Goal: Task Accomplishment & Management: Manage account settings

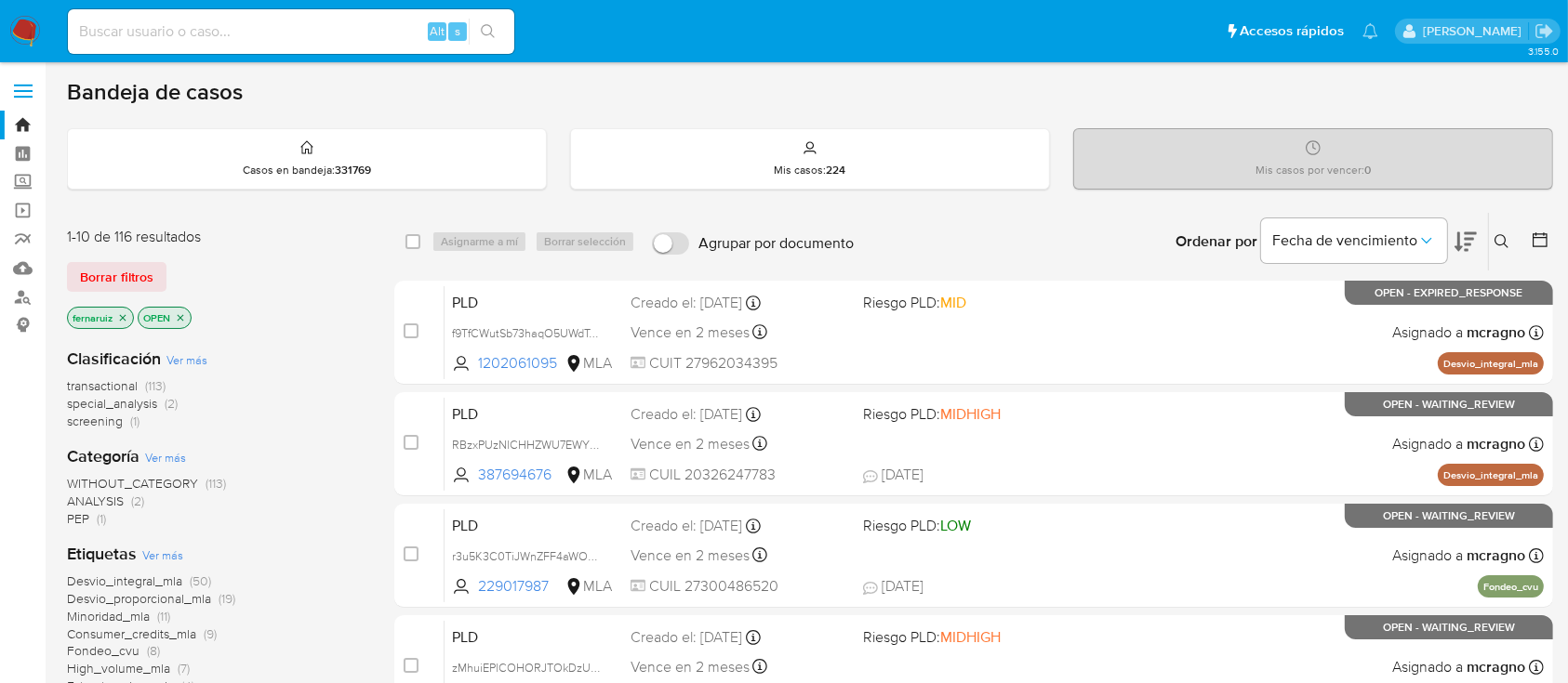
drag, startPoint x: 20, startPoint y: 29, endPoint x: 34, endPoint y: 7, distance: 26.1
click at [20, 28] on img at bounding box center [25, 32] width 32 height 32
click at [179, 315] on icon "close-filter" at bounding box center [180, 317] width 7 height 7
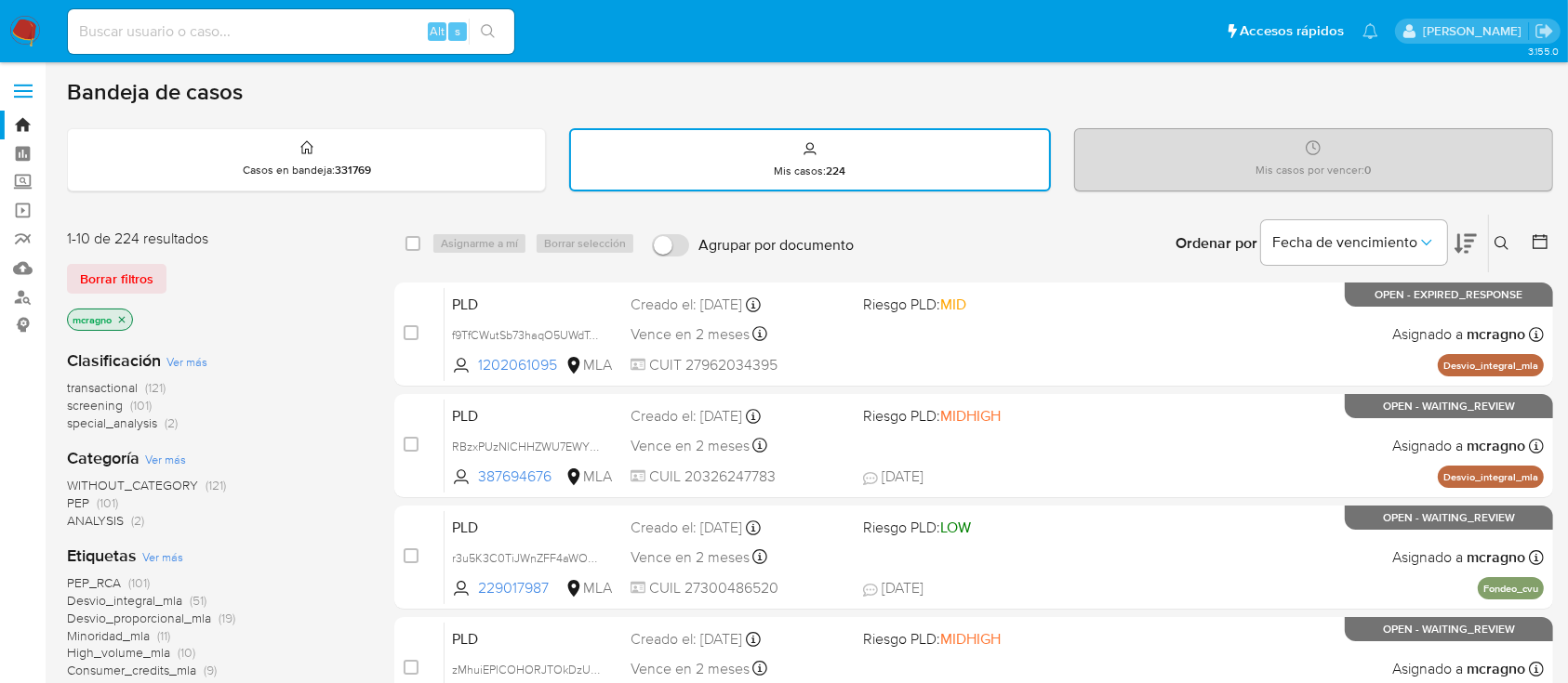
click at [125, 319] on icon "close-filter" at bounding box center [122, 319] width 7 height 7
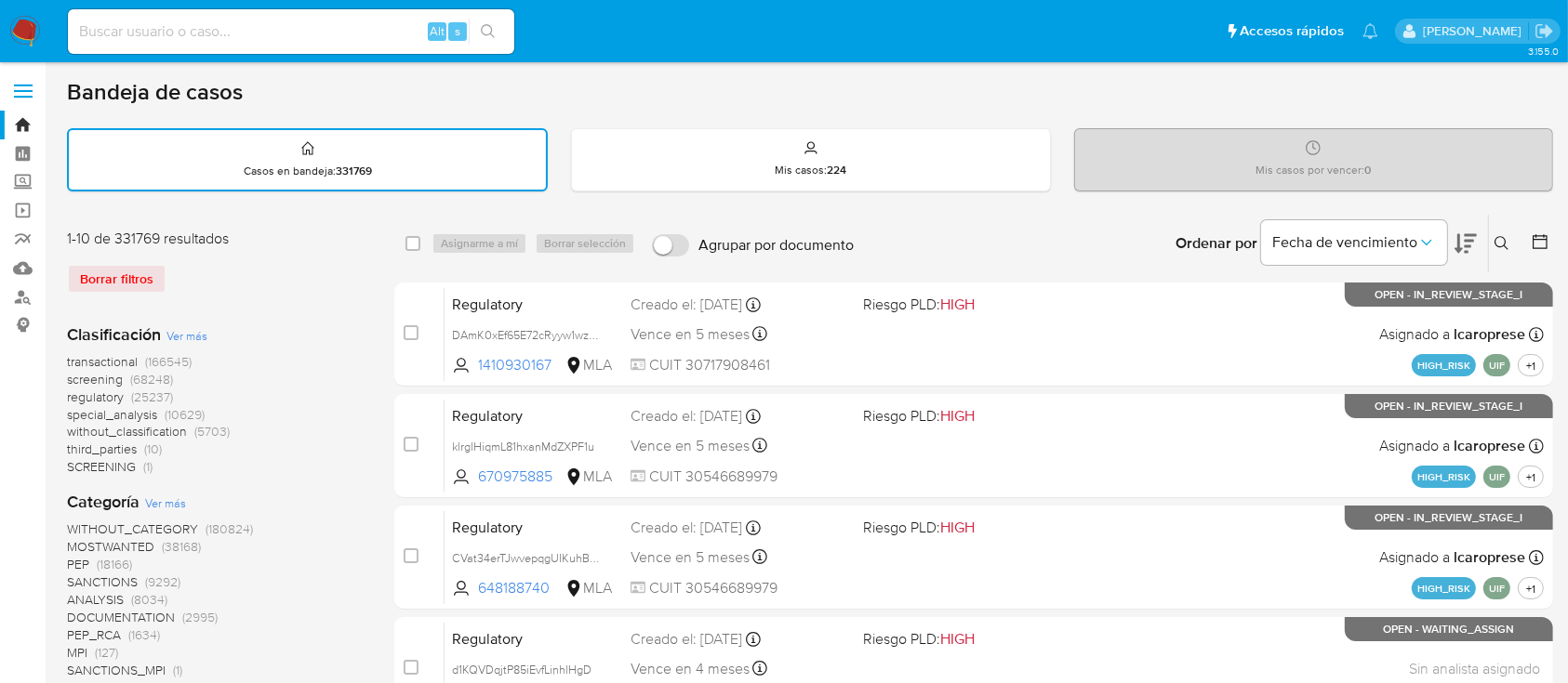
click at [1498, 239] on icon at bounding box center [1502, 244] width 15 height 15
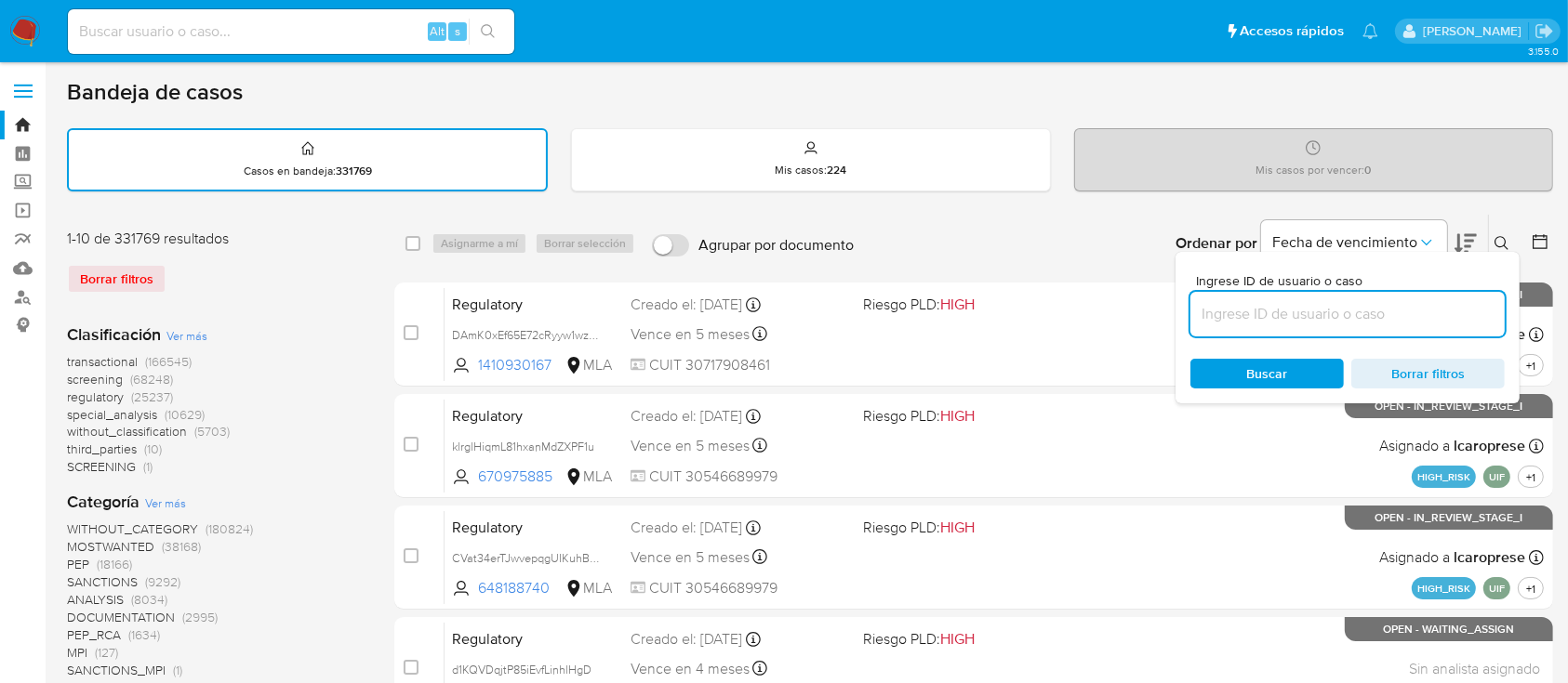
click at [1396, 306] on input at bounding box center [1348, 315] width 315 height 24
type input "2563774044"
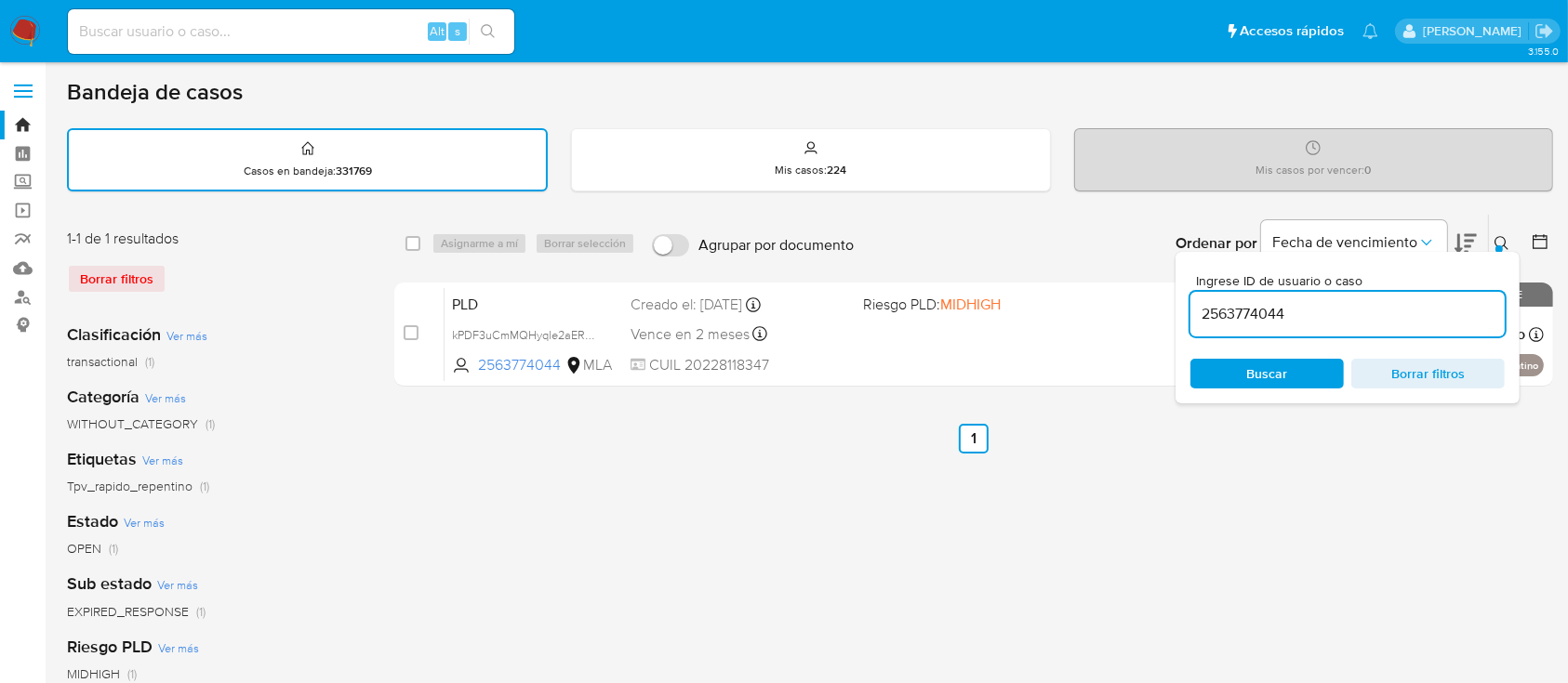
click at [1500, 233] on button at bounding box center [1504, 244] width 31 height 22
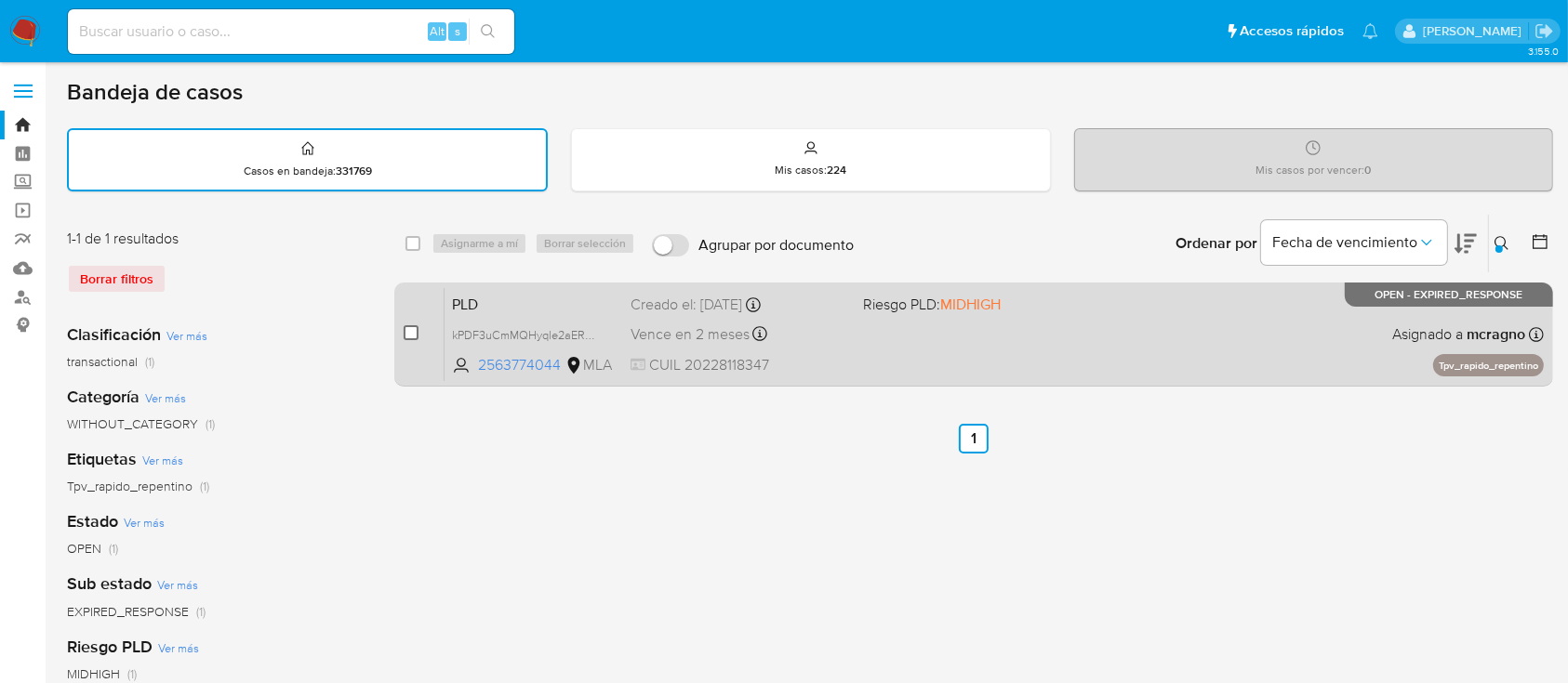
click at [409, 328] on input "checkbox" at bounding box center [412, 333] width 15 height 15
checkbox input "true"
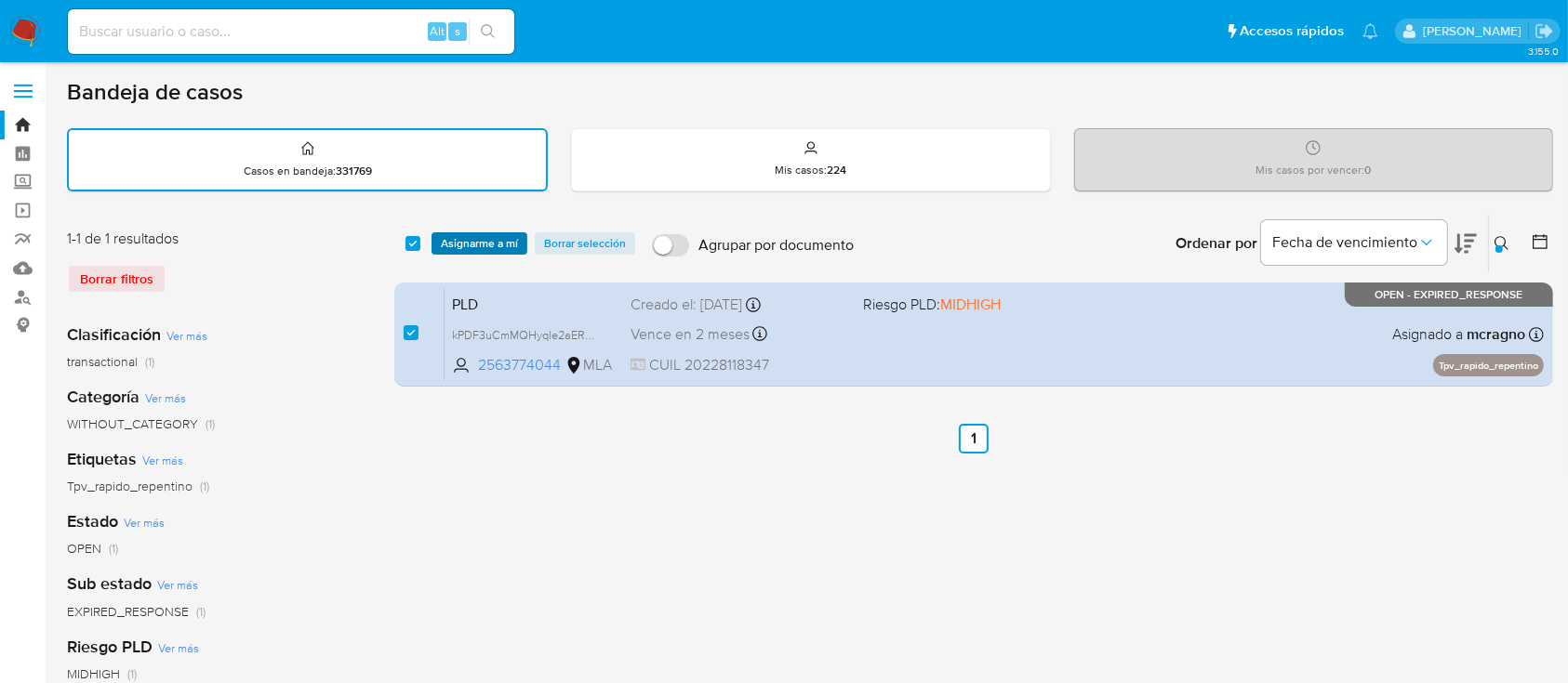
click at [476, 245] on span "Asignarme a mí" at bounding box center [479, 244] width 77 height 19
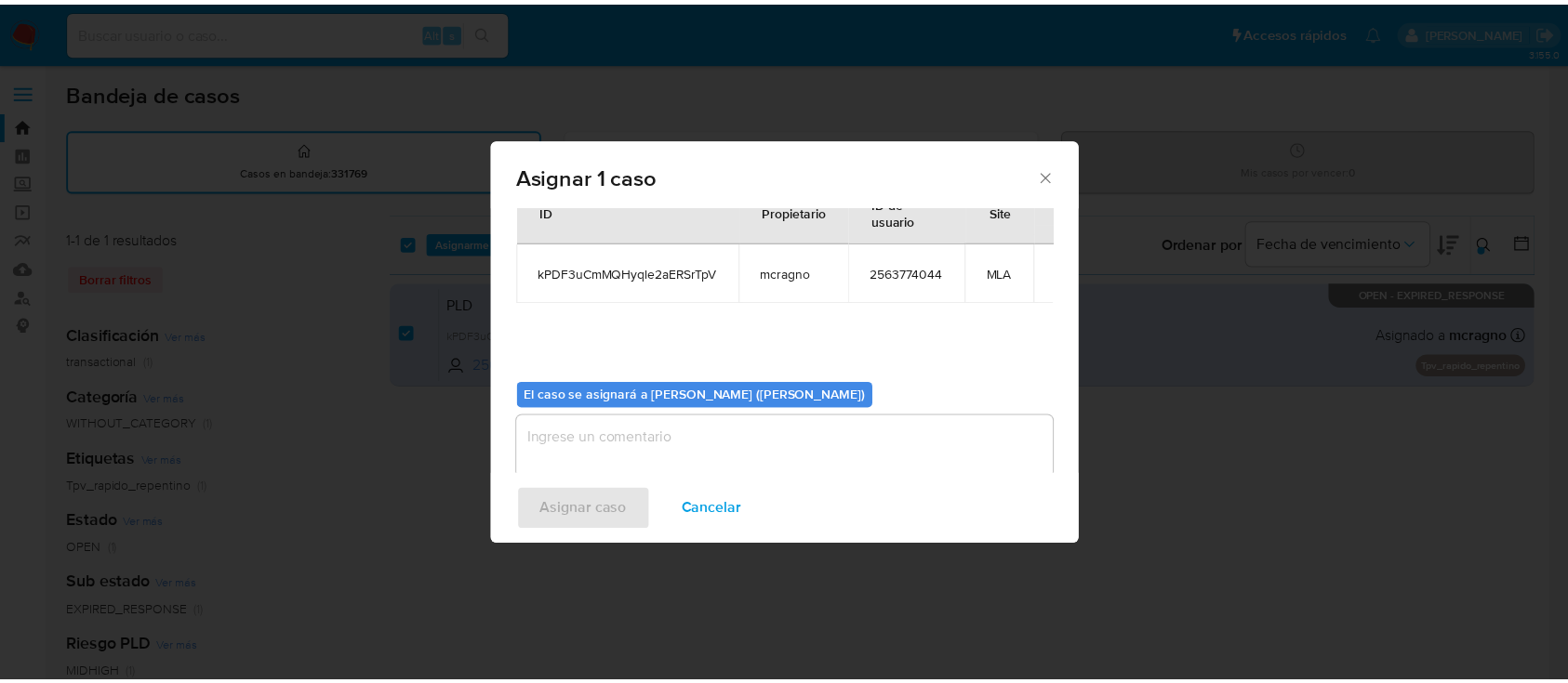
scroll to position [95, 0]
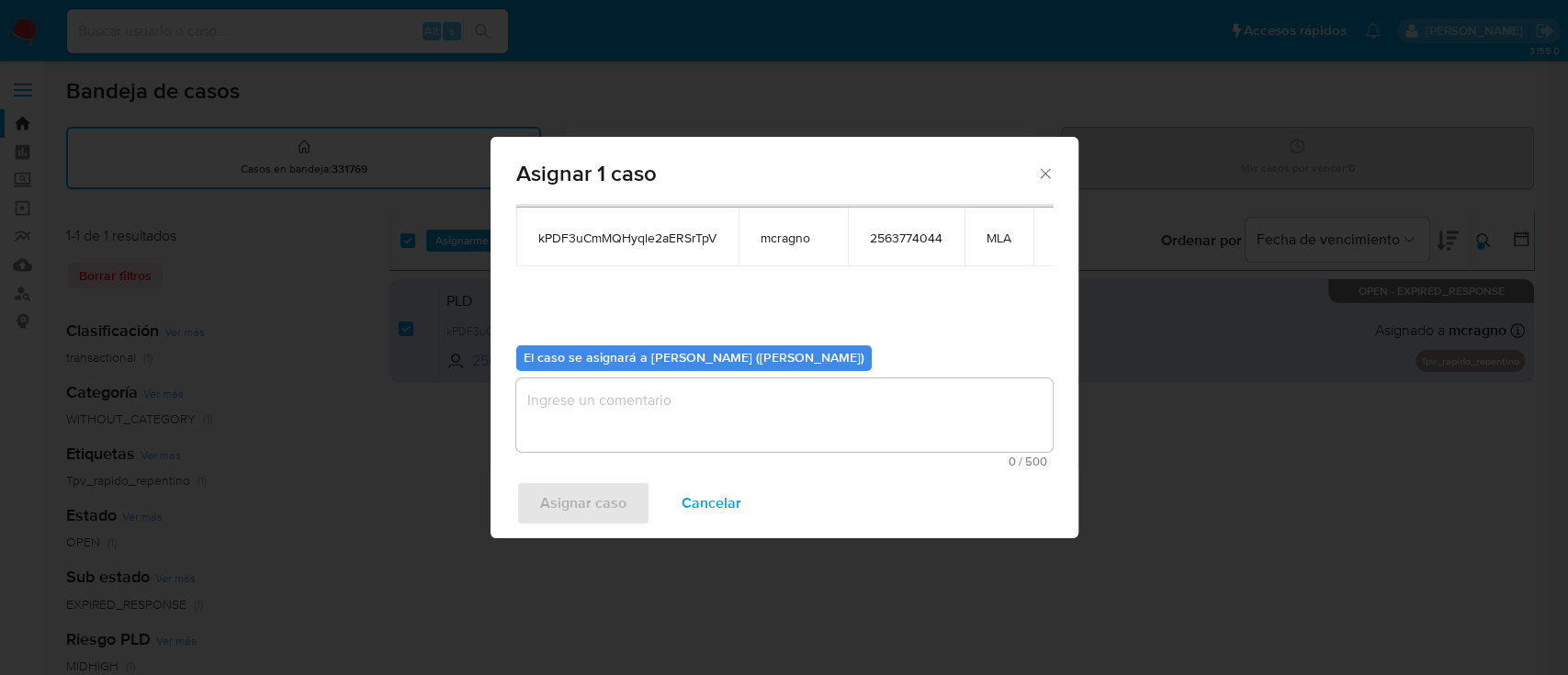
click at [610, 393] on textarea "assign-modal" at bounding box center [784, 416] width 536 height 74
click at [613, 518] on span "Asignar caso" at bounding box center [583, 503] width 86 height 40
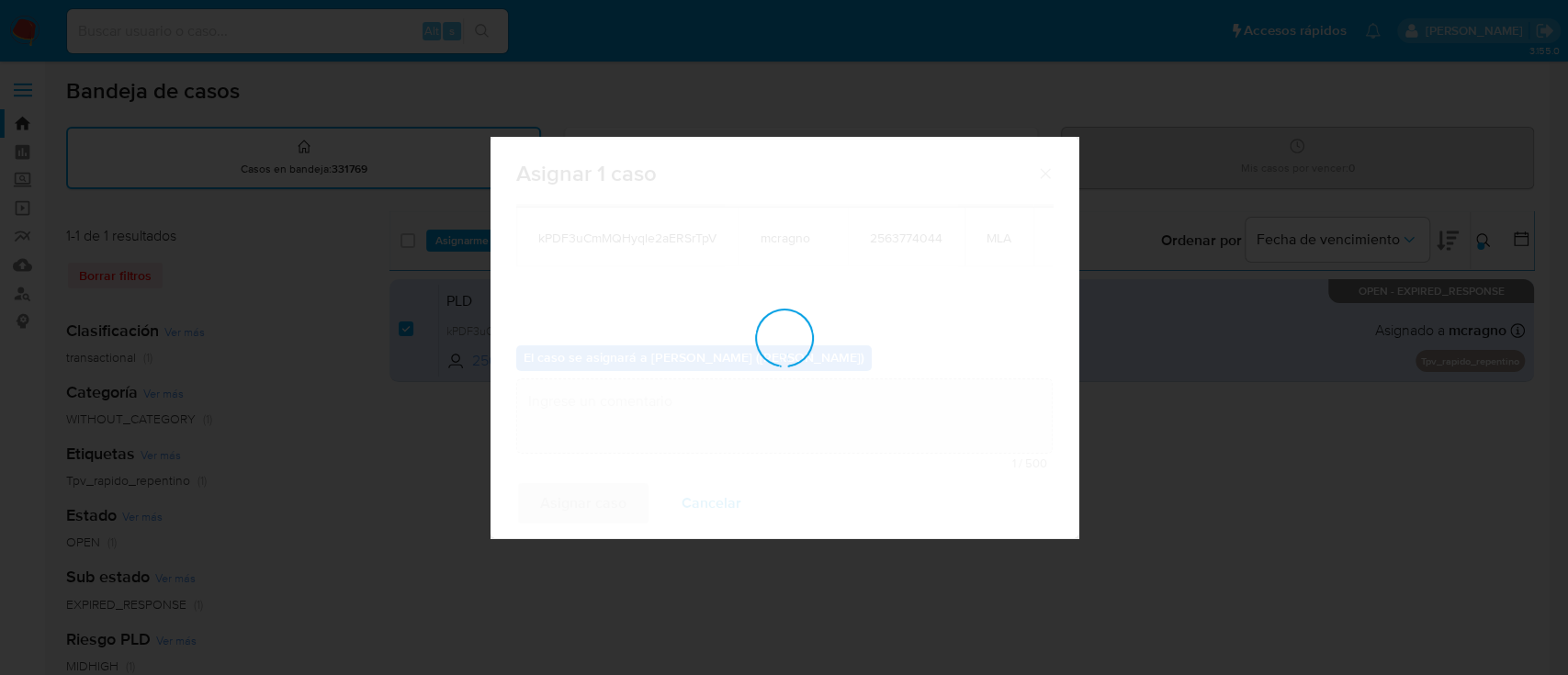
checkbox input "false"
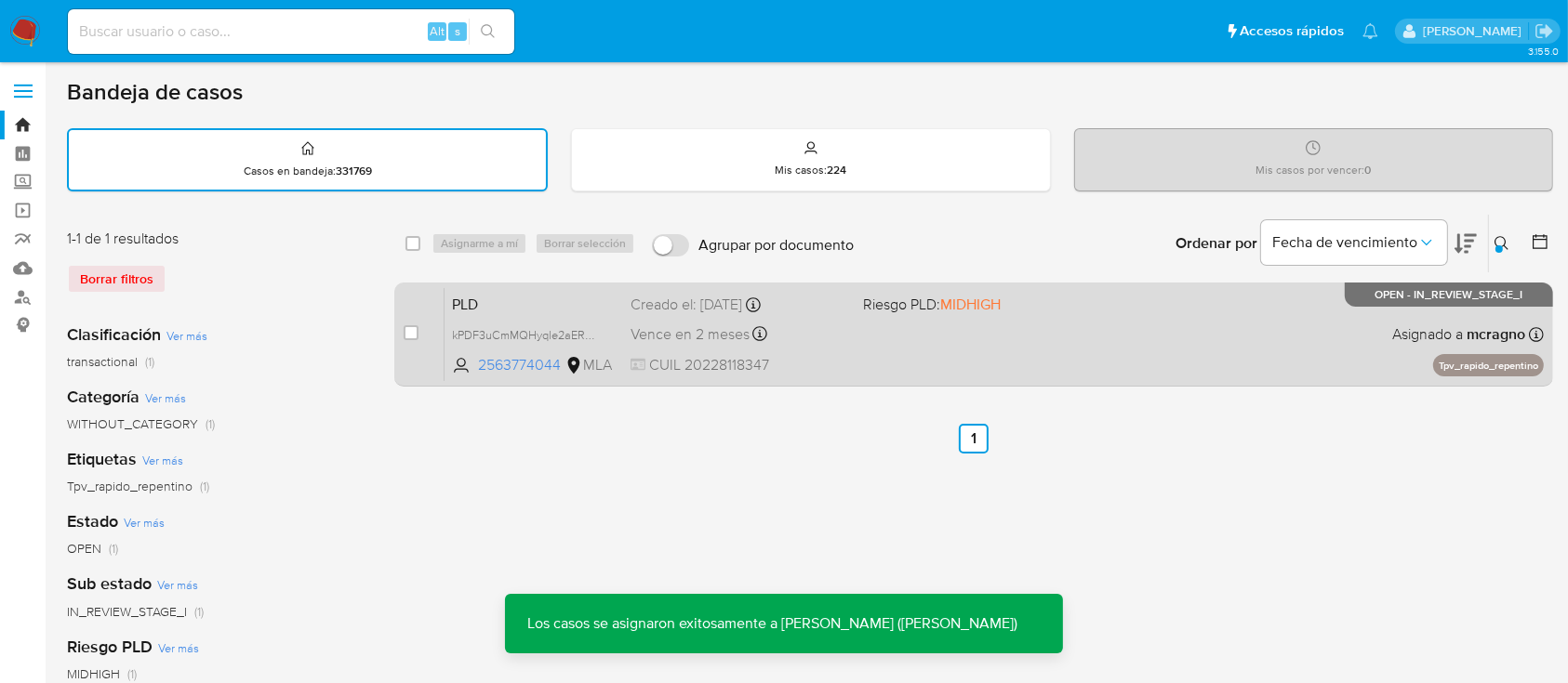
click at [1292, 350] on div "PLD kPDF3uCmMQHyqle2aERSrTpV 2563774044 MLA Riesgo PLD: MIDHIGH Creado el: 12/0…" at bounding box center [994, 334] width 1100 height 94
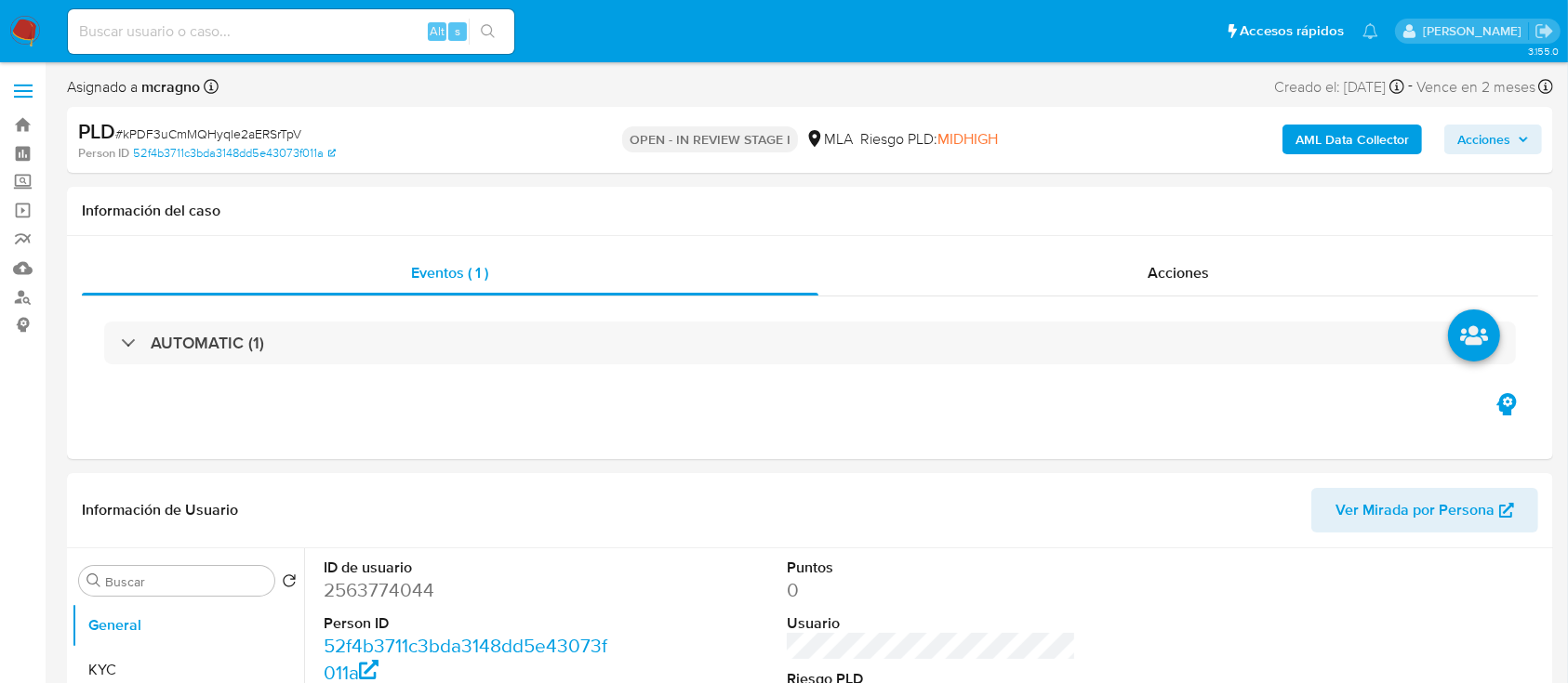
select select "10"
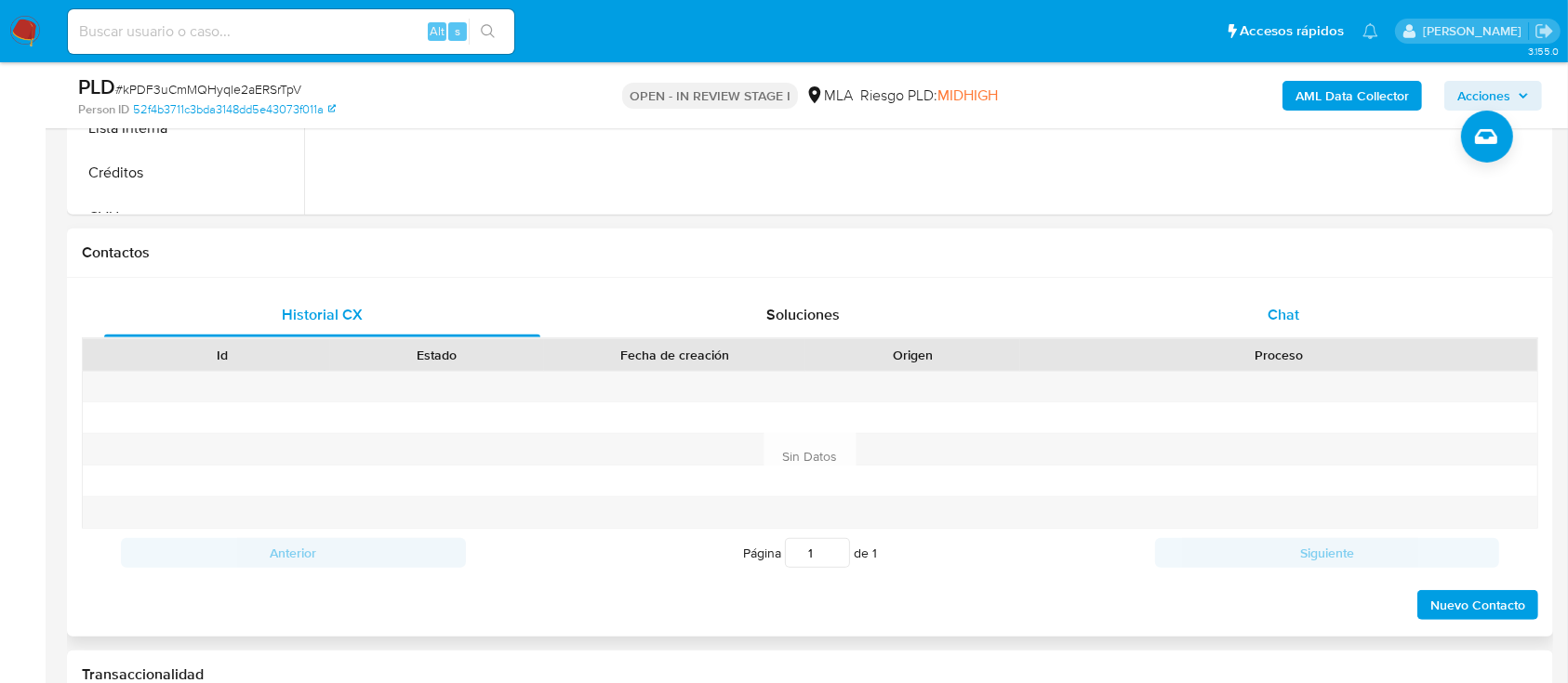
click at [1308, 315] on div "Chat" at bounding box center [1284, 315] width 436 height 45
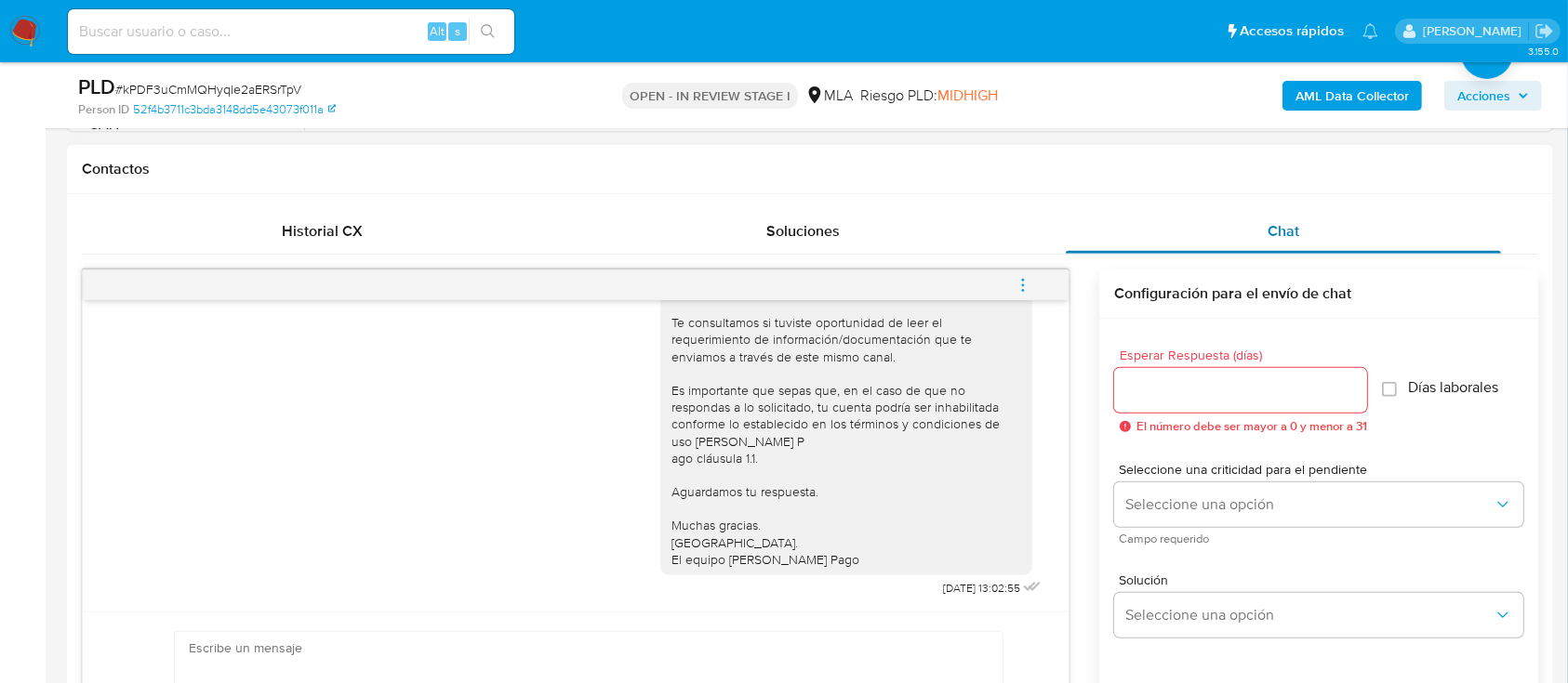
scroll to position [743, 0]
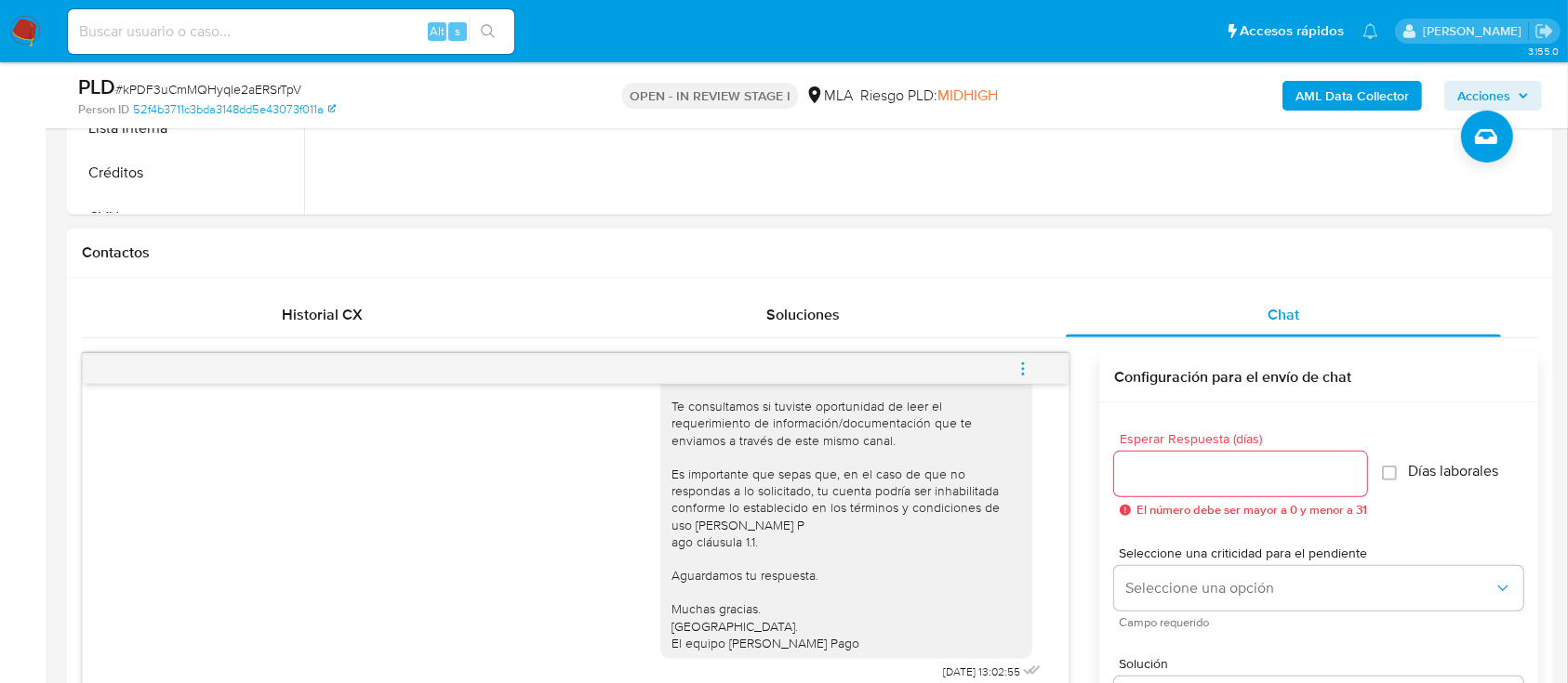
click at [1031, 366] on icon "menu-action" at bounding box center [1023, 369] width 17 height 17
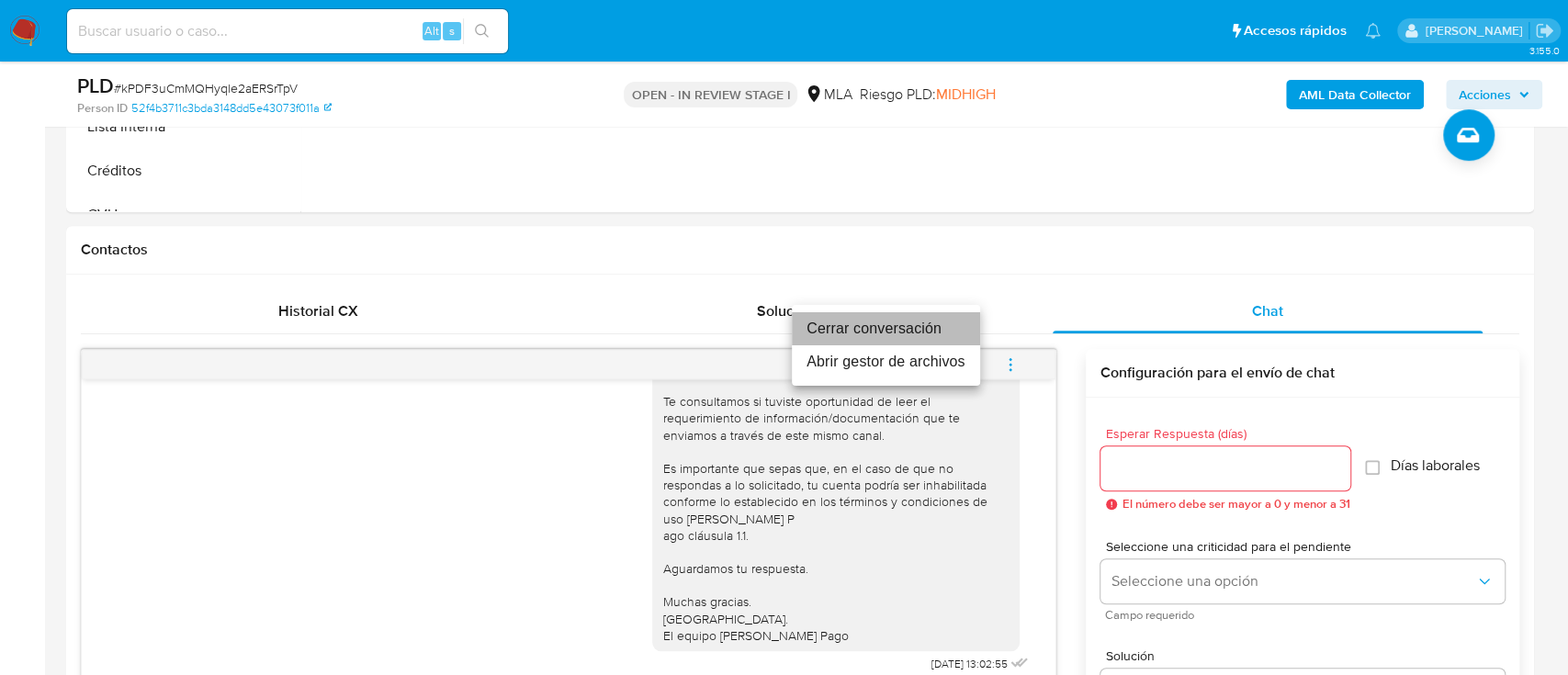
drag, startPoint x: 973, startPoint y: 324, endPoint x: 956, endPoint y: 325, distance: 17.0
click at [972, 324] on li "Cerrar conversación" at bounding box center [886, 329] width 189 height 33
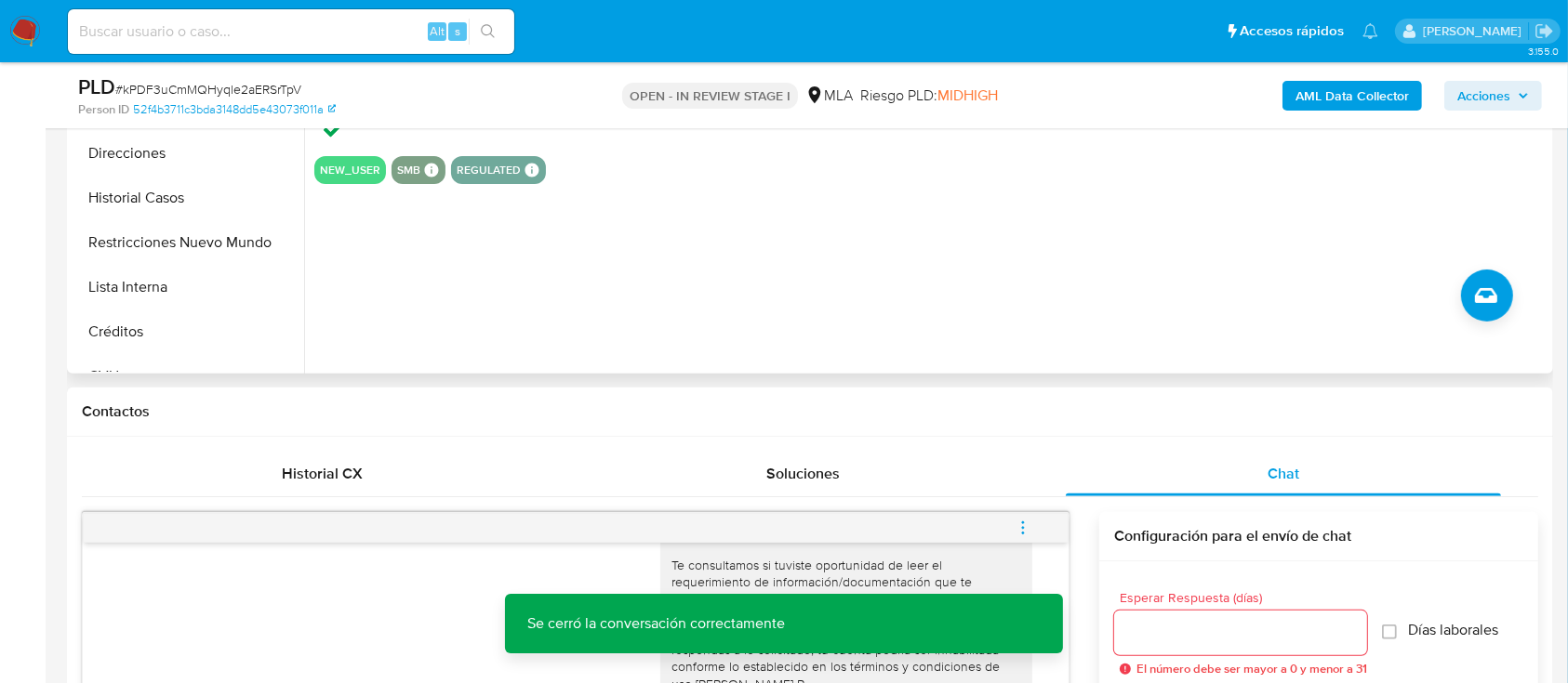
scroll to position [495, 0]
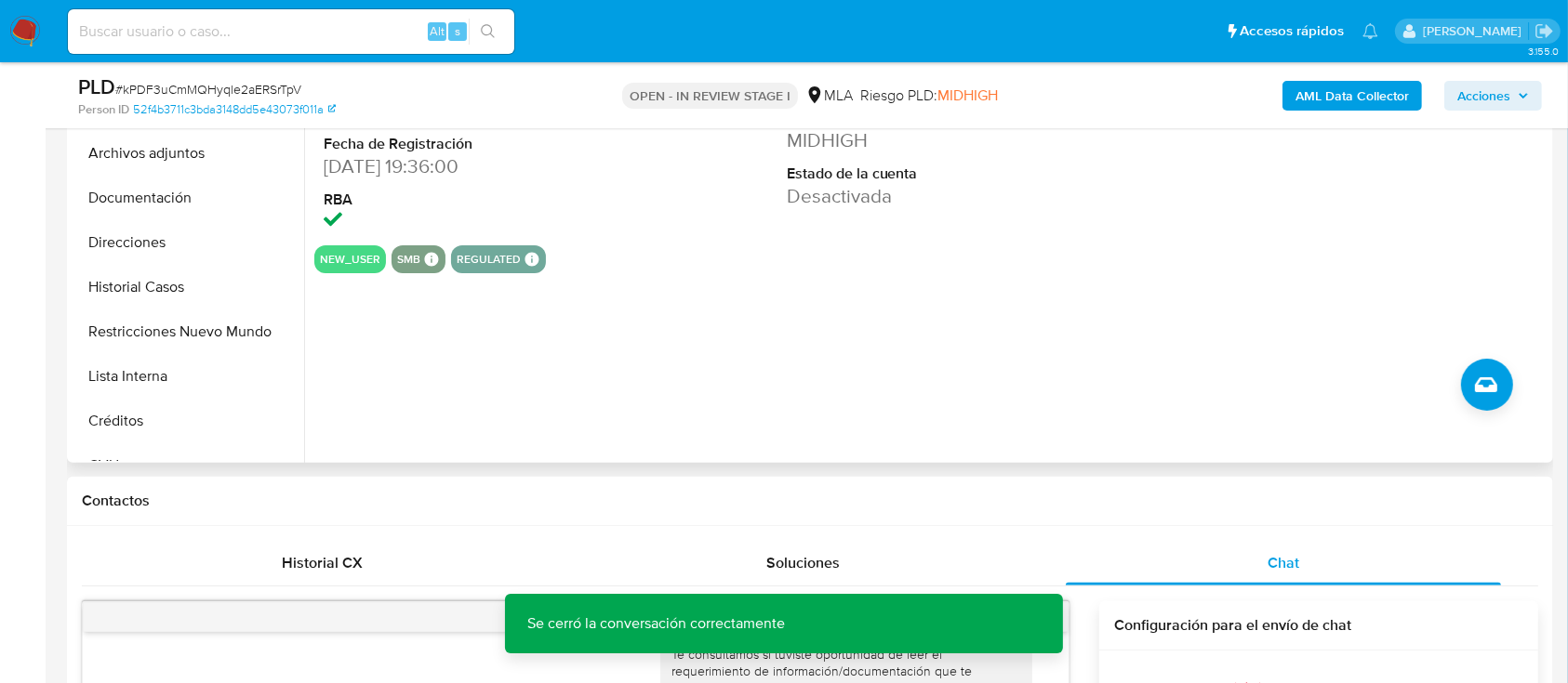
drag, startPoint x: 175, startPoint y: 163, endPoint x: 331, endPoint y: 218, distance: 165.4
click at [177, 164] on button "Archivos adjuntos" at bounding box center [188, 154] width 233 height 45
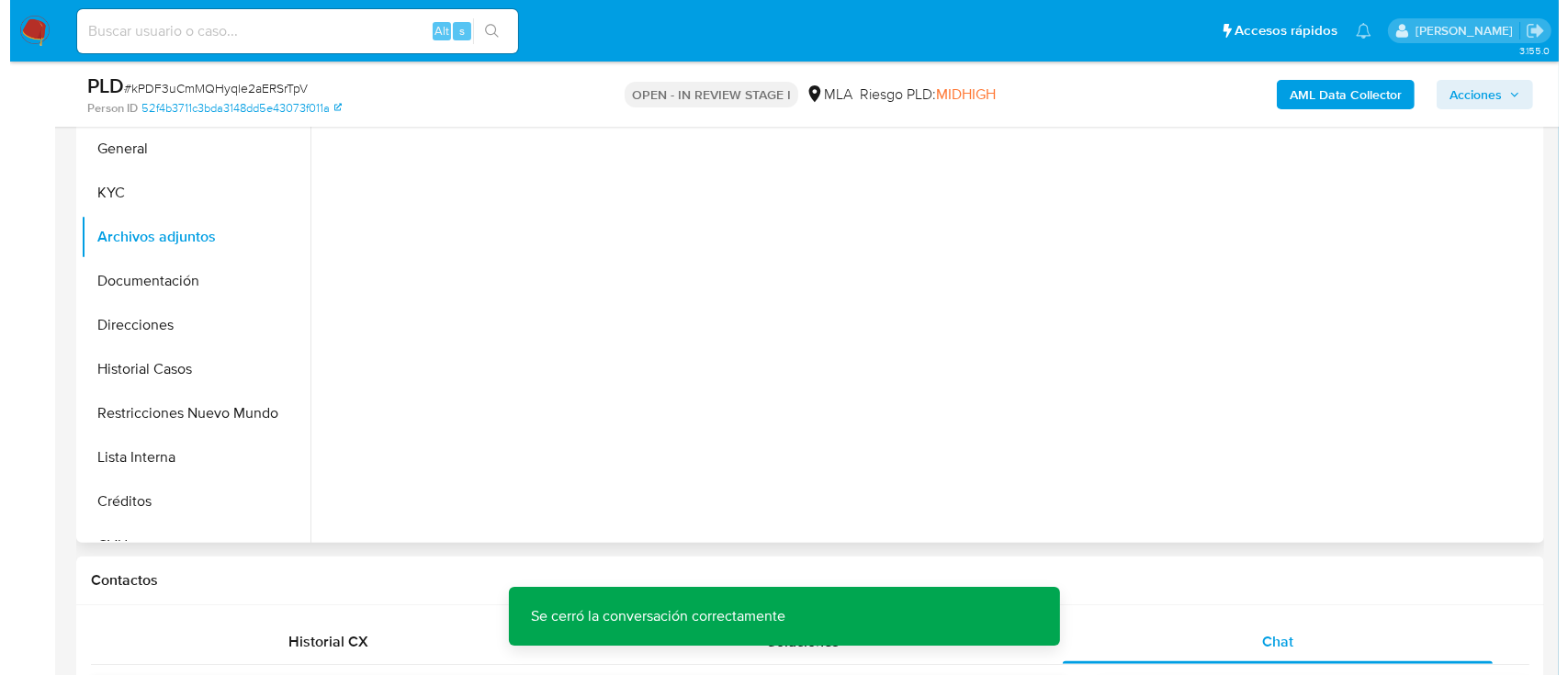
scroll to position [368, 0]
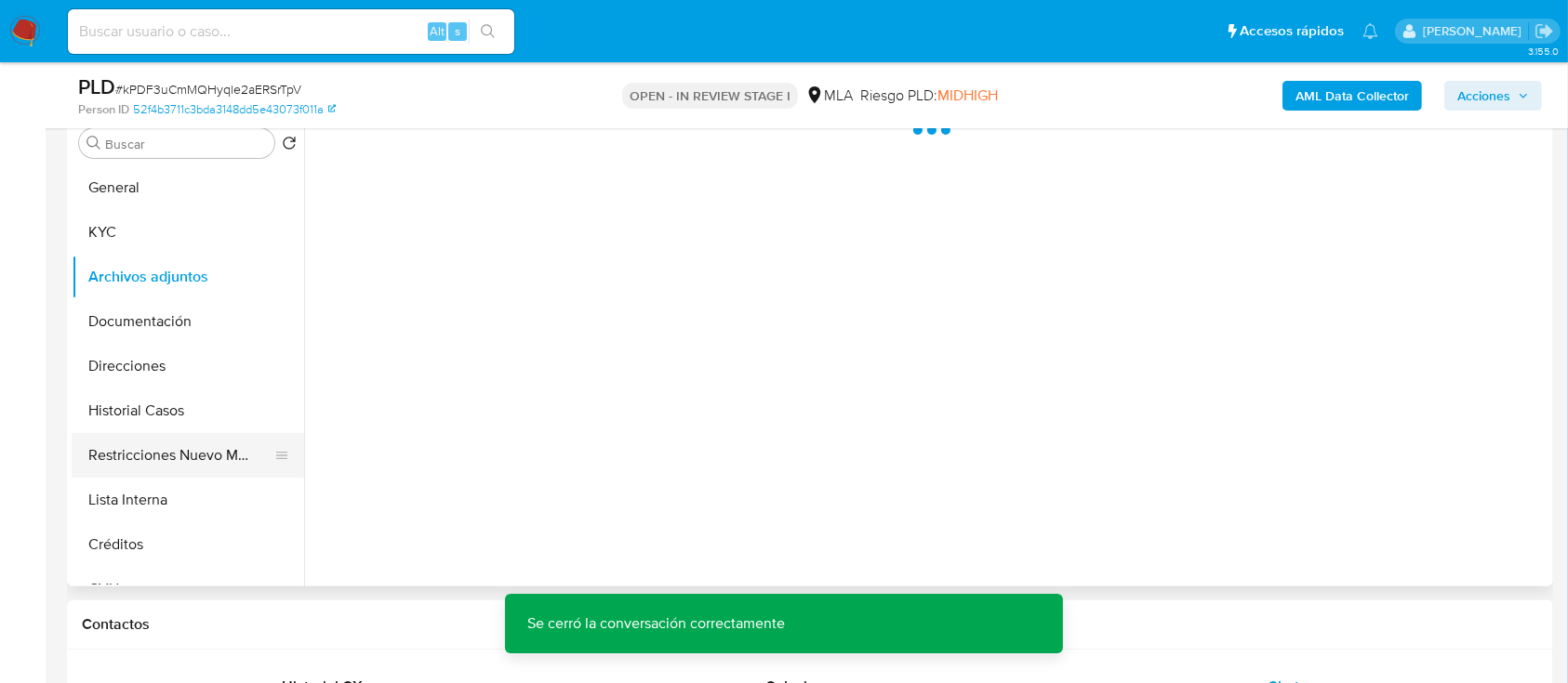
click at [243, 454] on button "Restricciones Nuevo Mundo" at bounding box center [181, 455] width 218 height 45
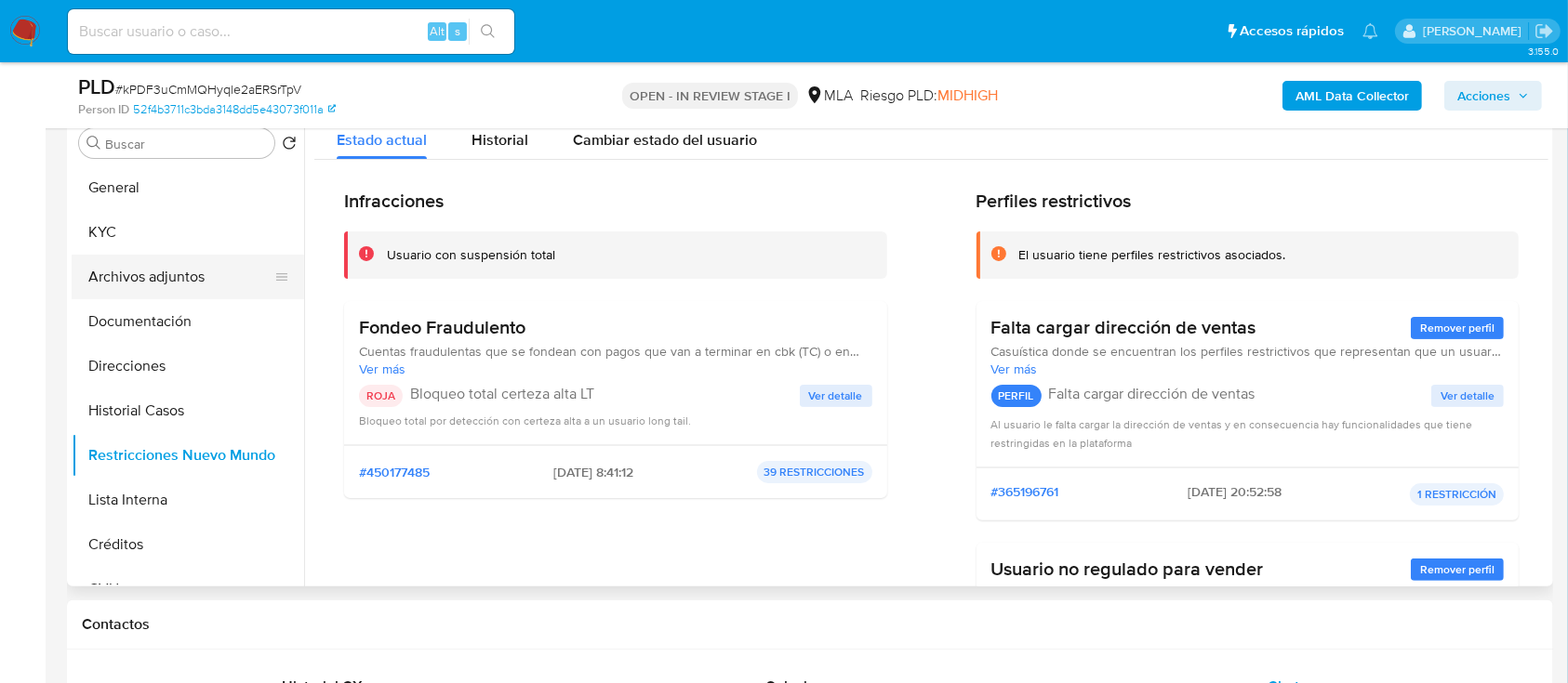
click at [156, 263] on button "Archivos adjuntos" at bounding box center [181, 277] width 218 height 45
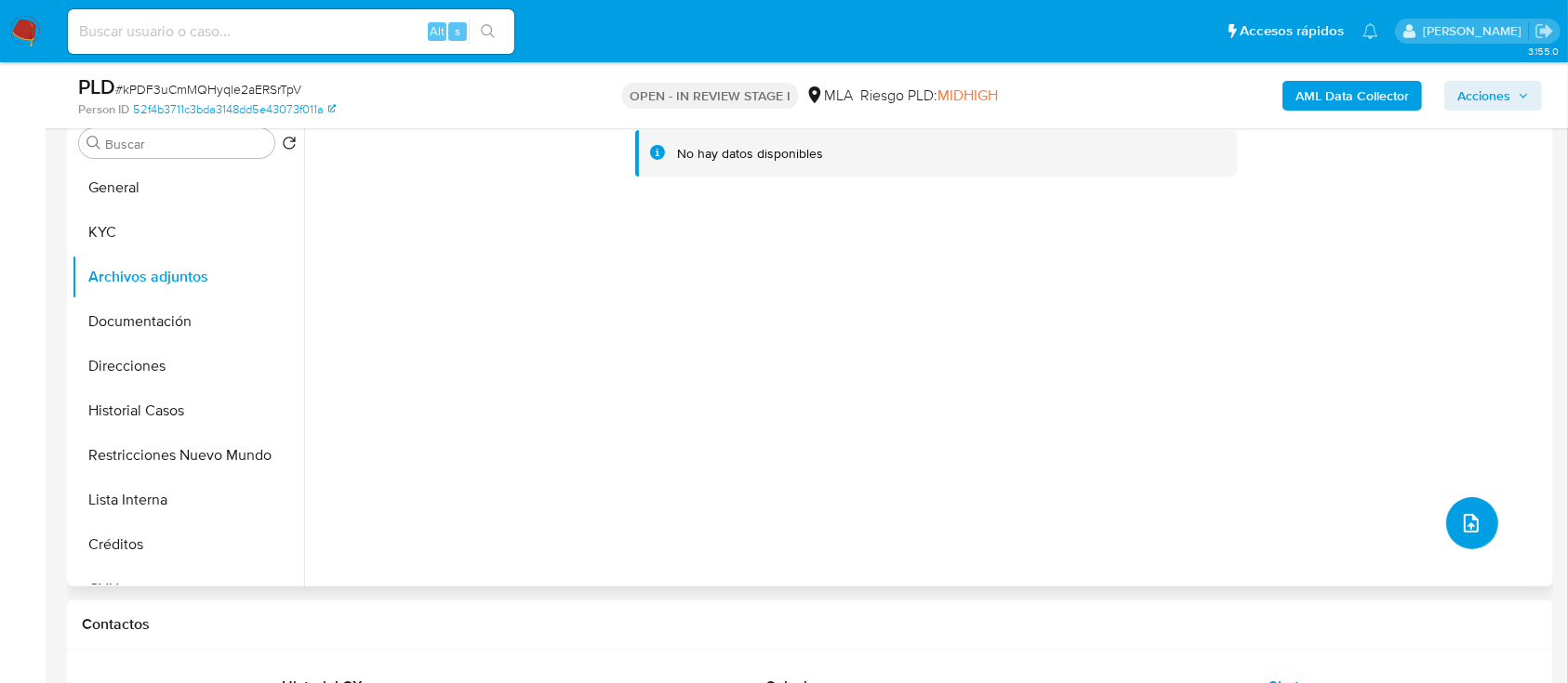
click at [1464, 524] on icon "upload-file" at bounding box center [1471, 523] width 15 height 19
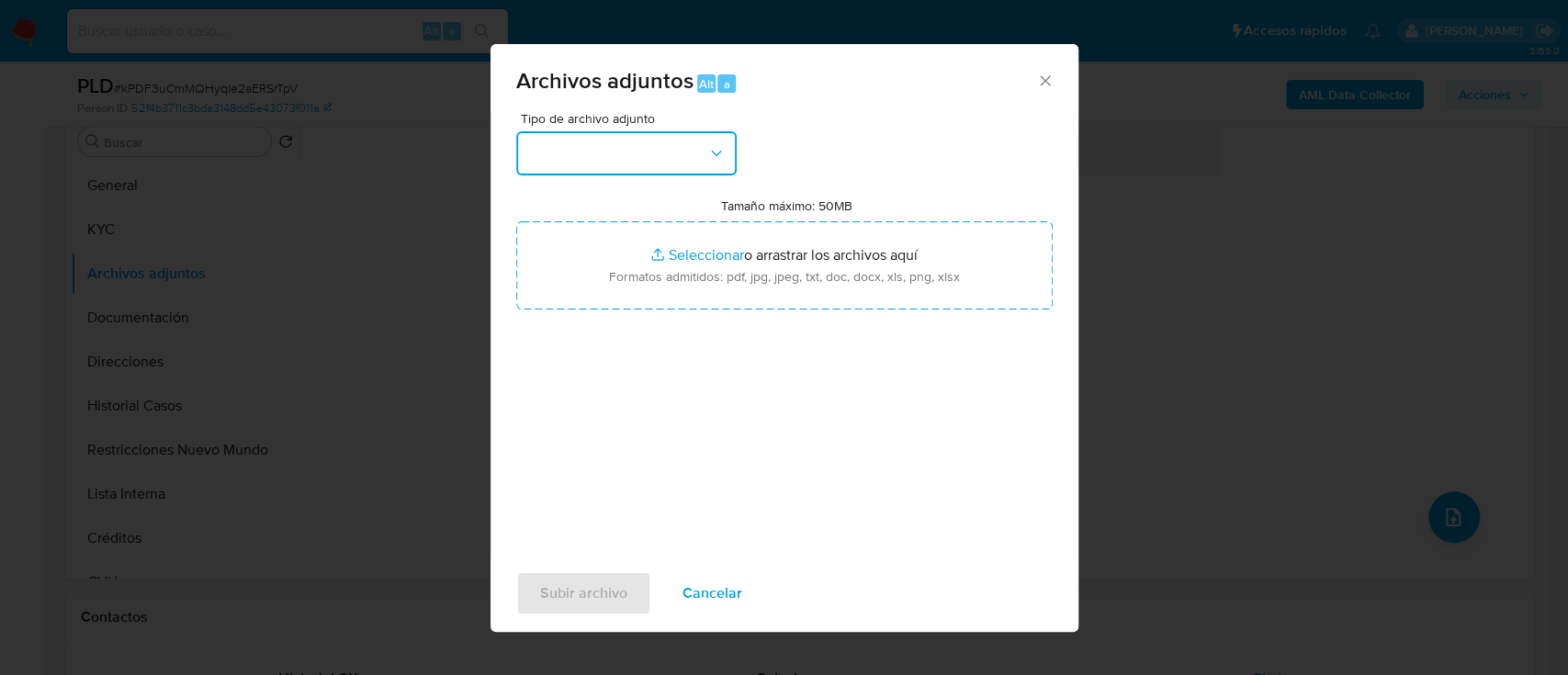
click at [695, 154] on button "button" at bounding box center [626, 154] width 221 height 44
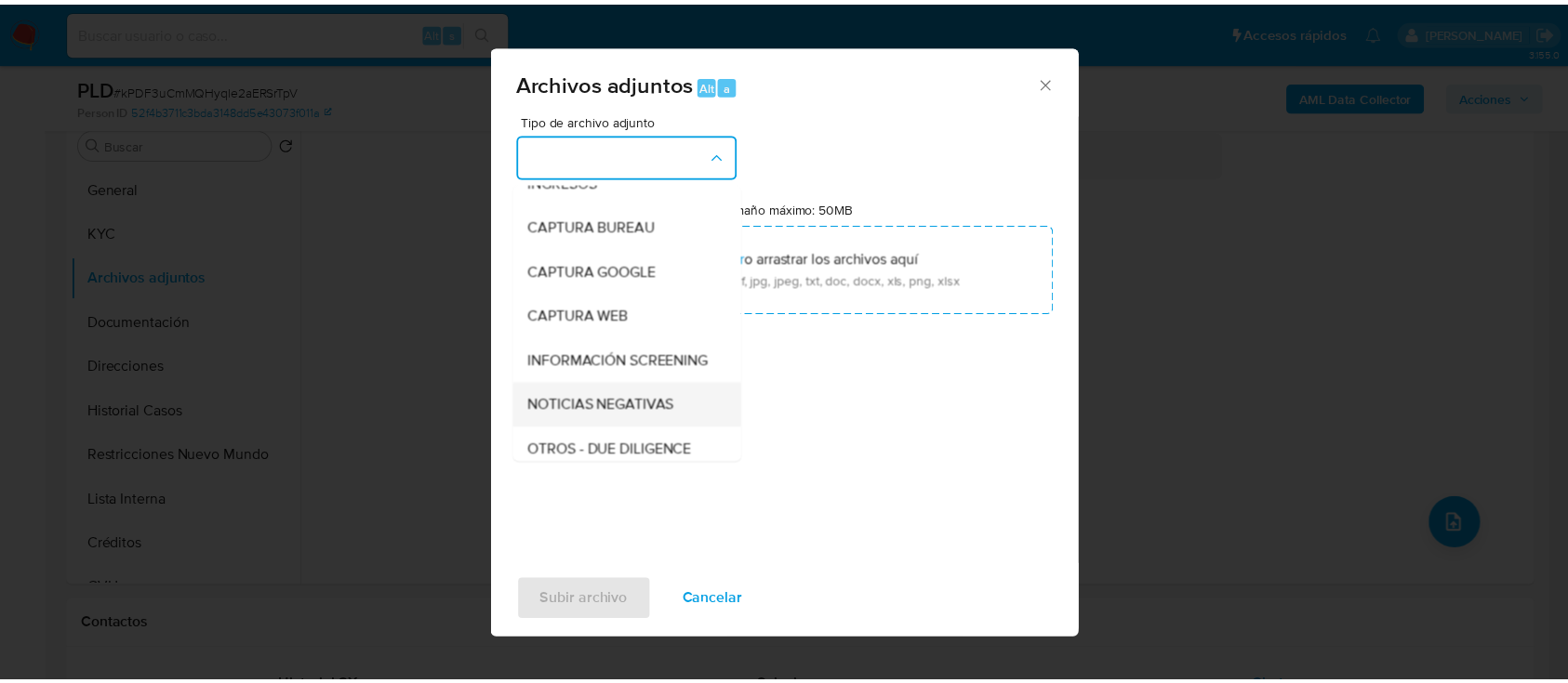
scroll to position [248, 0]
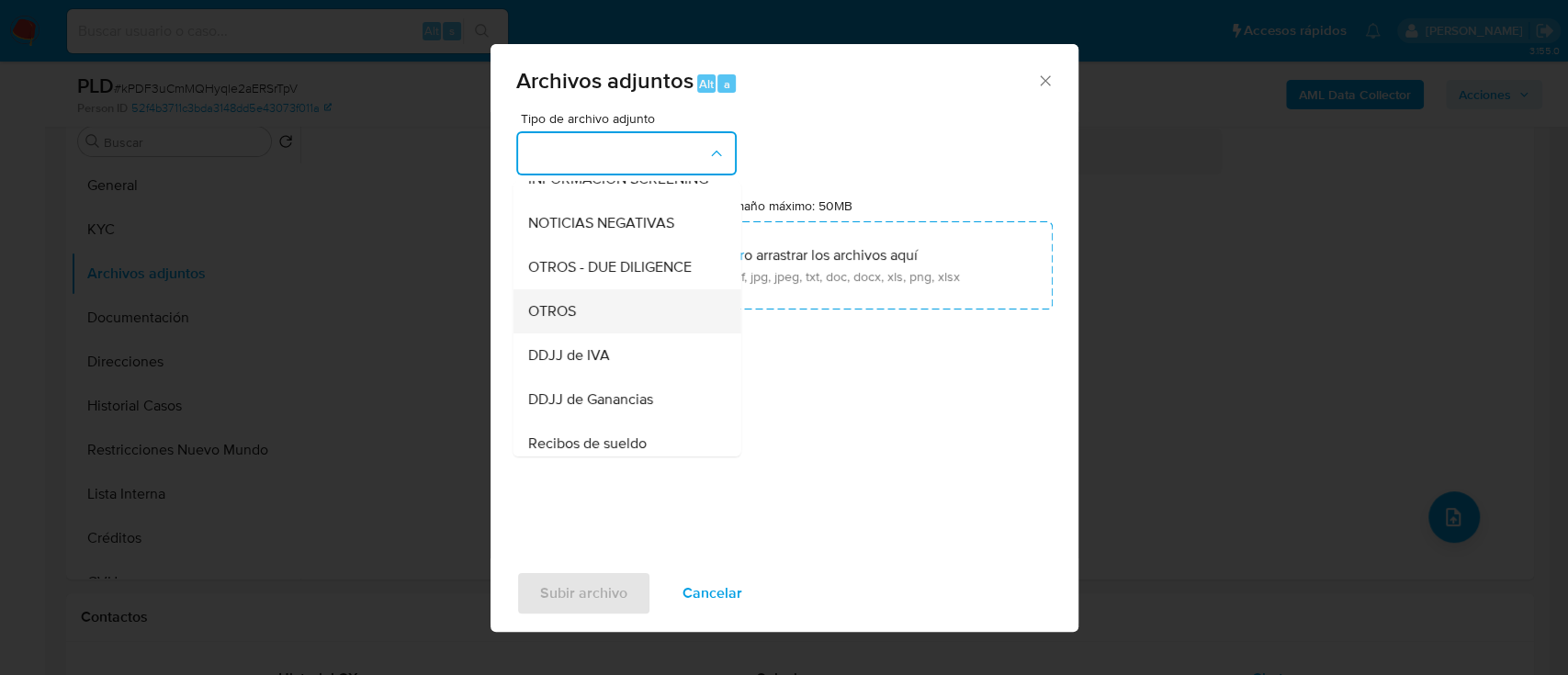
click at [634, 319] on div "OTROS" at bounding box center [621, 312] width 188 height 44
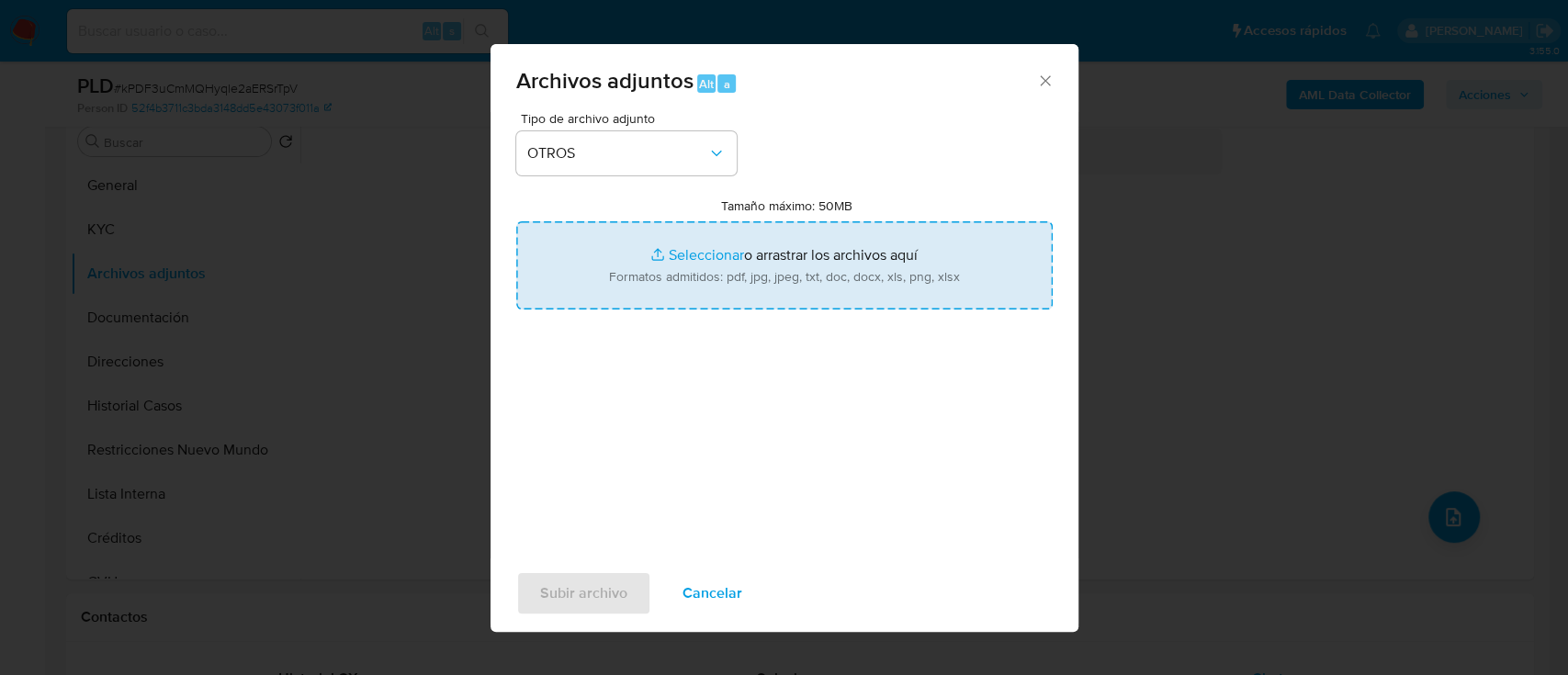
click at [683, 261] on input "Tamaño máximo: 50MB Seleccionar archivos" at bounding box center [784, 266] width 536 height 88
type input "C:\fakepath\2563774044 - NOSIS_Manager_InformeIndividual_20228118347_620658_202…"
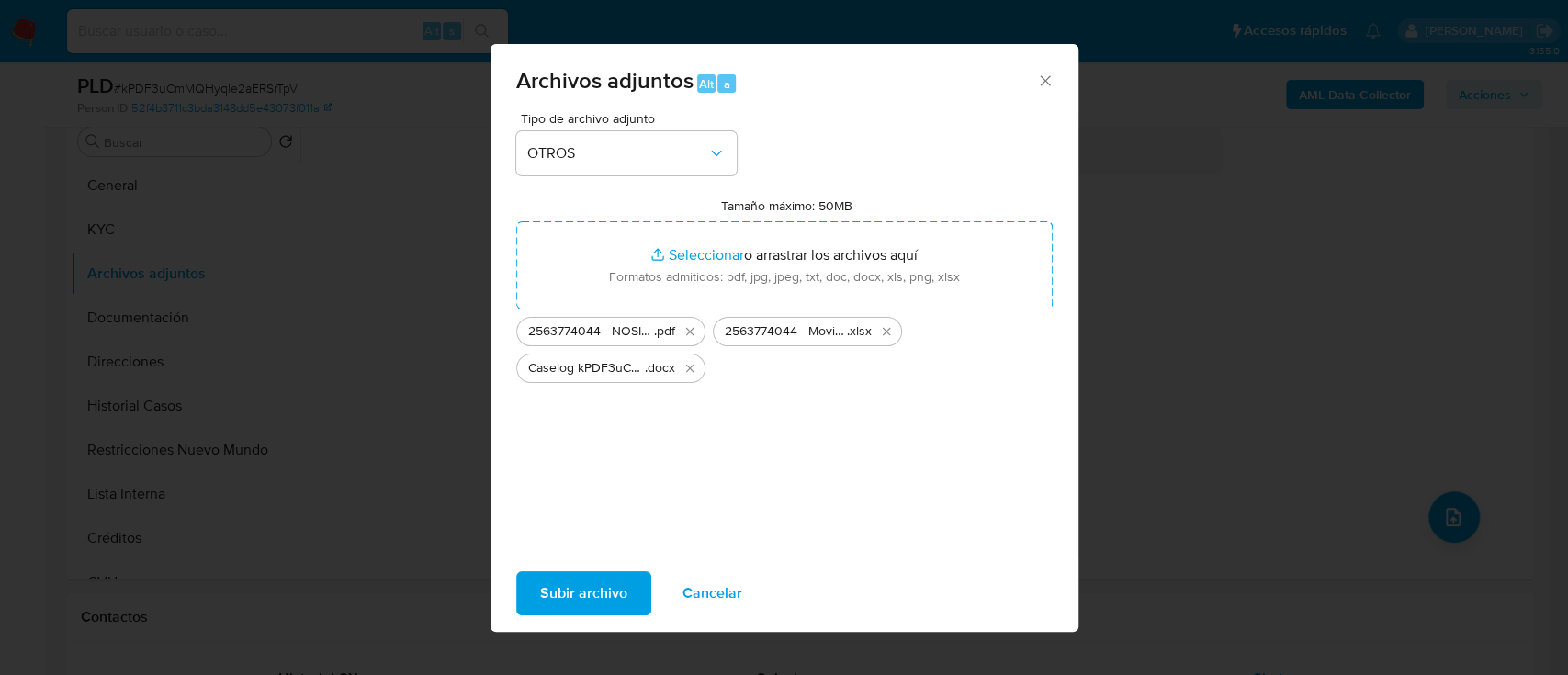
click at [609, 601] on span "Subir archivo" at bounding box center [583, 593] width 87 height 40
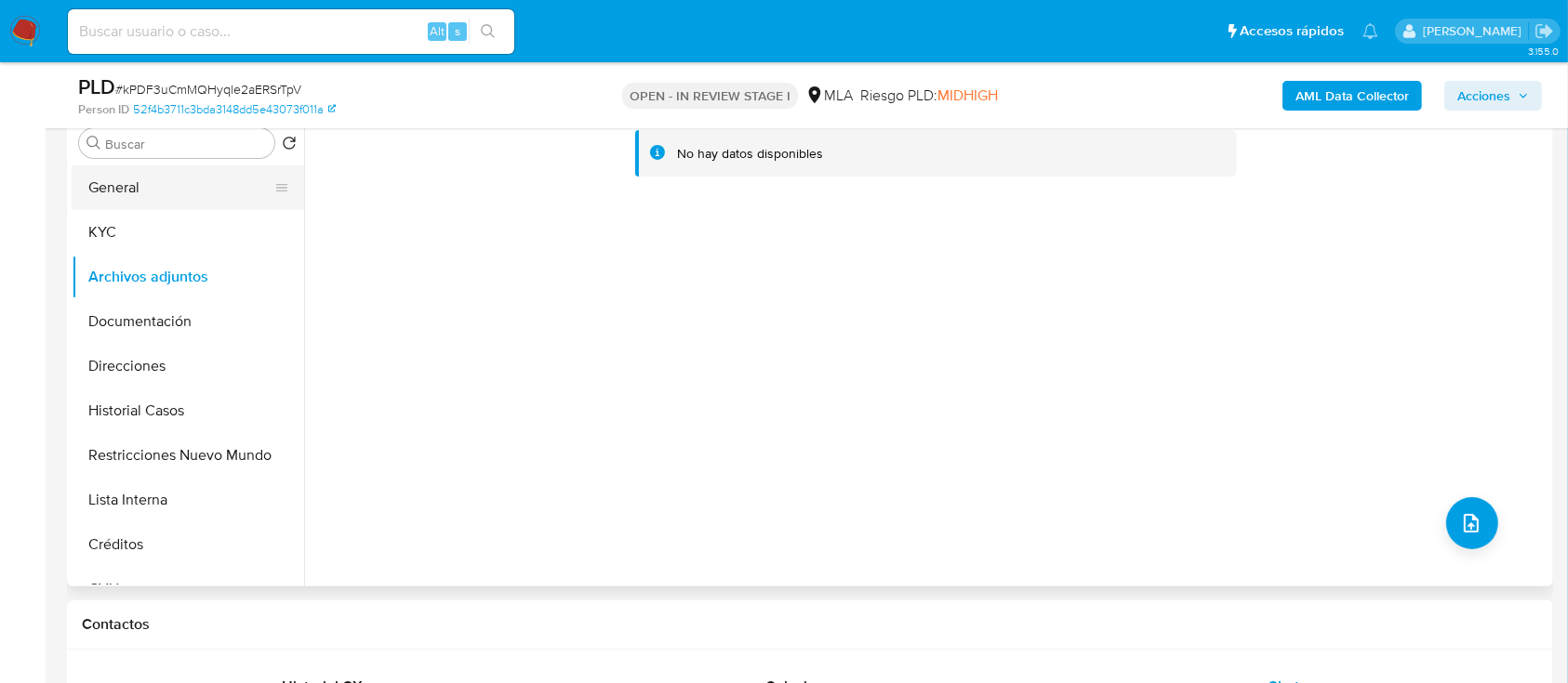
click at [236, 186] on button "General" at bounding box center [181, 188] width 218 height 45
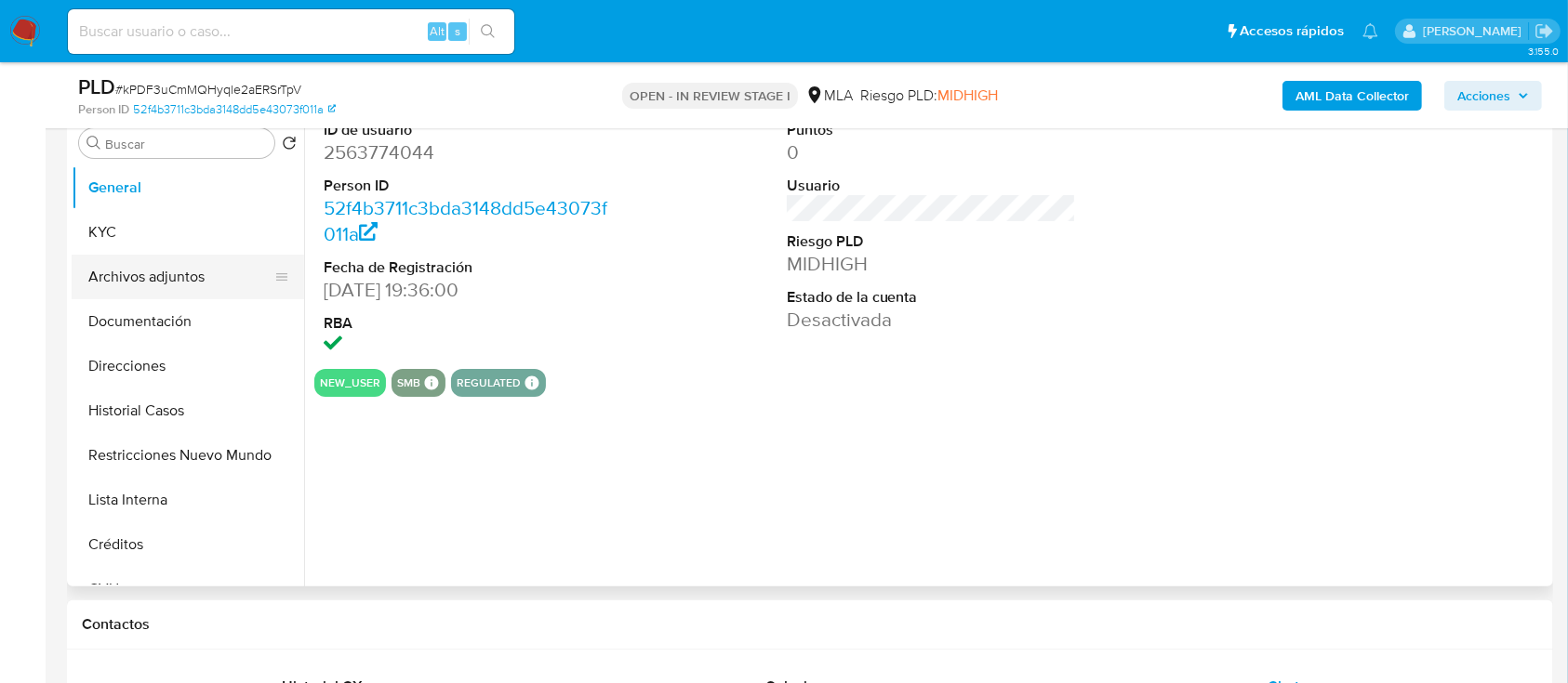
click at [208, 294] on button "Archivos adjuntos" at bounding box center [181, 277] width 218 height 45
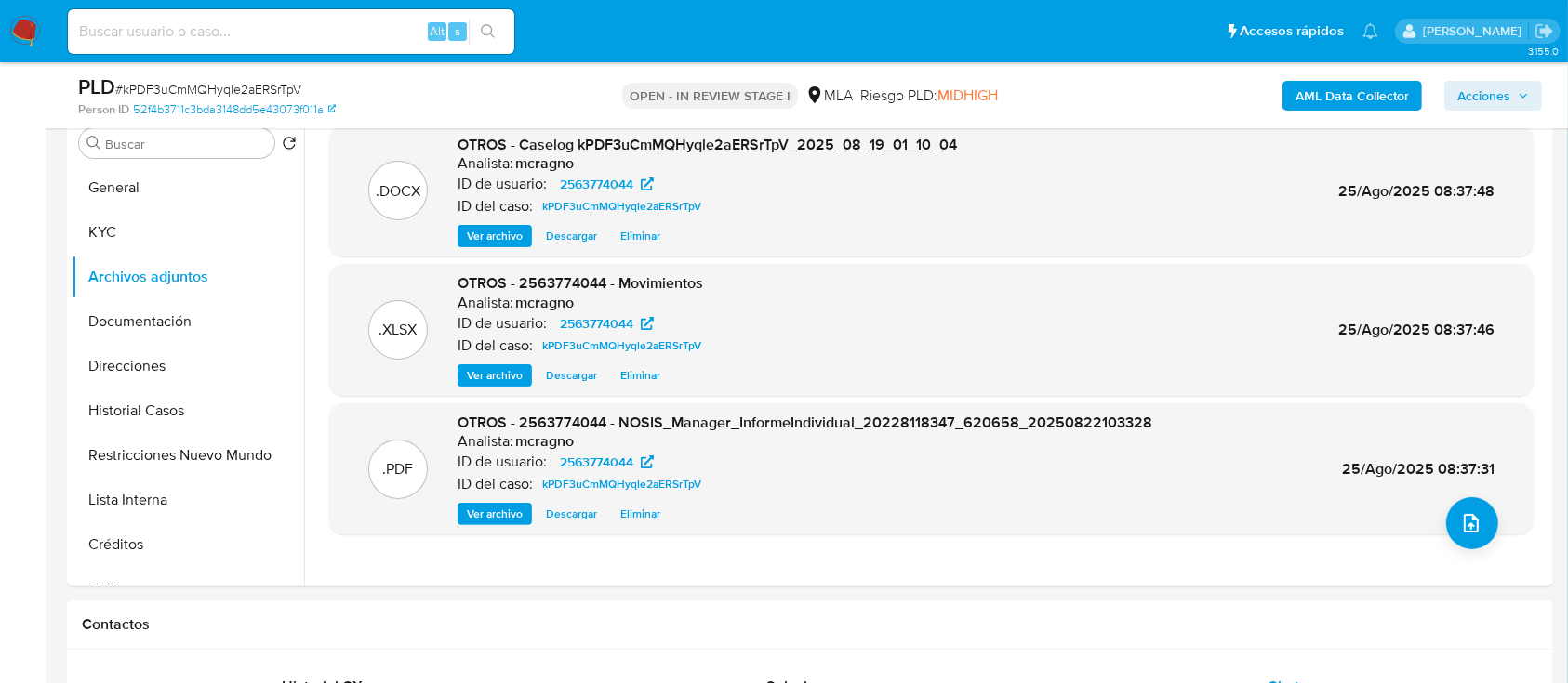
click at [1515, 91] on span "Acciones" at bounding box center [1493, 96] width 72 height 26
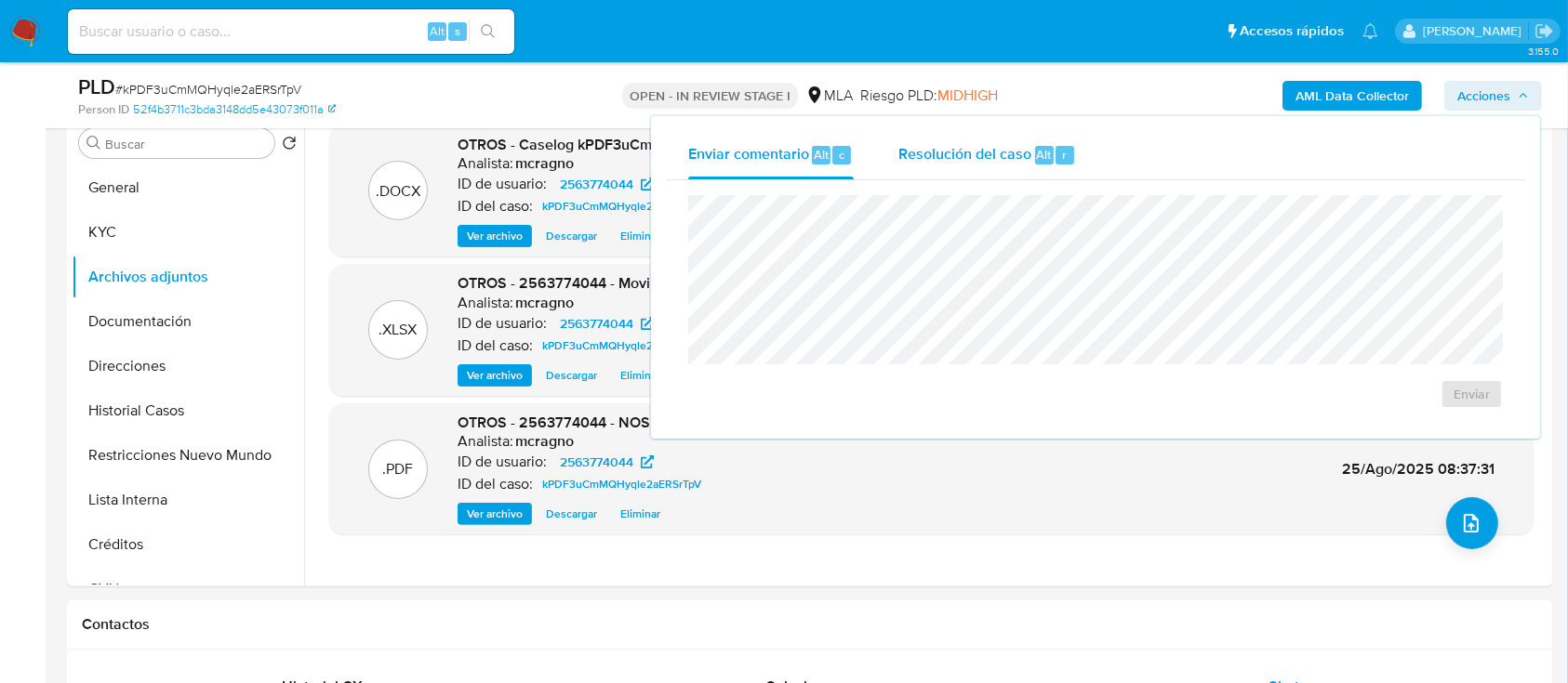
click at [953, 146] on span "Resolución del caso" at bounding box center [965, 154] width 133 height 21
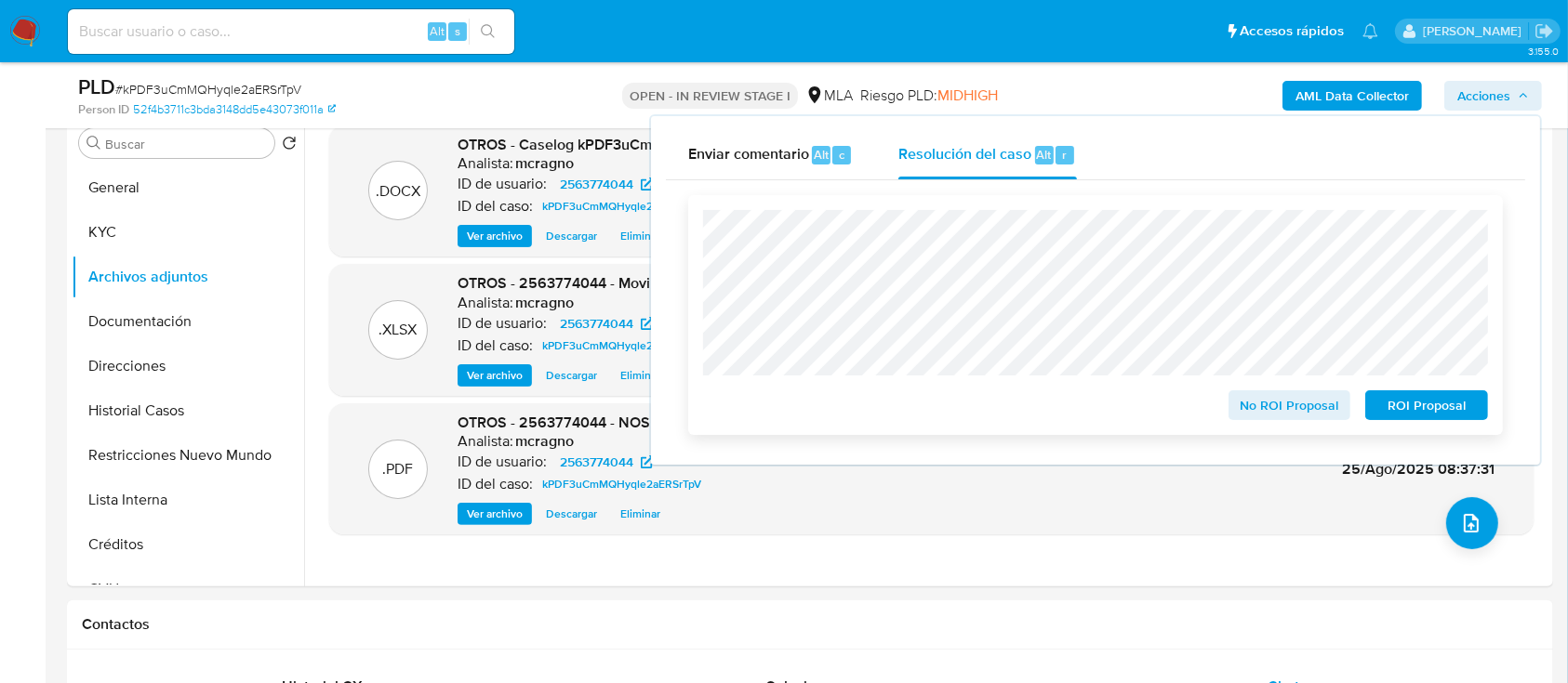
click at [1453, 417] on span "ROI Proposal" at bounding box center [1426, 406] width 97 height 26
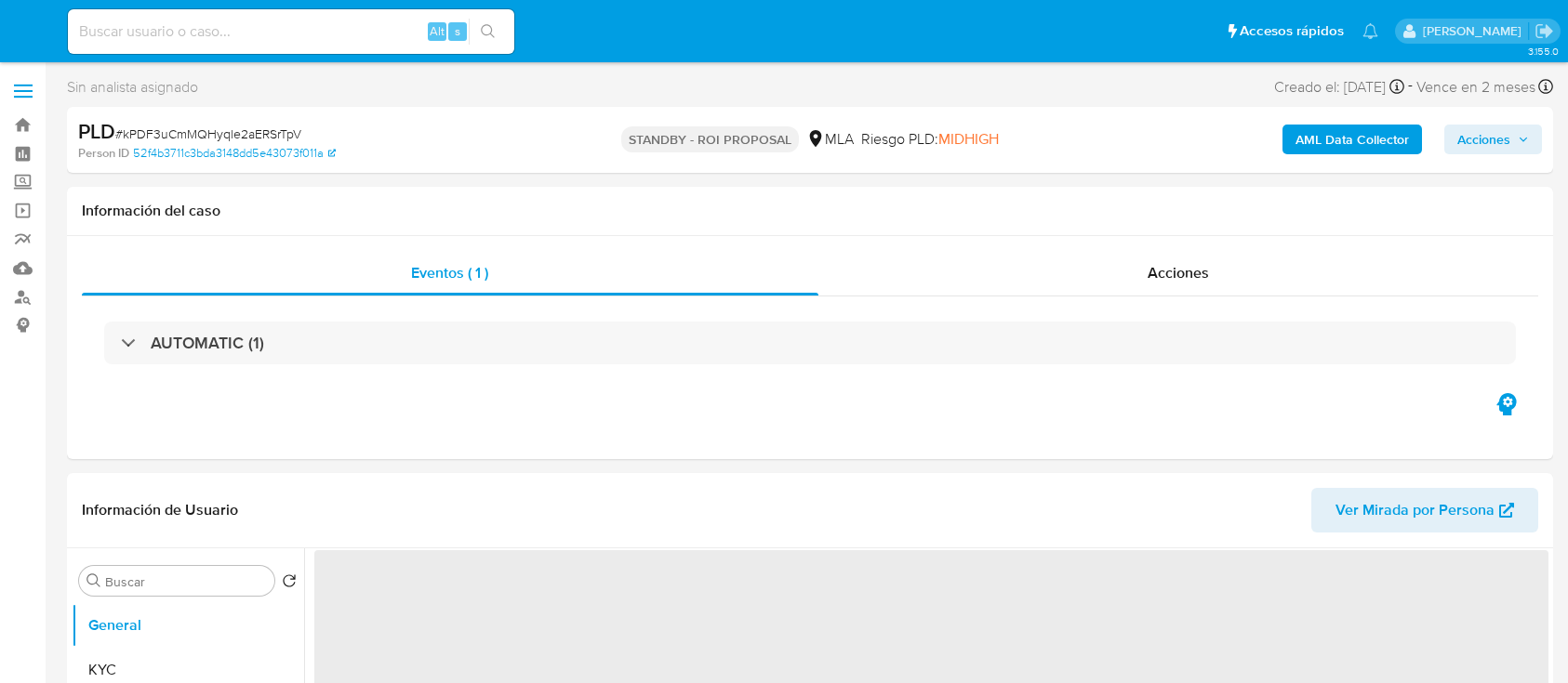
select select "10"
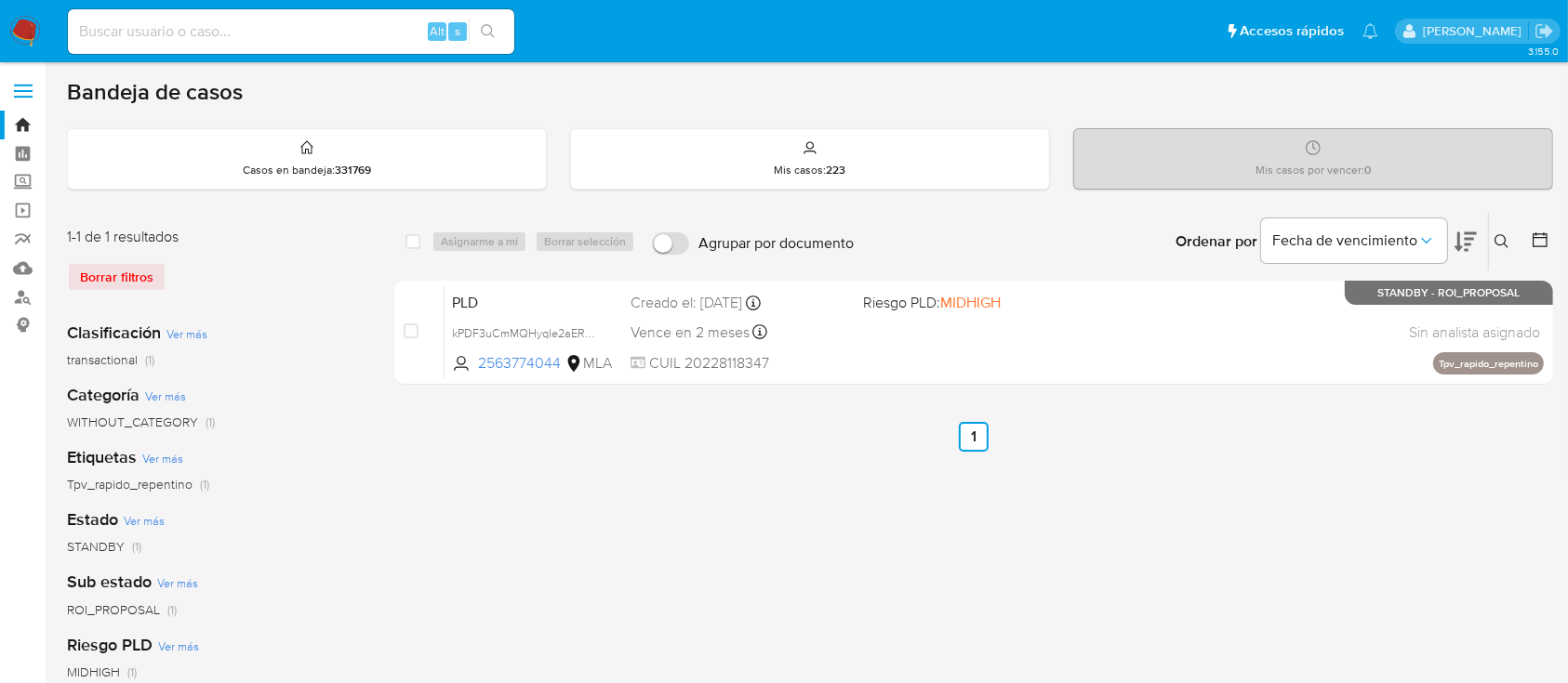
click at [1500, 240] on icon at bounding box center [1502, 242] width 15 height 15
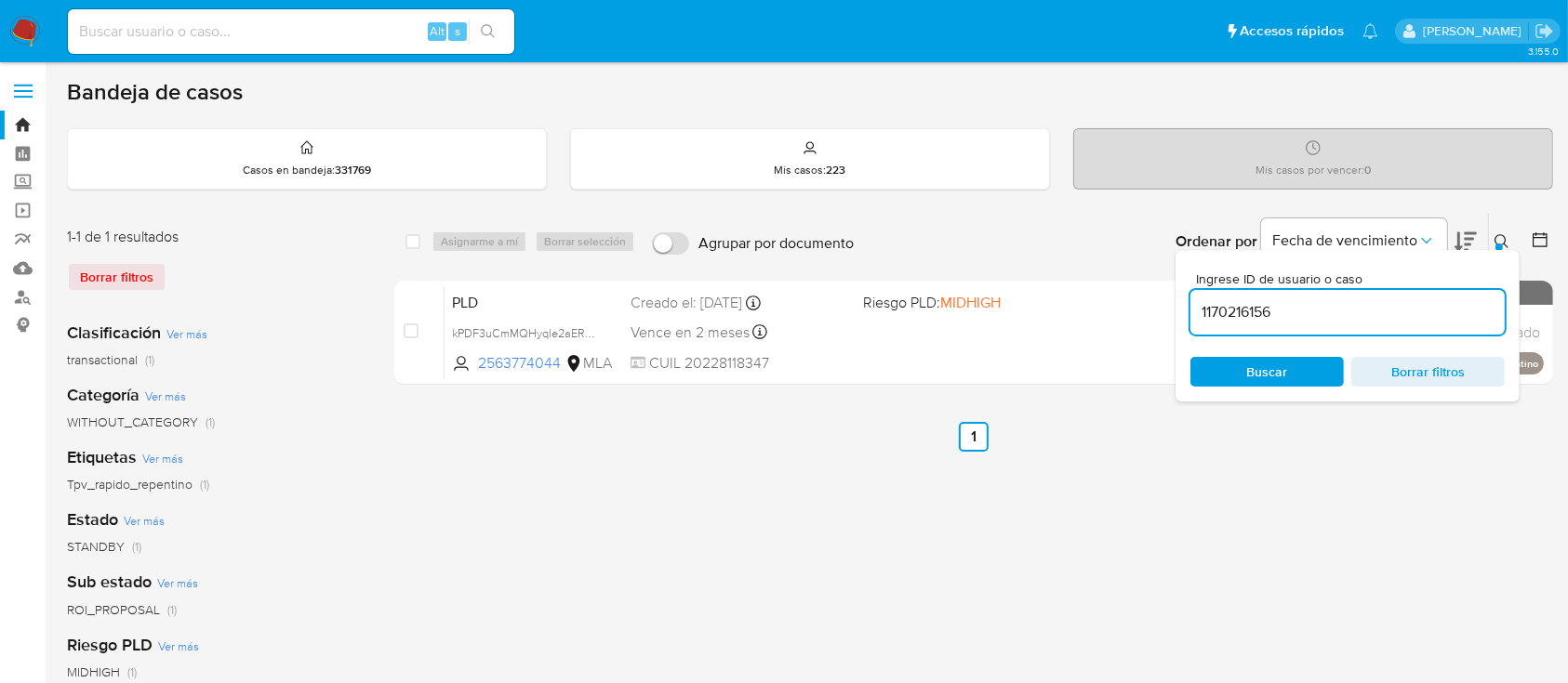
type input "1170216156"
click at [1496, 242] on button at bounding box center [1504, 242] width 31 height 22
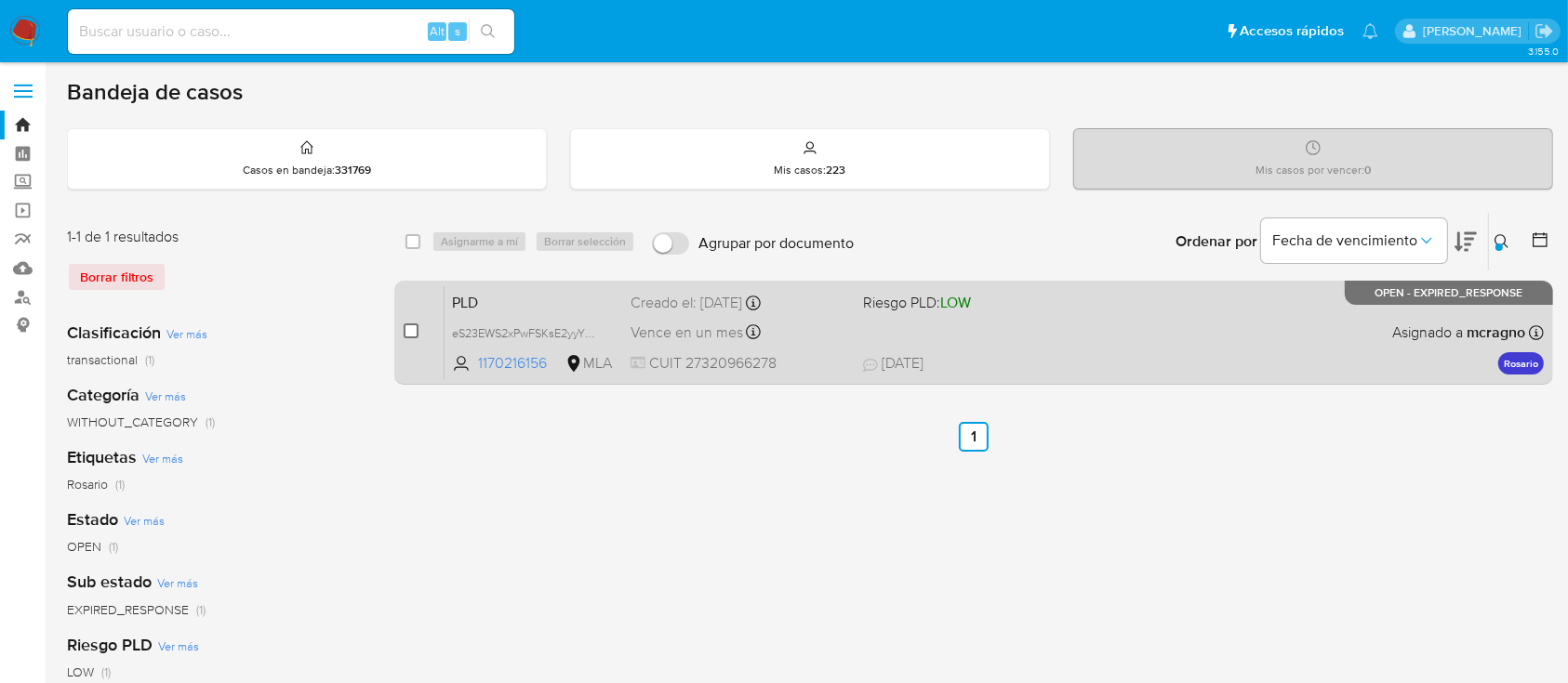
click at [411, 328] on input "checkbox" at bounding box center [412, 331] width 15 height 15
checkbox input "true"
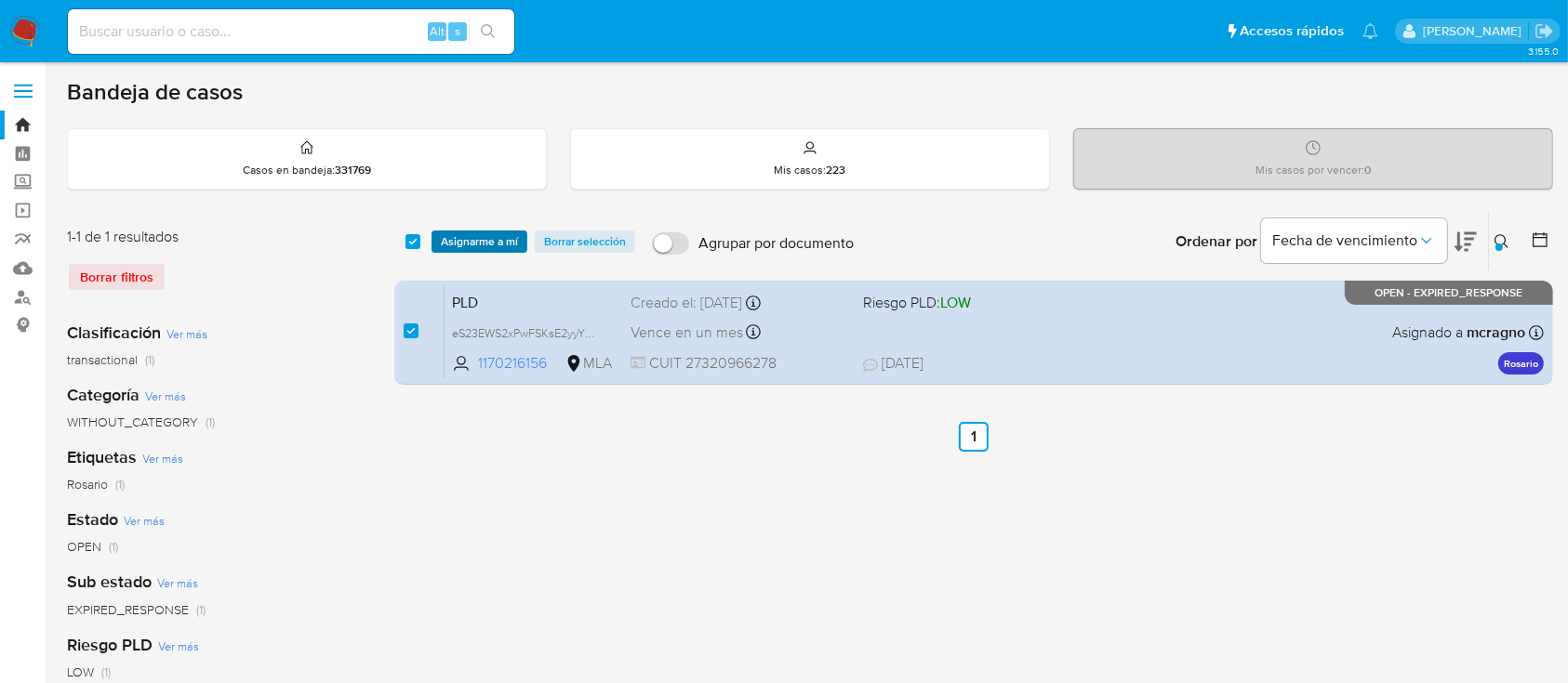
click at [482, 241] on span "Asignarme a mí" at bounding box center [479, 242] width 77 height 19
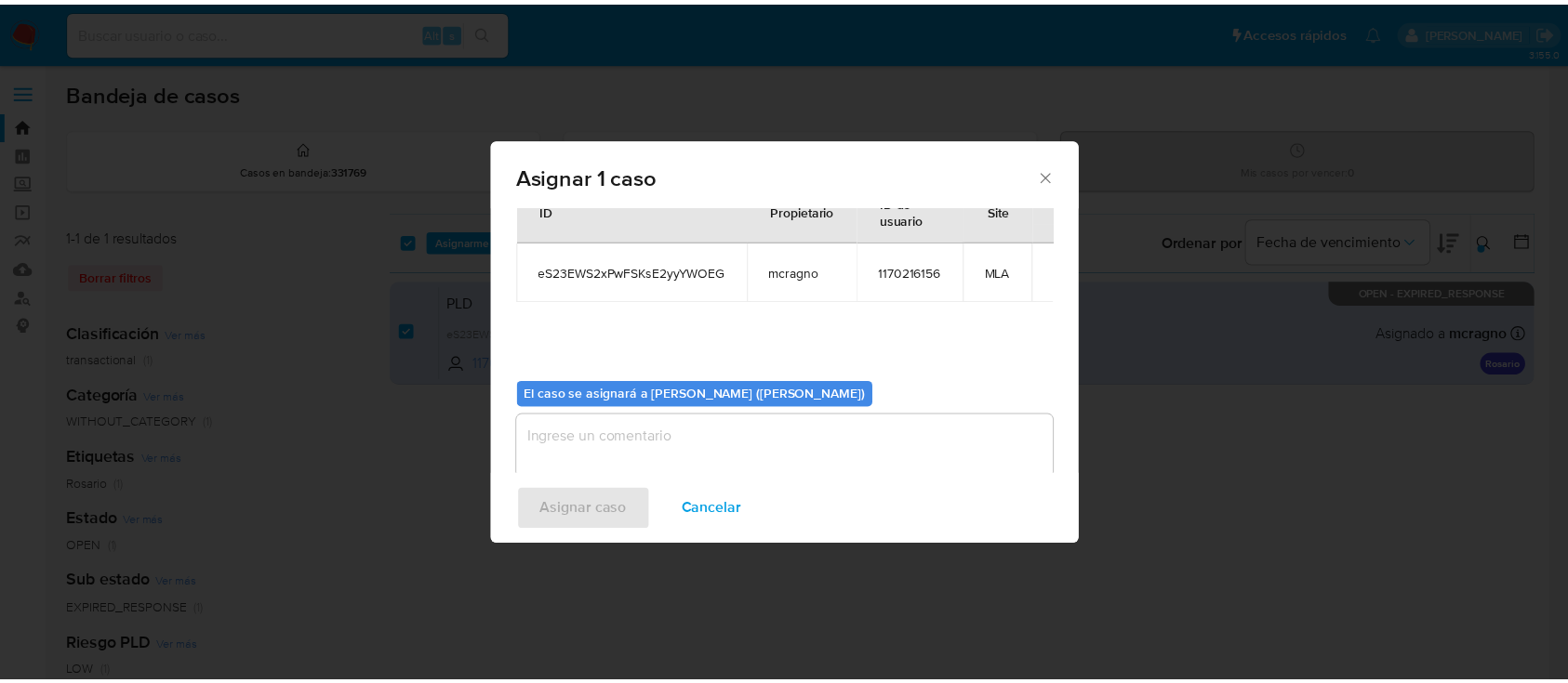
scroll to position [95, 0]
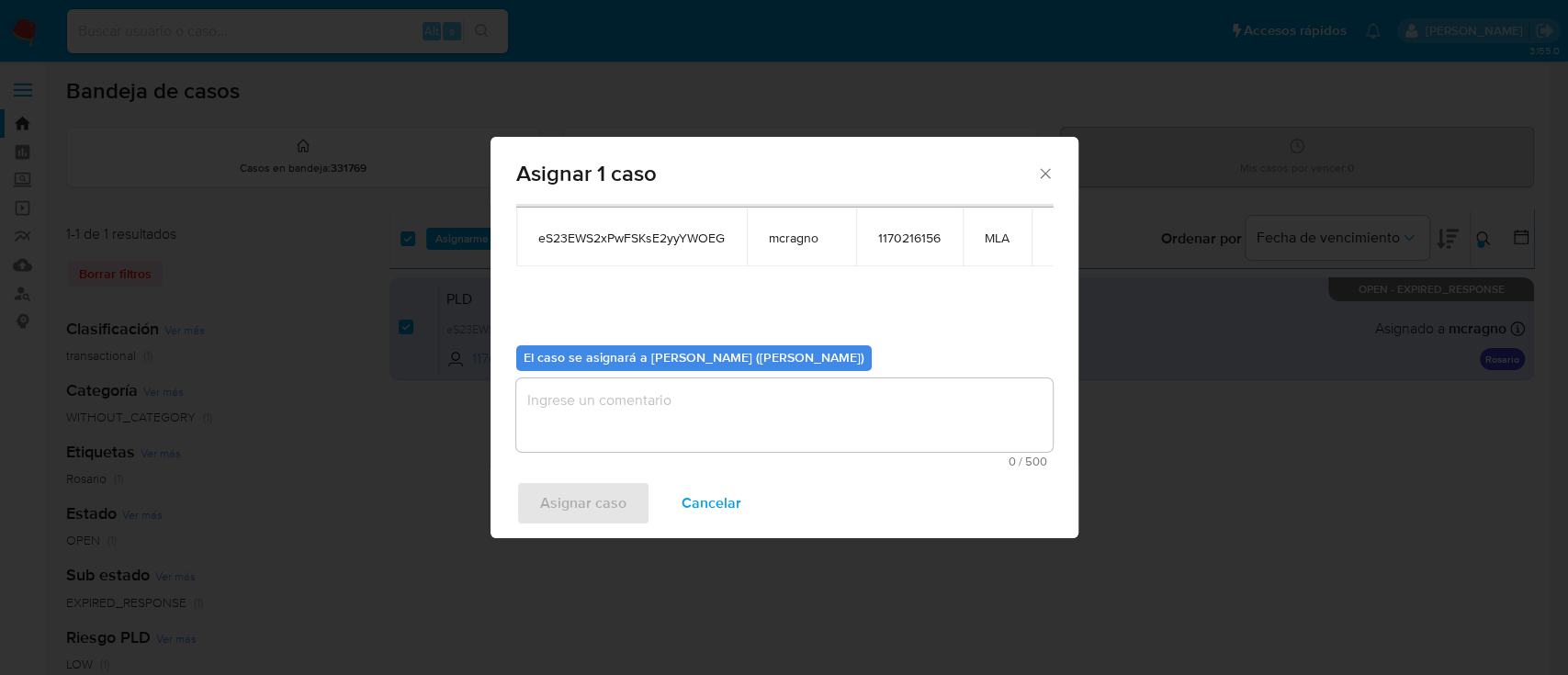
click at [668, 405] on textarea "assign-modal" at bounding box center [784, 416] width 536 height 74
click at [589, 503] on span "Asignar caso" at bounding box center [583, 503] width 86 height 40
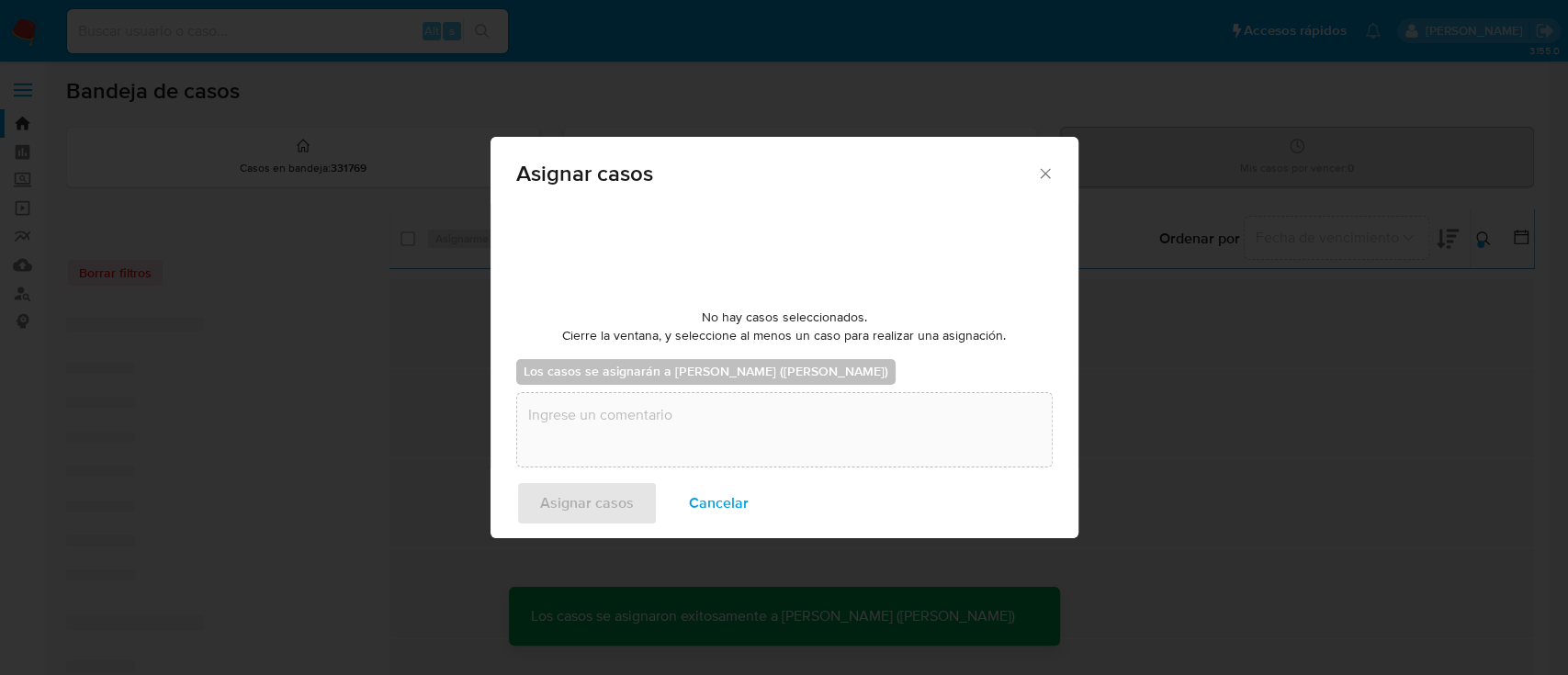
checkbox input "false"
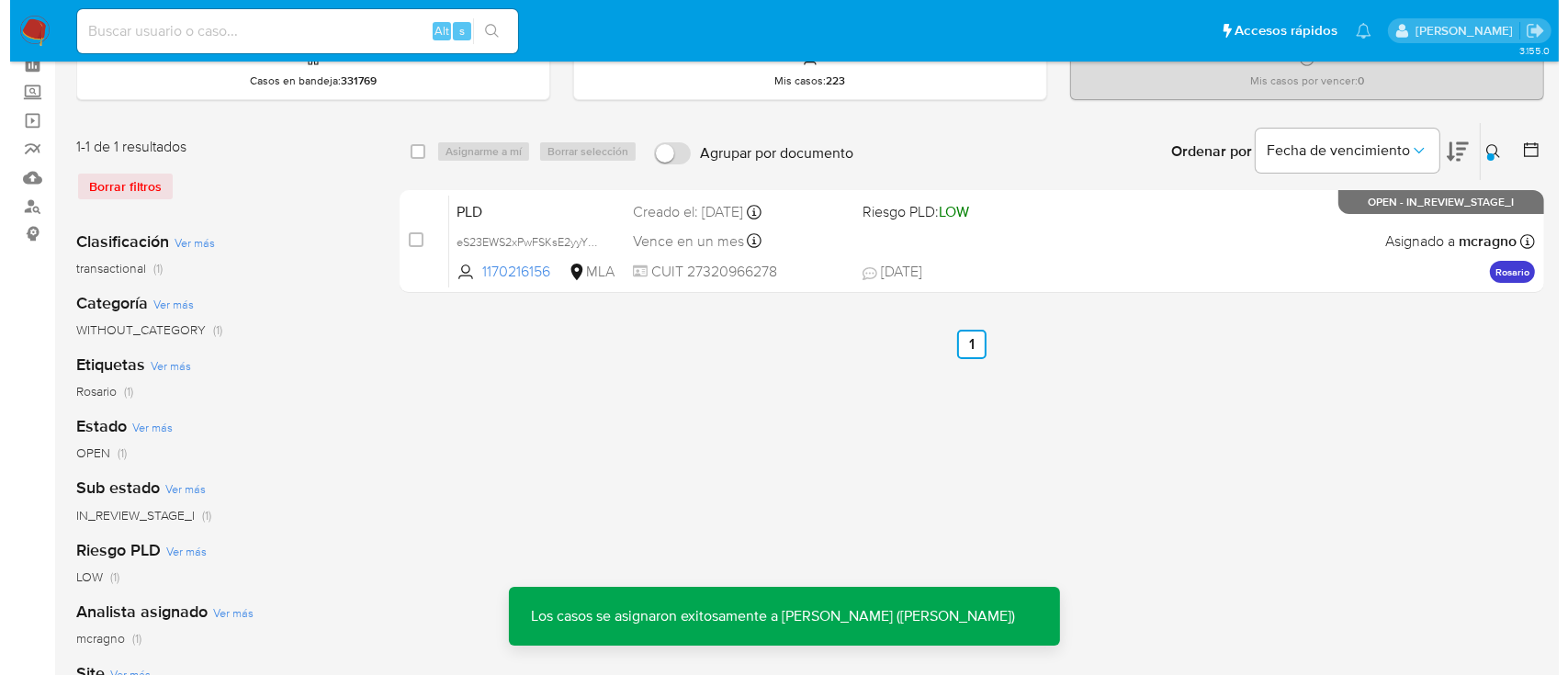
scroll to position [0, 0]
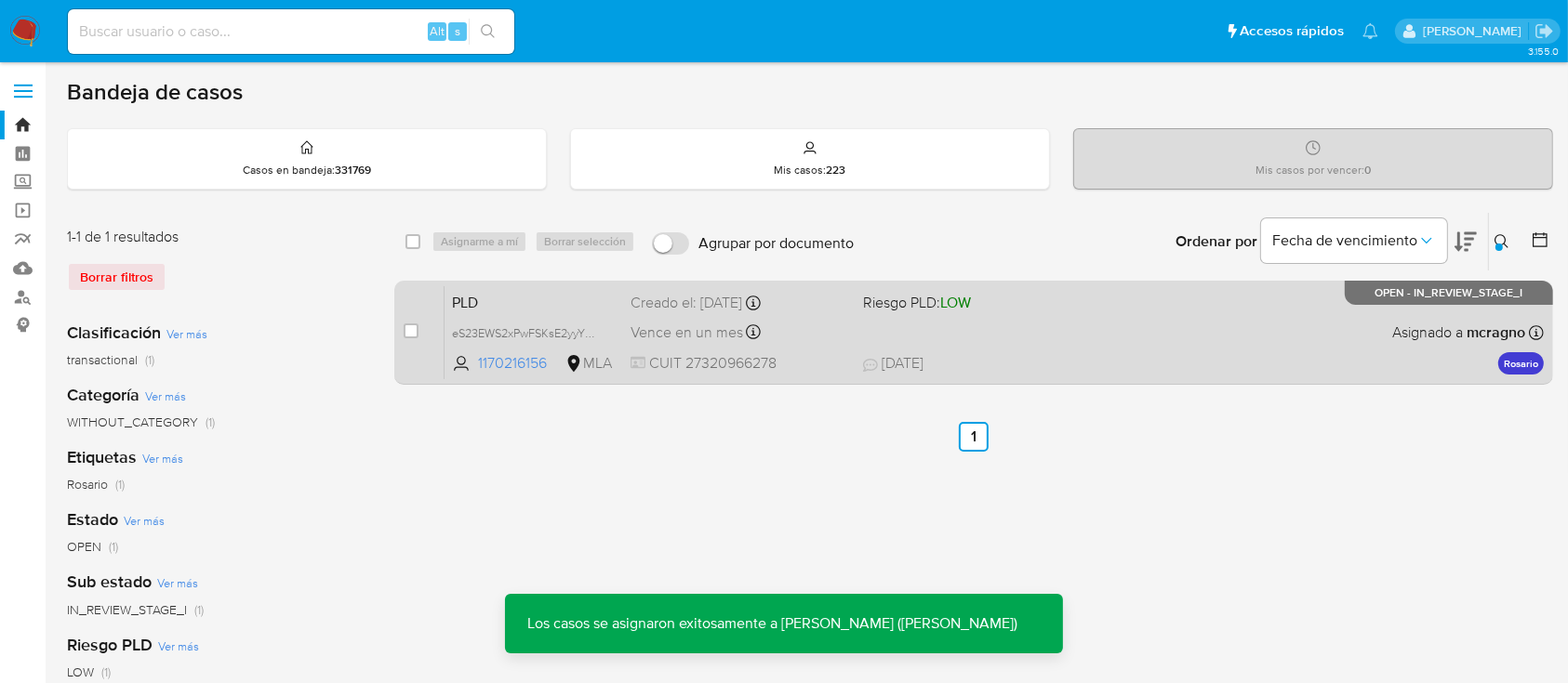
click at [1159, 334] on div "PLD eS23EWS2xPwFSKsE2yyYWOEG 1170216156 MLA Riesgo PLD: LOW Creado el: 12/08/20…" at bounding box center [994, 332] width 1100 height 94
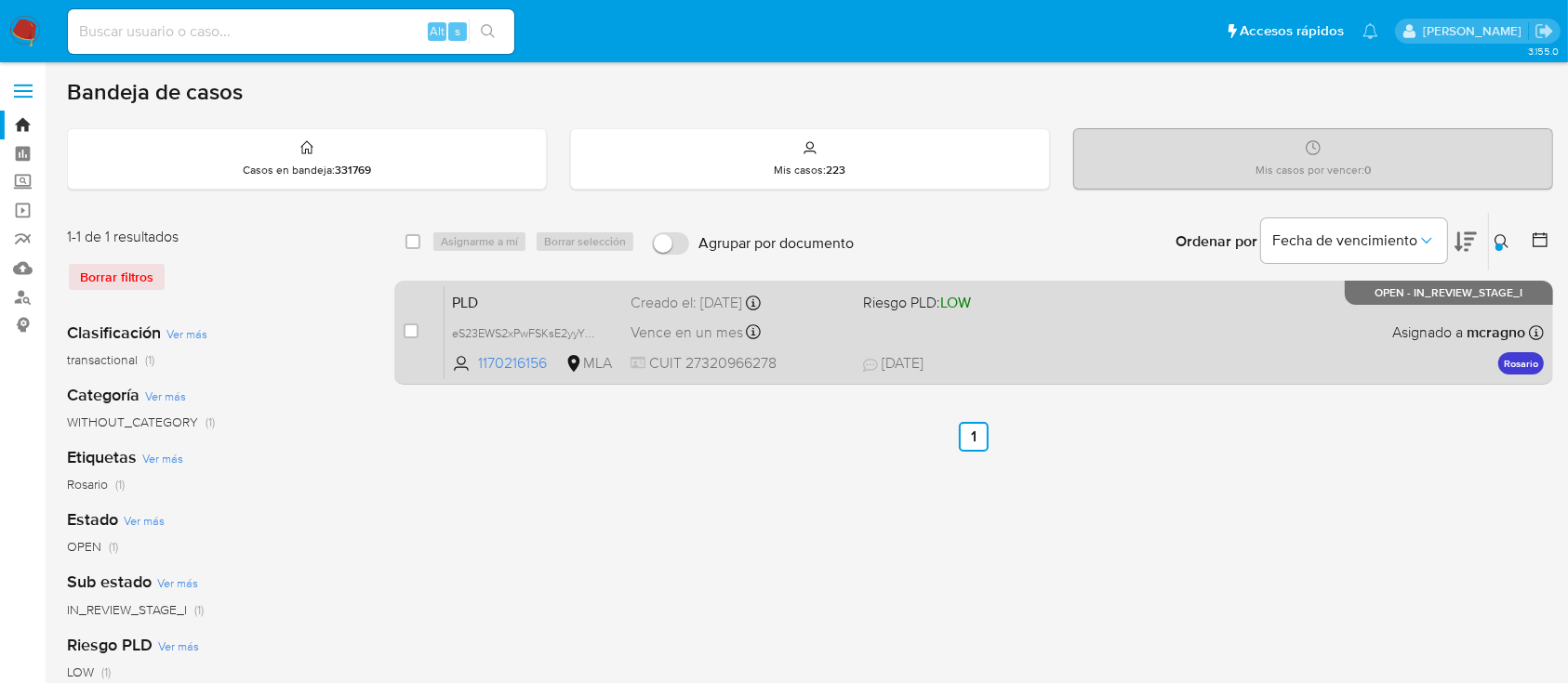
click at [421, 331] on div "case-item-checkbox No es posible asignar el caso" at bounding box center [425, 332] width 41 height 94
click at [413, 333] on input "checkbox" at bounding box center [412, 331] width 15 height 15
checkbox input "true"
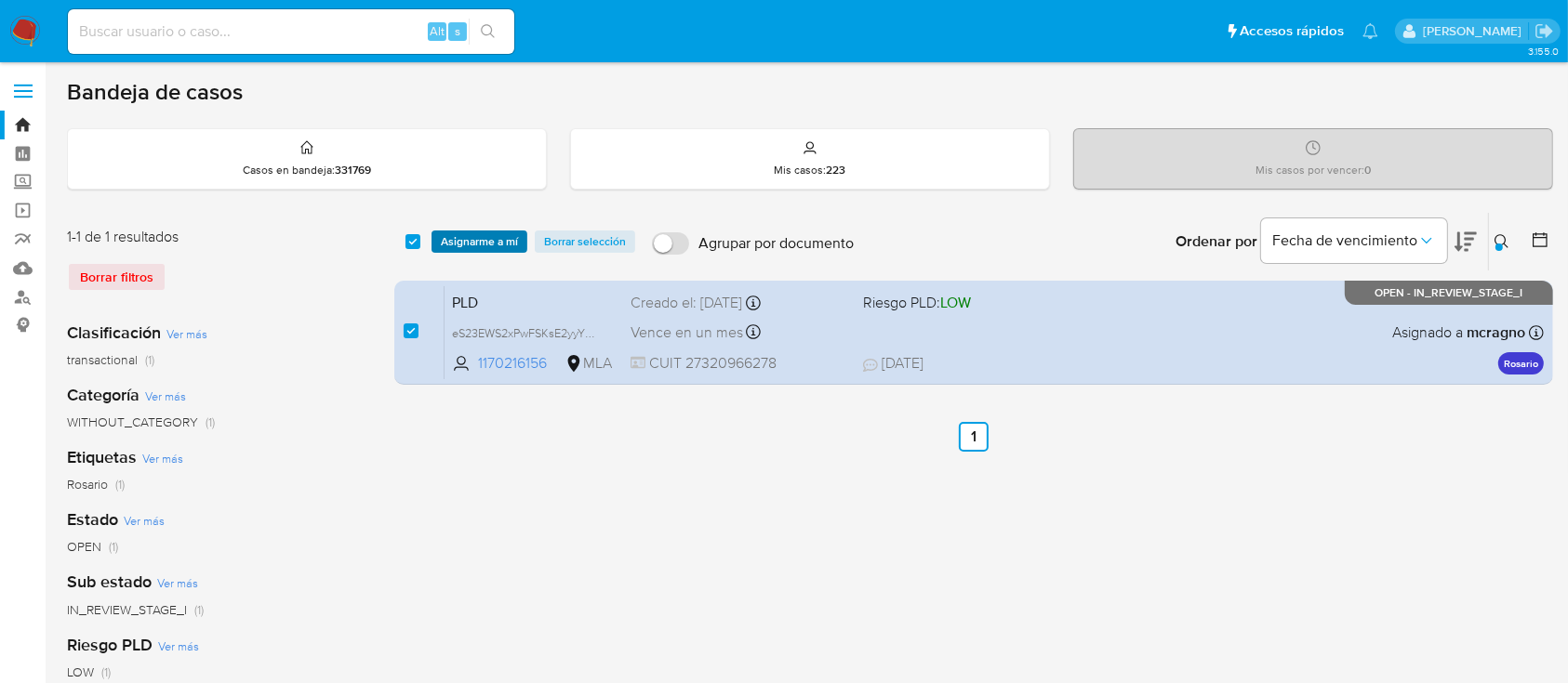
drag, startPoint x: 472, startPoint y: 240, endPoint x: 486, endPoint y: 242, distance: 14.1
click at [473, 240] on span "Asignarme a mí" at bounding box center [479, 242] width 77 height 19
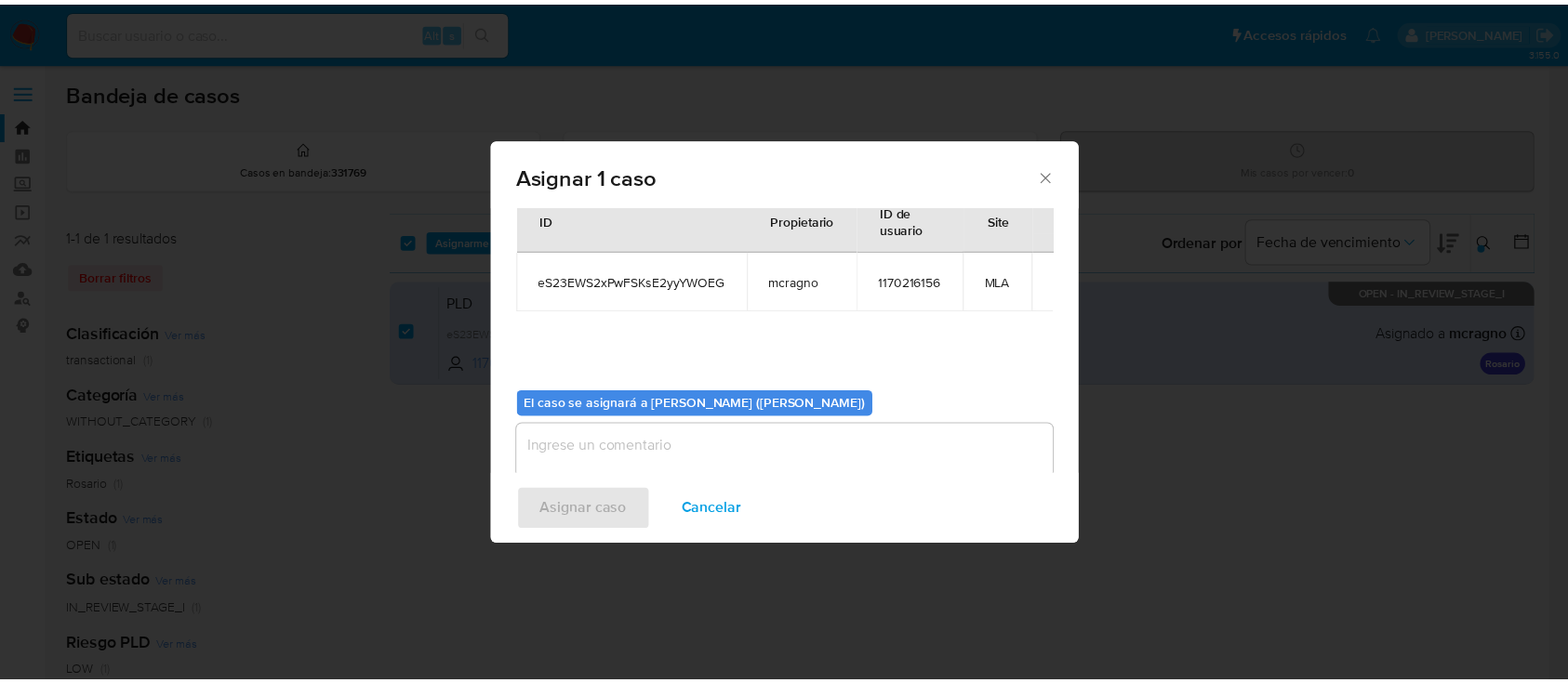
scroll to position [95, 0]
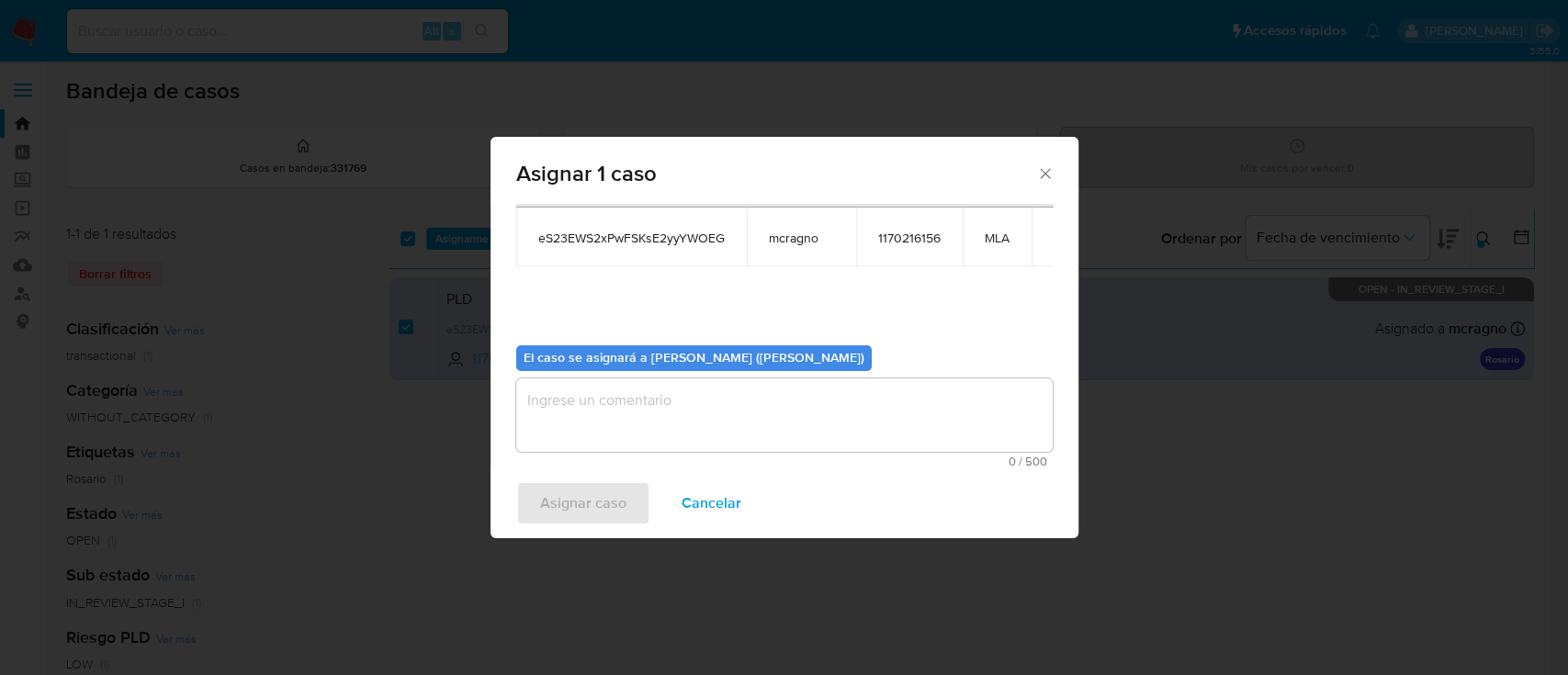
click at [649, 452] on div "0 / 500 500 caracteres restantes" at bounding box center [784, 423] width 536 height 89
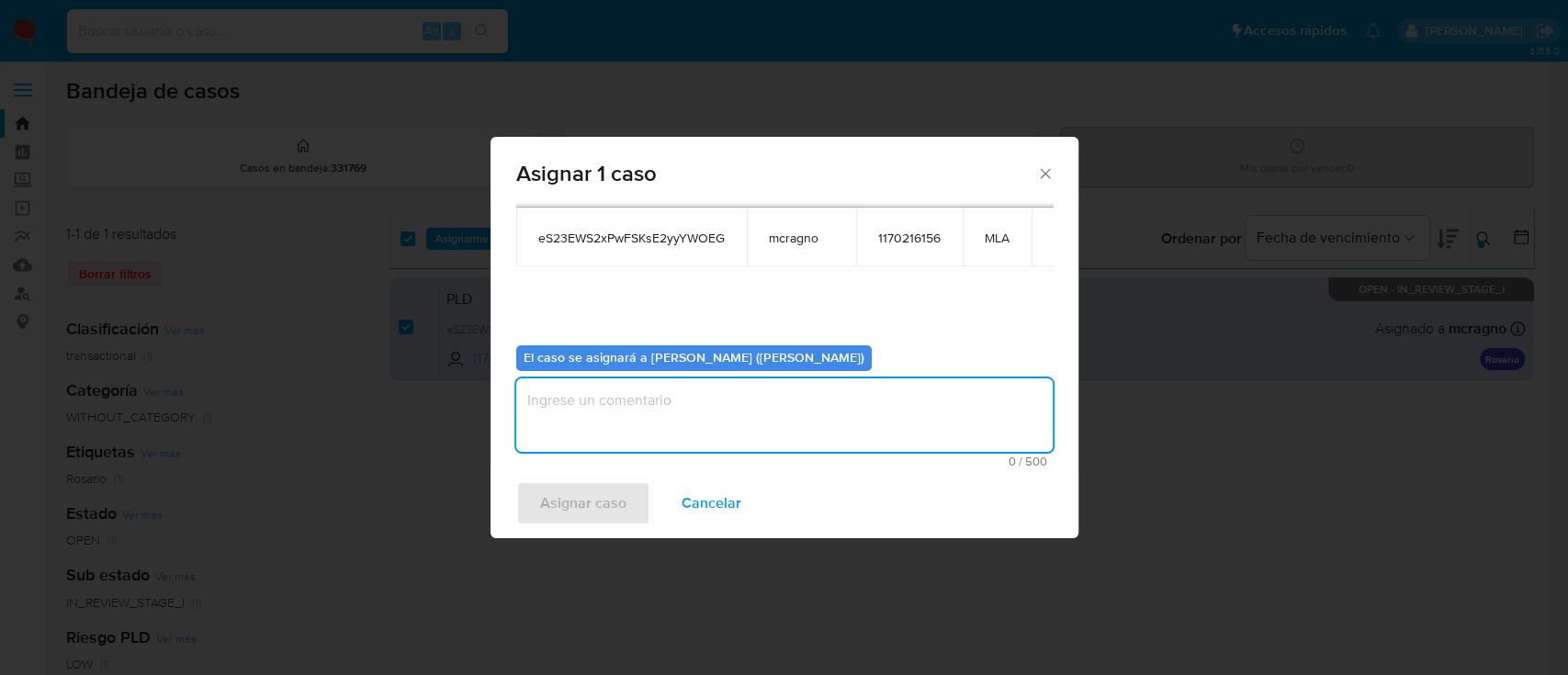
drag, startPoint x: 654, startPoint y: 416, endPoint x: 604, endPoint y: 483, distance: 83.6
click at [655, 418] on textarea "assign-modal" at bounding box center [784, 416] width 536 height 74
click at [602, 497] on span "Asignar caso" at bounding box center [583, 503] width 86 height 40
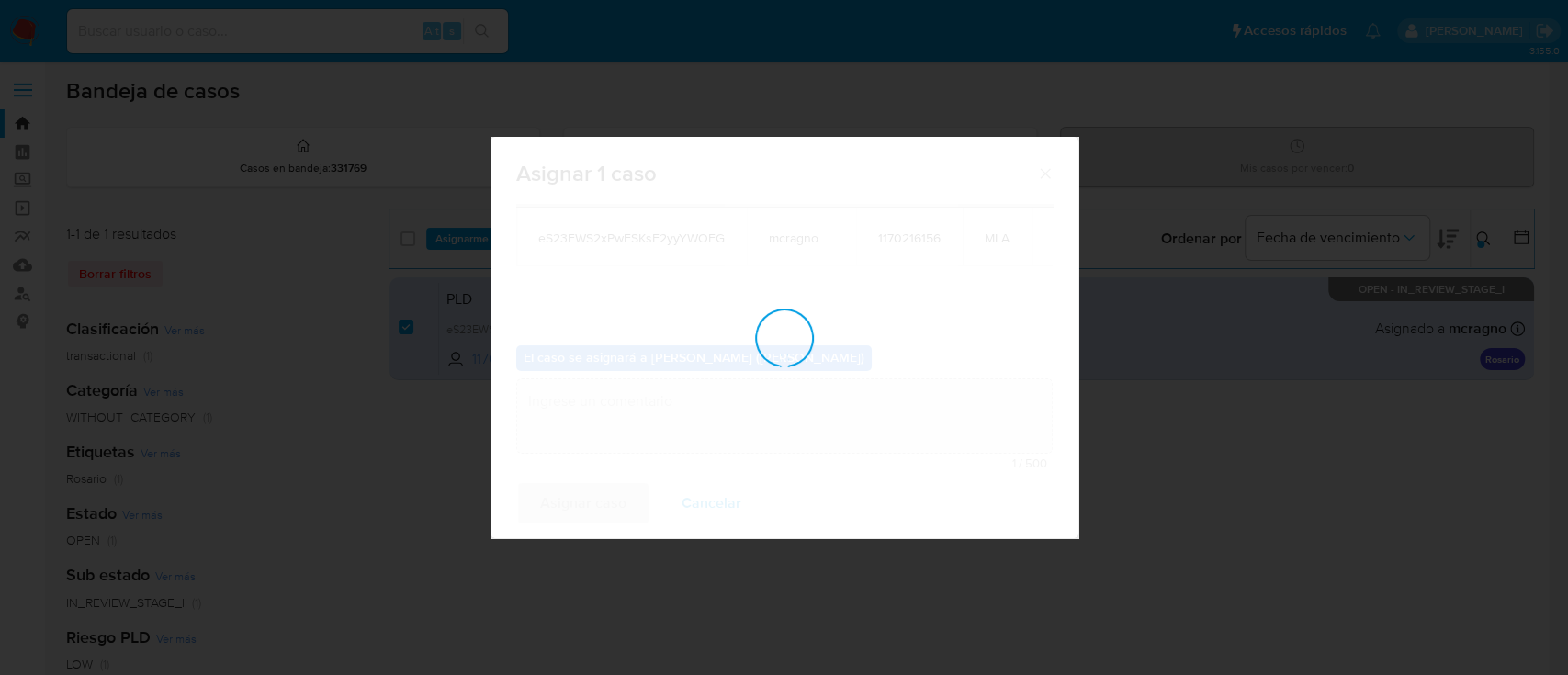
checkbox input "false"
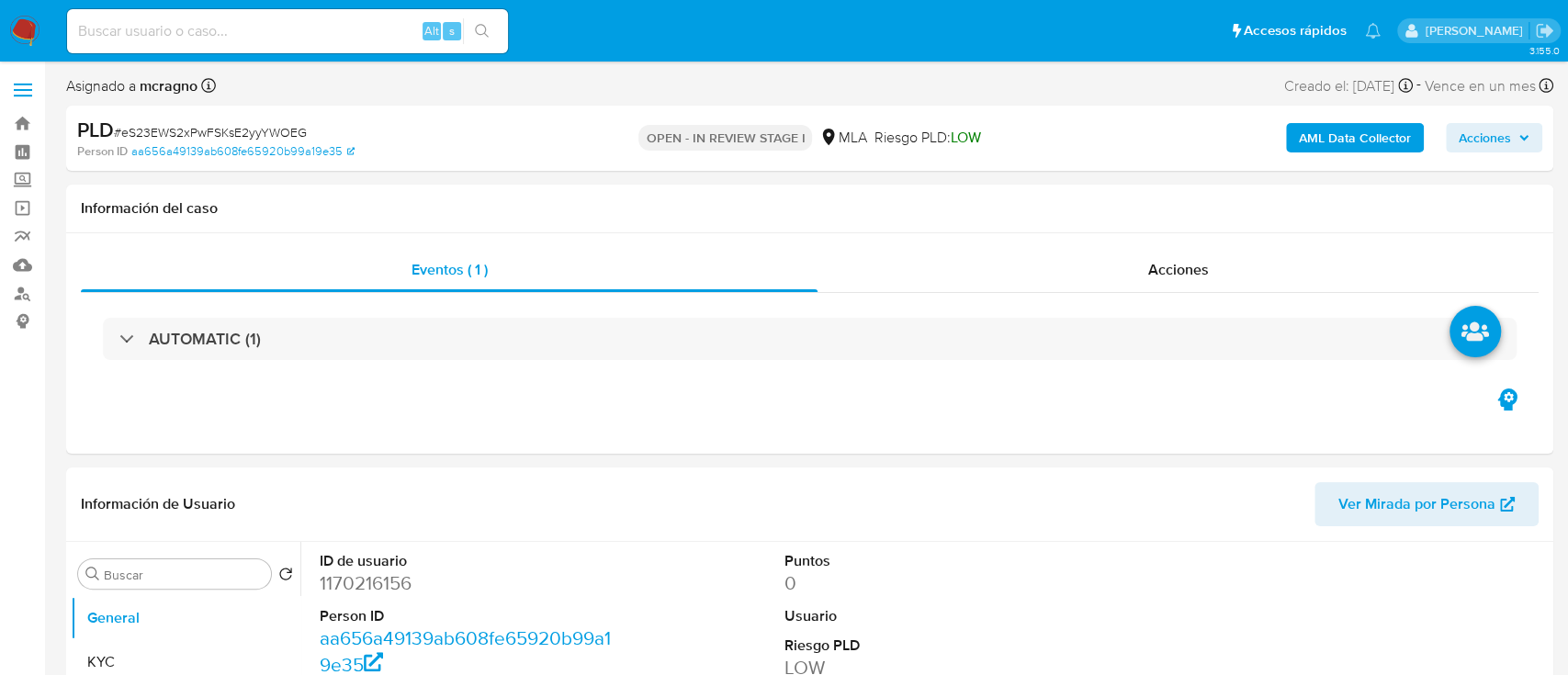
select select "10"
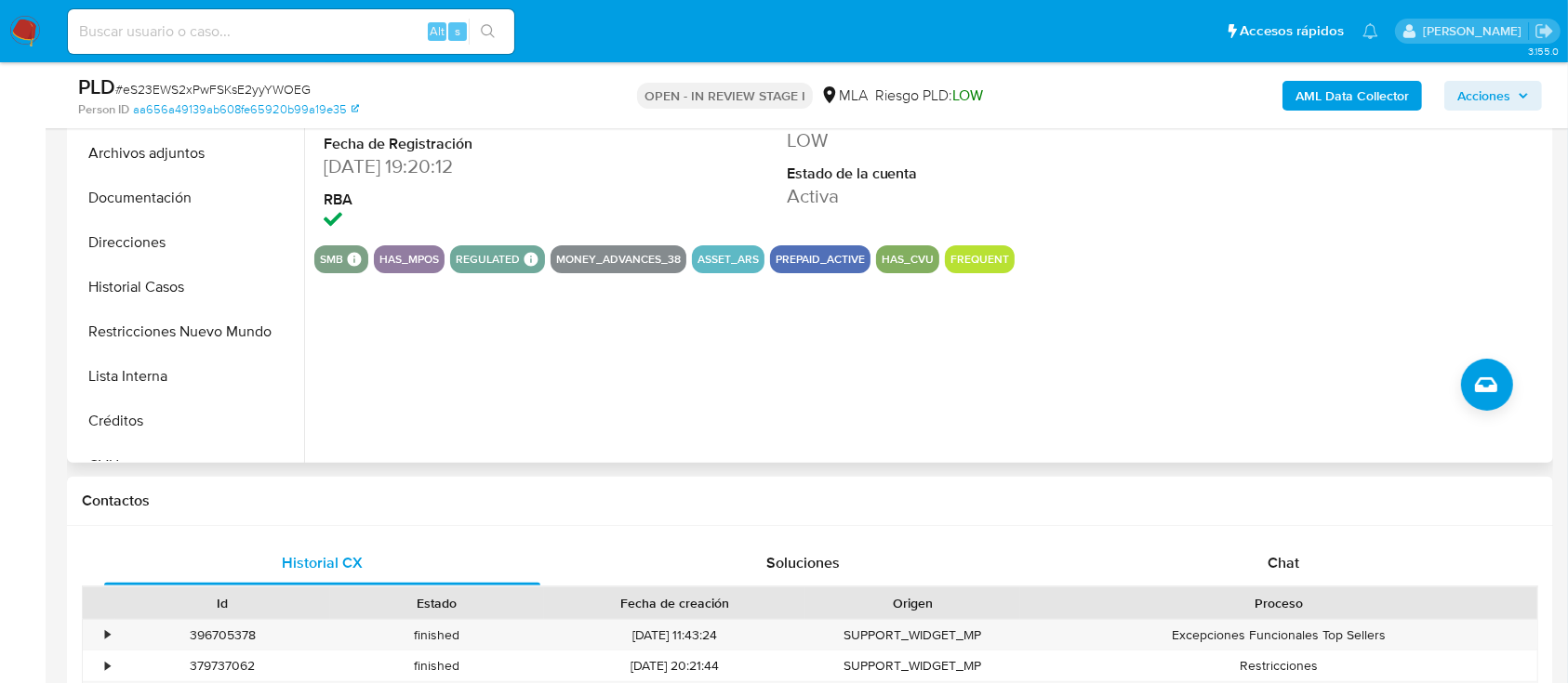
drag, startPoint x: 1307, startPoint y: 569, endPoint x: 965, endPoint y: 377, distance: 392.2
click at [1307, 569] on div "Chat" at bounding box center [1284, 563] width 436 height 45
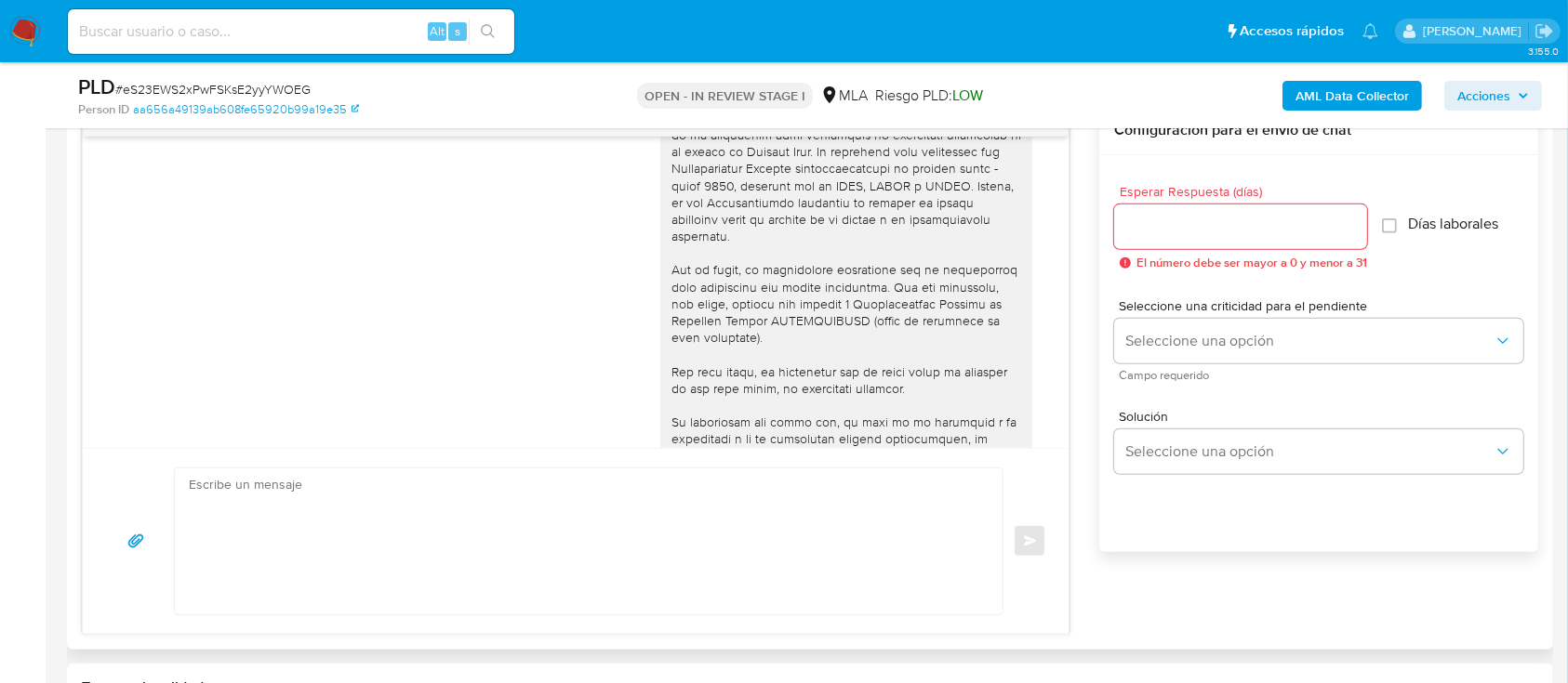
scroll to position [1569, 0]
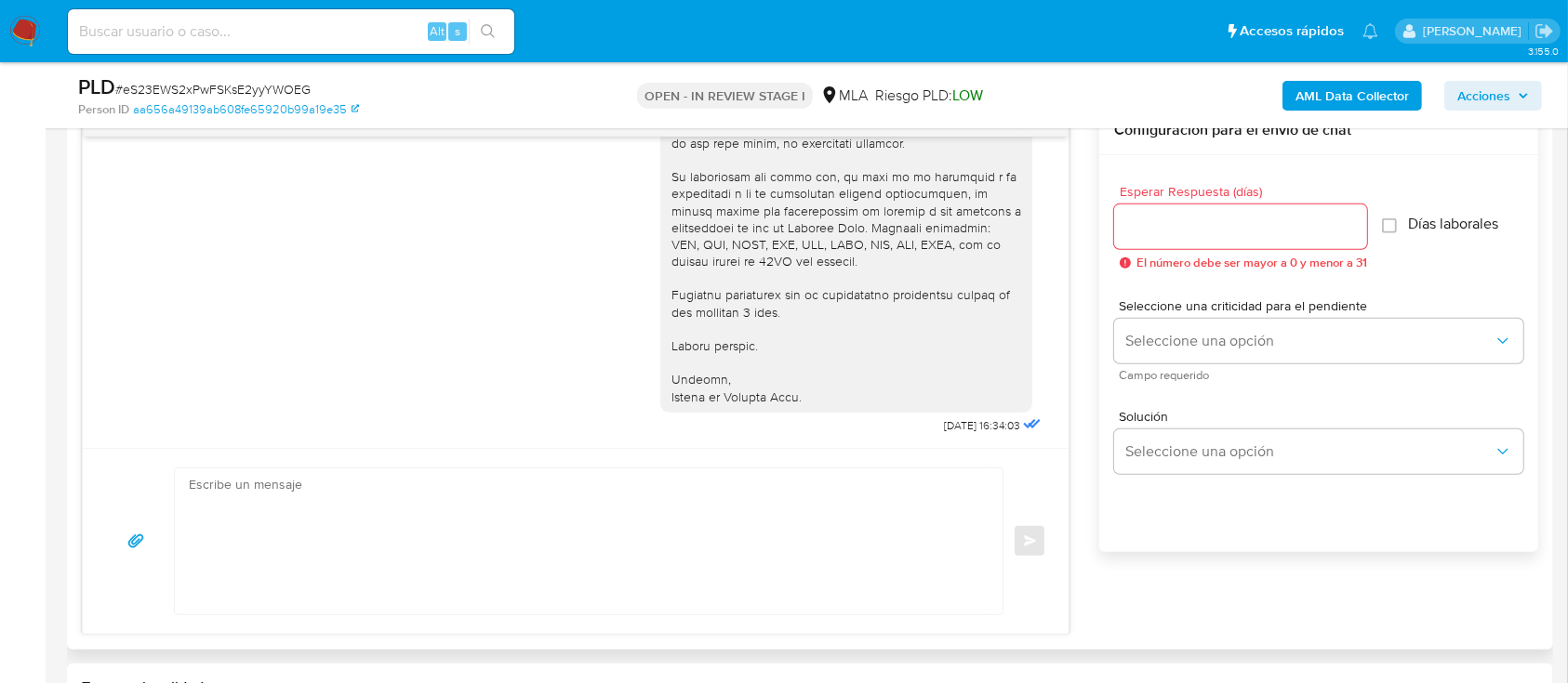
click at [602, 489] on textarea at bounding box center [584, 541] width 791 height 146
paste textarea "Hola, Muchas gracias por la respuesta. Analizamos tu caso y notamos que la info…"
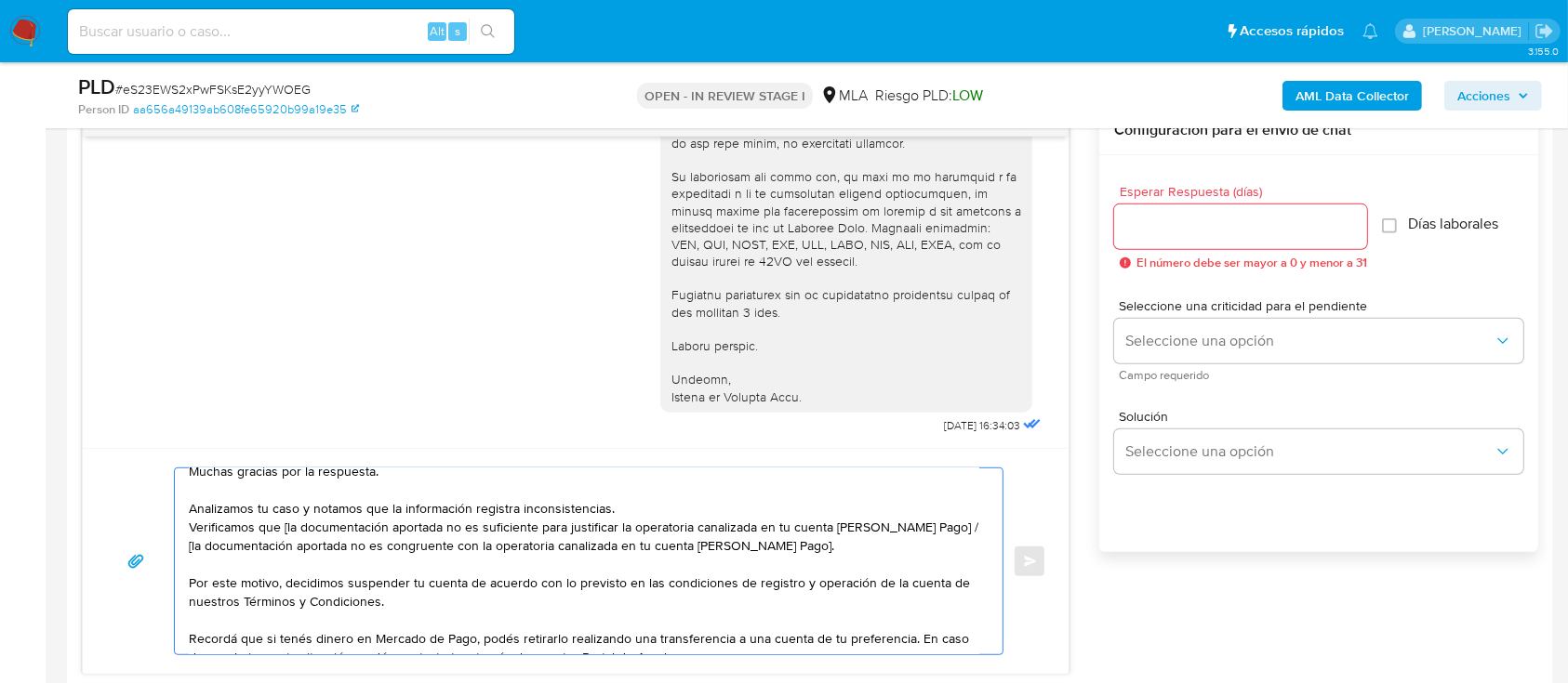
scroll to position [0, 0]
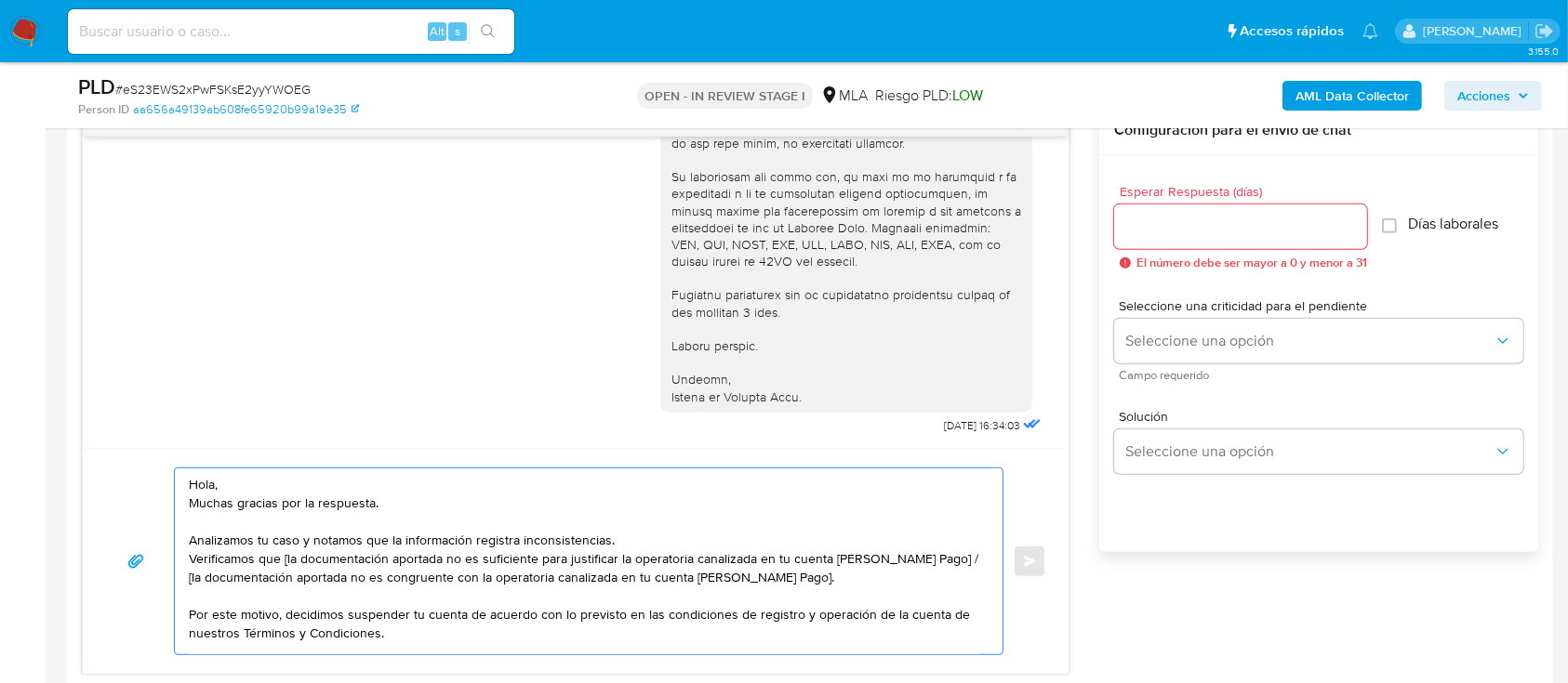
drag, startPoint x: 468, startPoint y: 513, endPoint x: 183, endPoint y: 508, distance: 285.0
click at [183, 508] on div "Hola, Muchas gracias por la respuesta. Analizamos tu caso y notamos que la info…" at bounding box center [584, 561] width 818 height 186
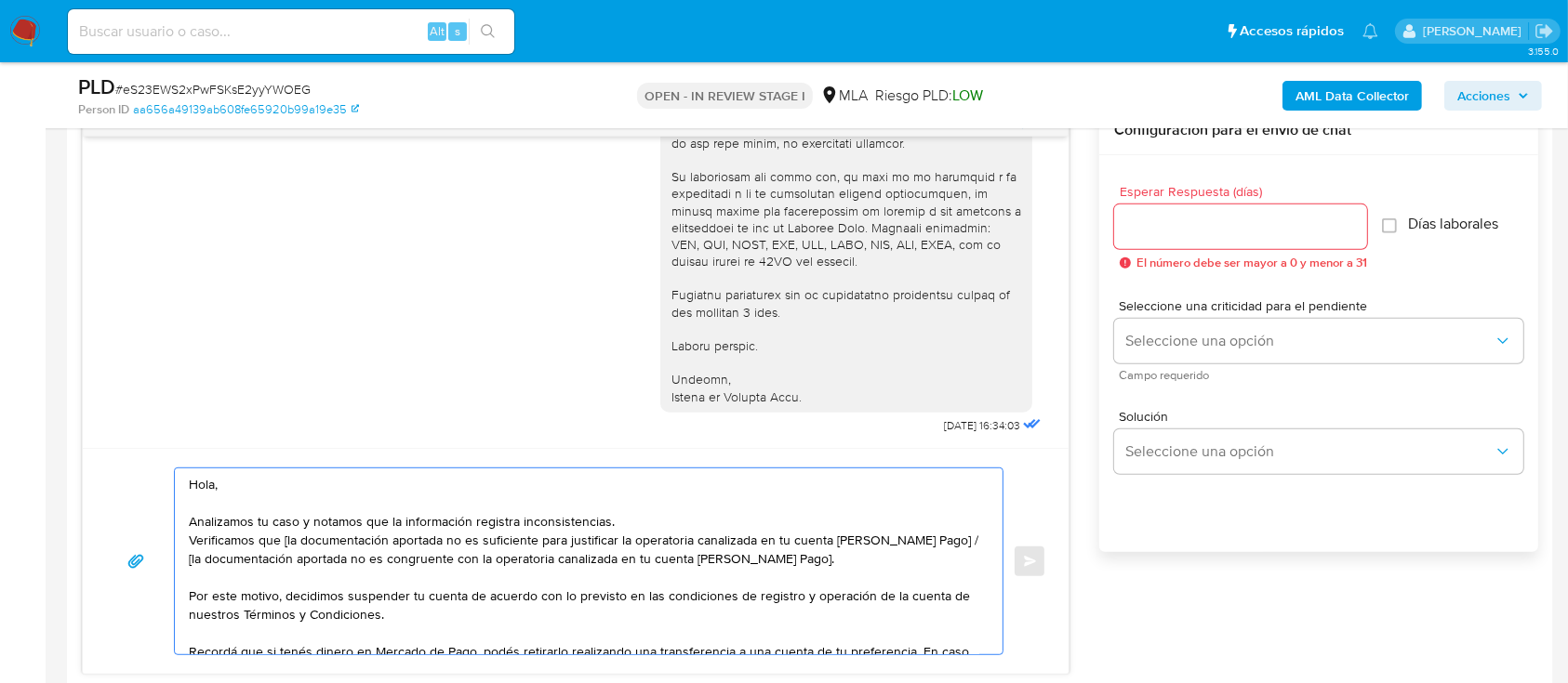
click at [284, 541] on textarea "Hola, Analizamos tu caso y notamos que la información registra inconsistencias.…" at bounding box center [584, 561] width 791 height 186
click at [900, 569] on textarea "Hola, Analizamos tu caso y notamos que la información registra inconsistencias.…" at bounding box center [584, 561] width 791 height 186
drag, startPoint x: 892, startPoint y: 557, endPoint x: 938, endPoint y: 541, distance: 48.7
click at [938, 541] on textarea "Hola, Analizamos tu caso y notamos que la información registra inconsistencias.…" at bounding box center [584, 561] width 791 height 186
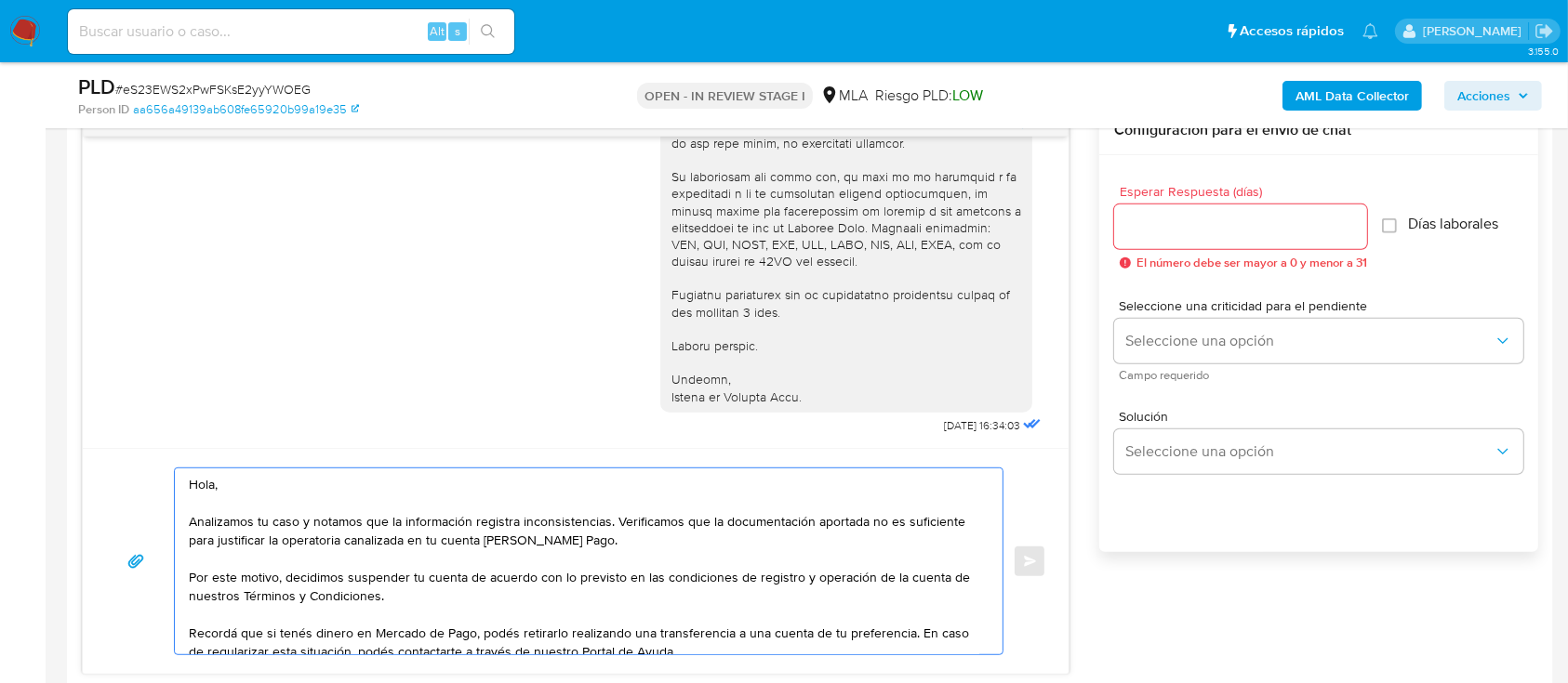
type textarea "Hola, Analizamos tu caso y notamos que la información registra inconsistencias.…"
click at [1272, 221] on input "Esperar Respuesta (días)" at bounding box center [1241, 227] width 253 height 24
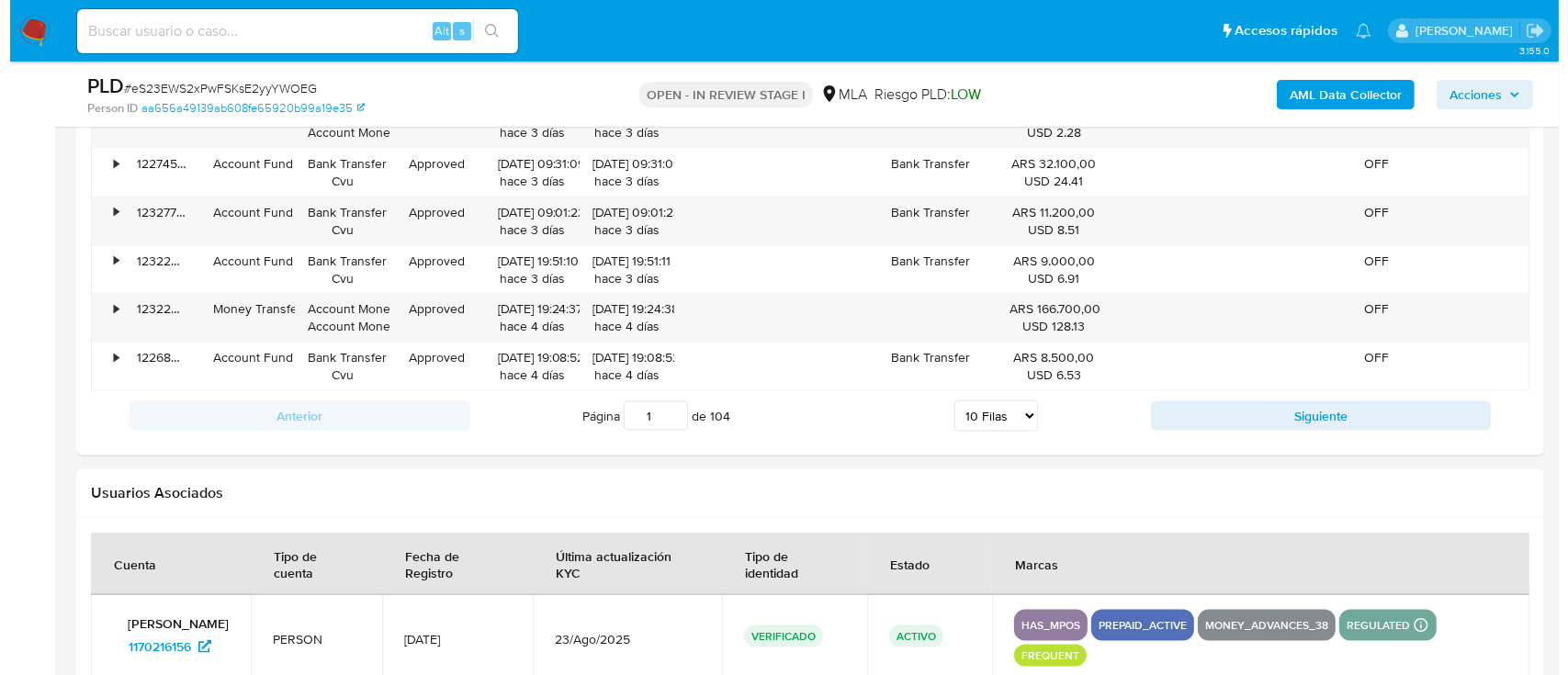
scroll to position [3434, 0]
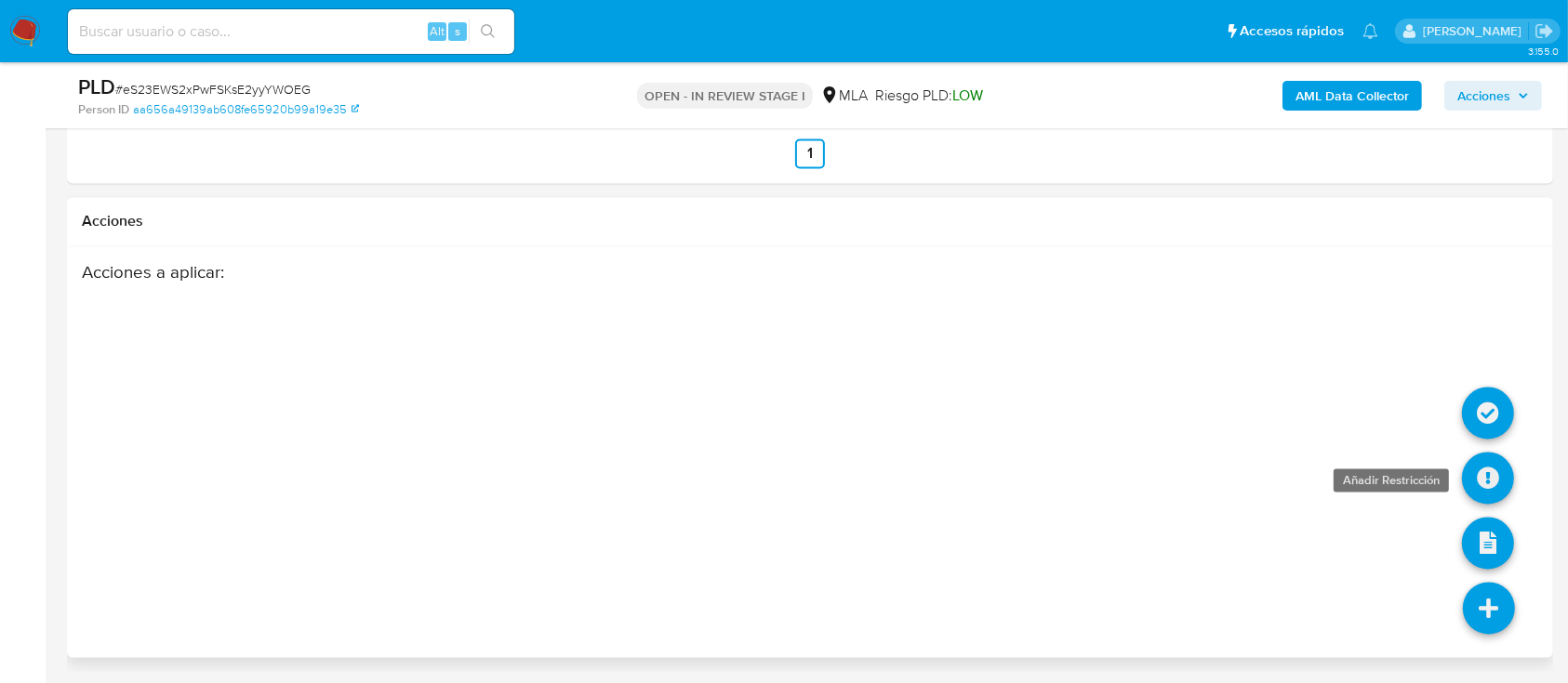
type input "0"
click at [1488, 472] on icon at bounding box center [1488, 478] width 52 height 52
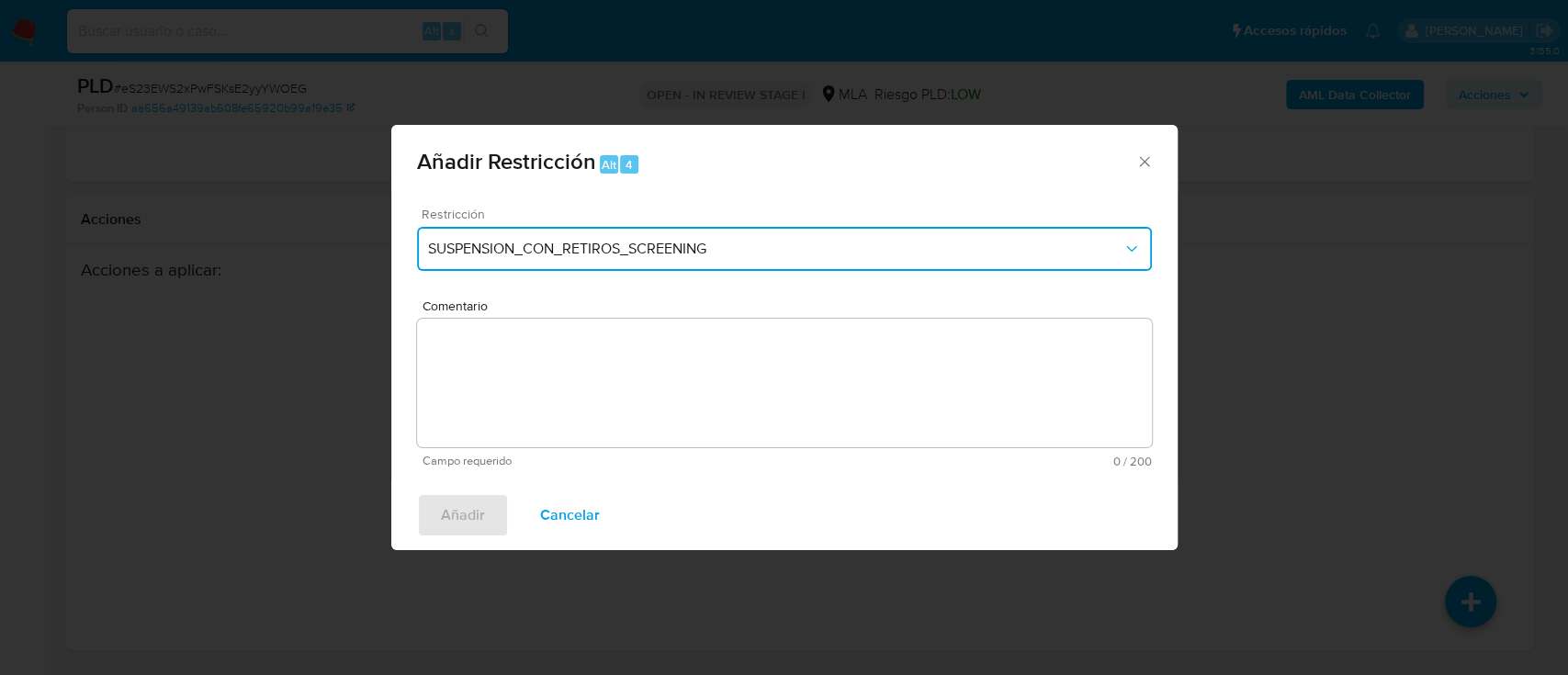
click at [612, 258] on button "SUSPENSION_CON_RETIROS_SCREENING" at bounding box center [784, 249] width 735 height 44
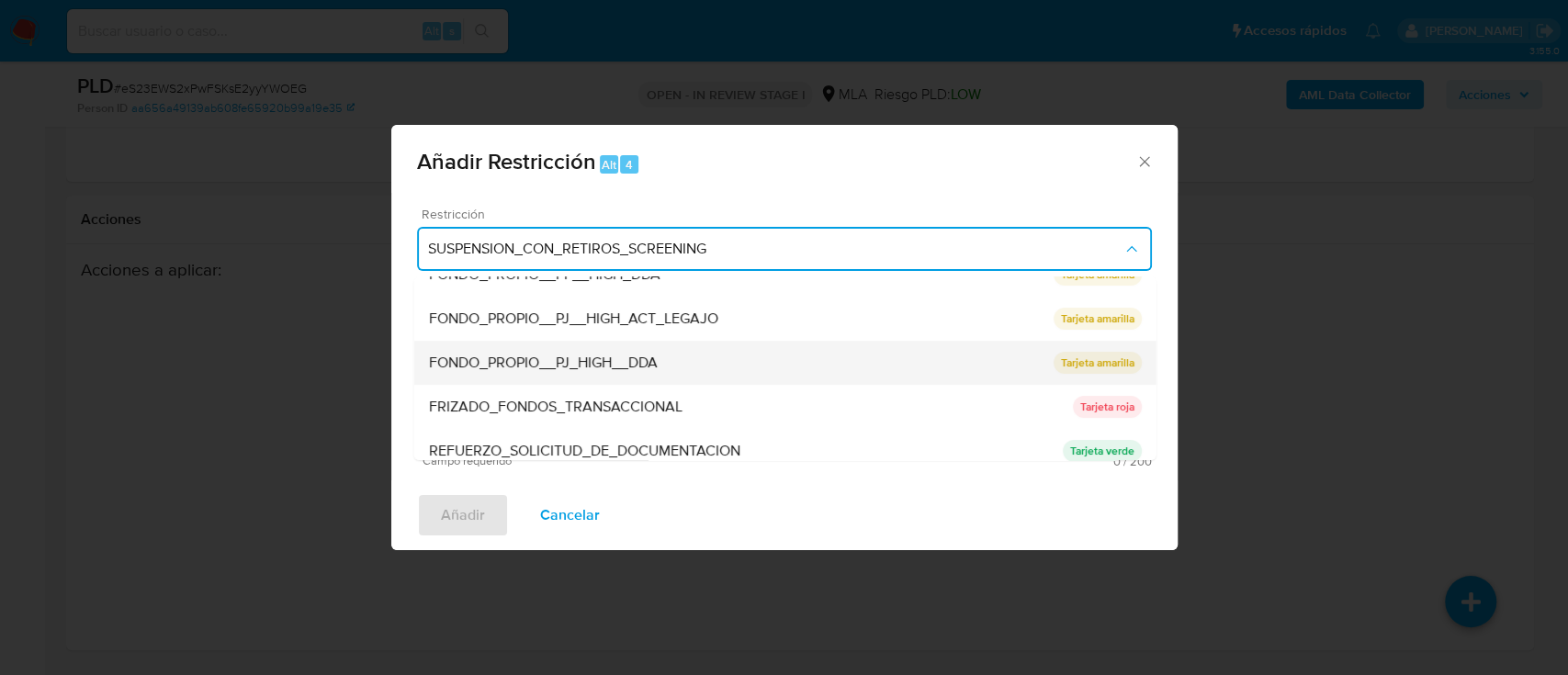
scroll to position [368, 0]
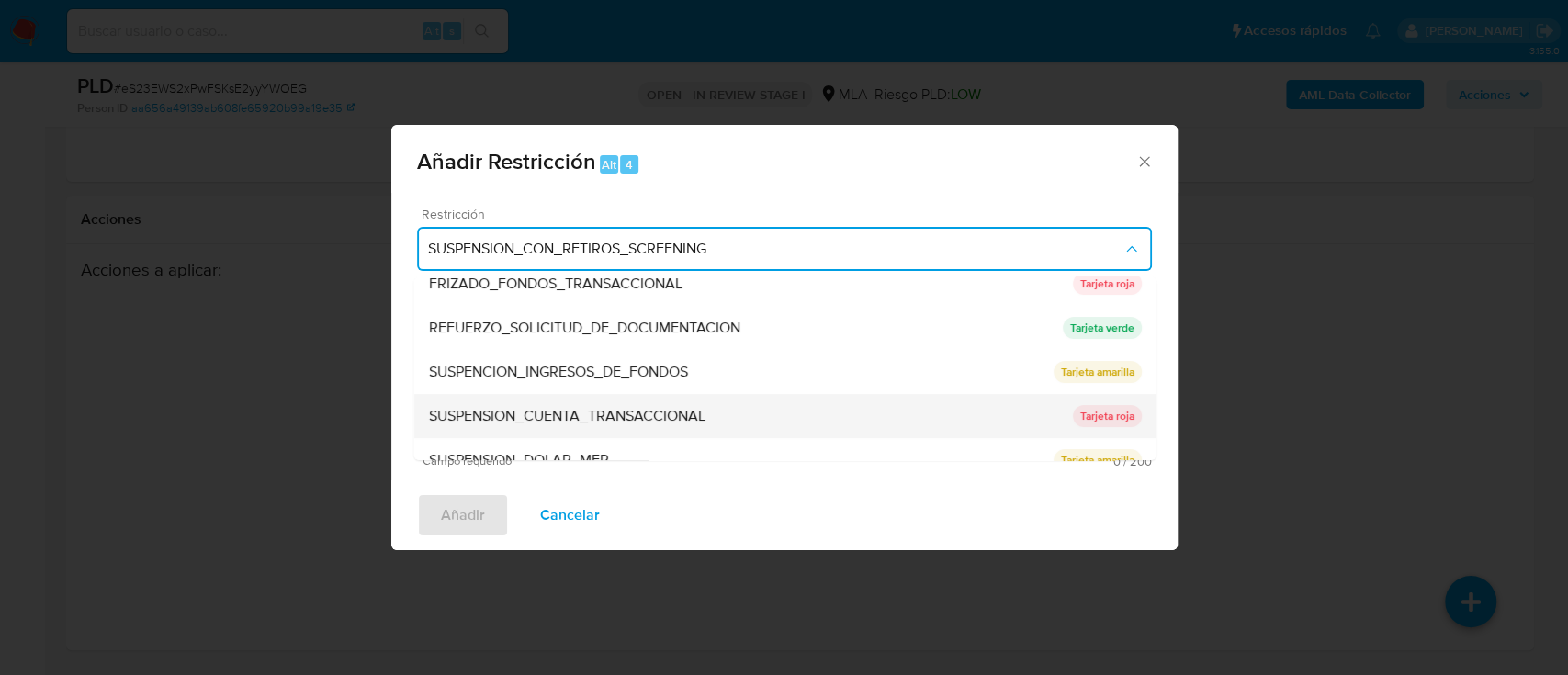
click at [558, 422] on span "SUSPENSION_CUENTA_TRANSACCIONAL" at bounding box center [566, 417] width 277 height 18
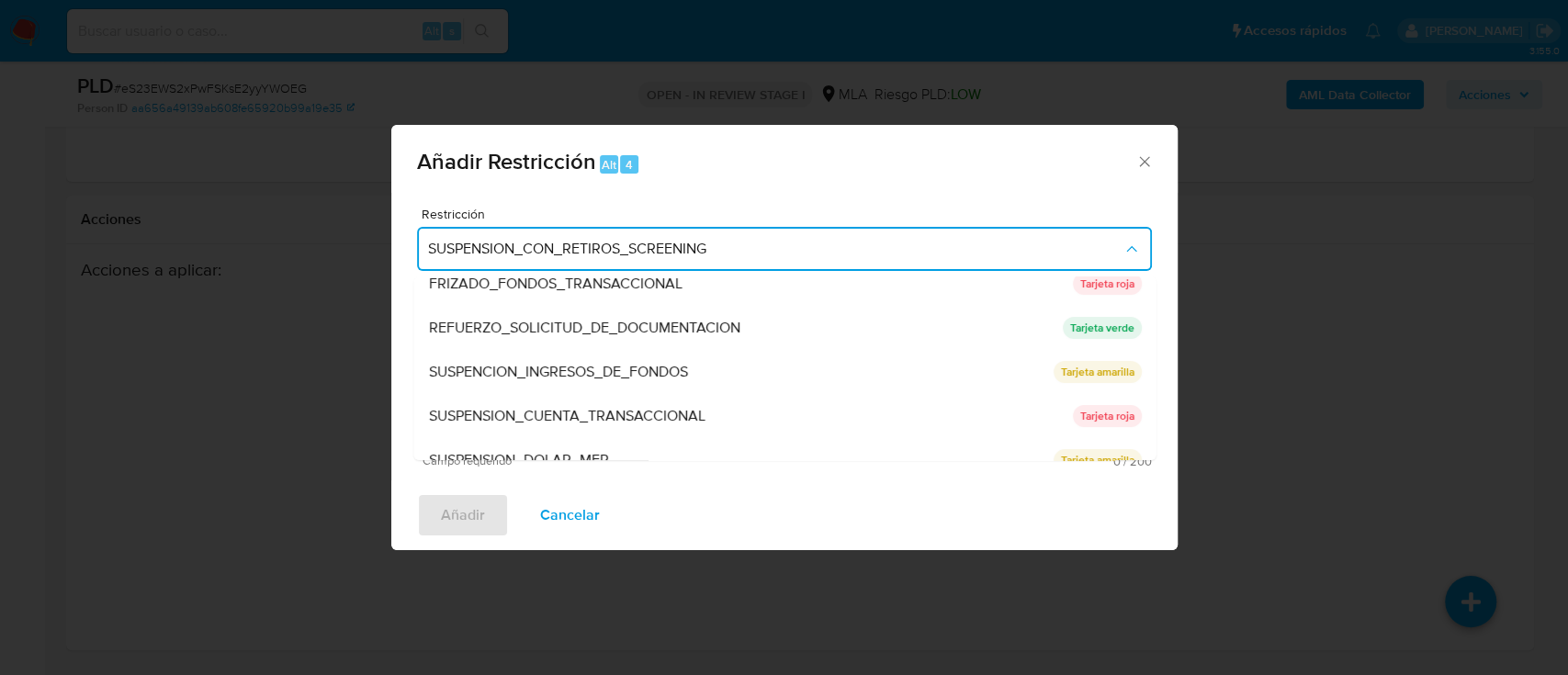
click at [558, 420] on textarea "Comentario" at bounding box center [784, 383] width 735 height 129
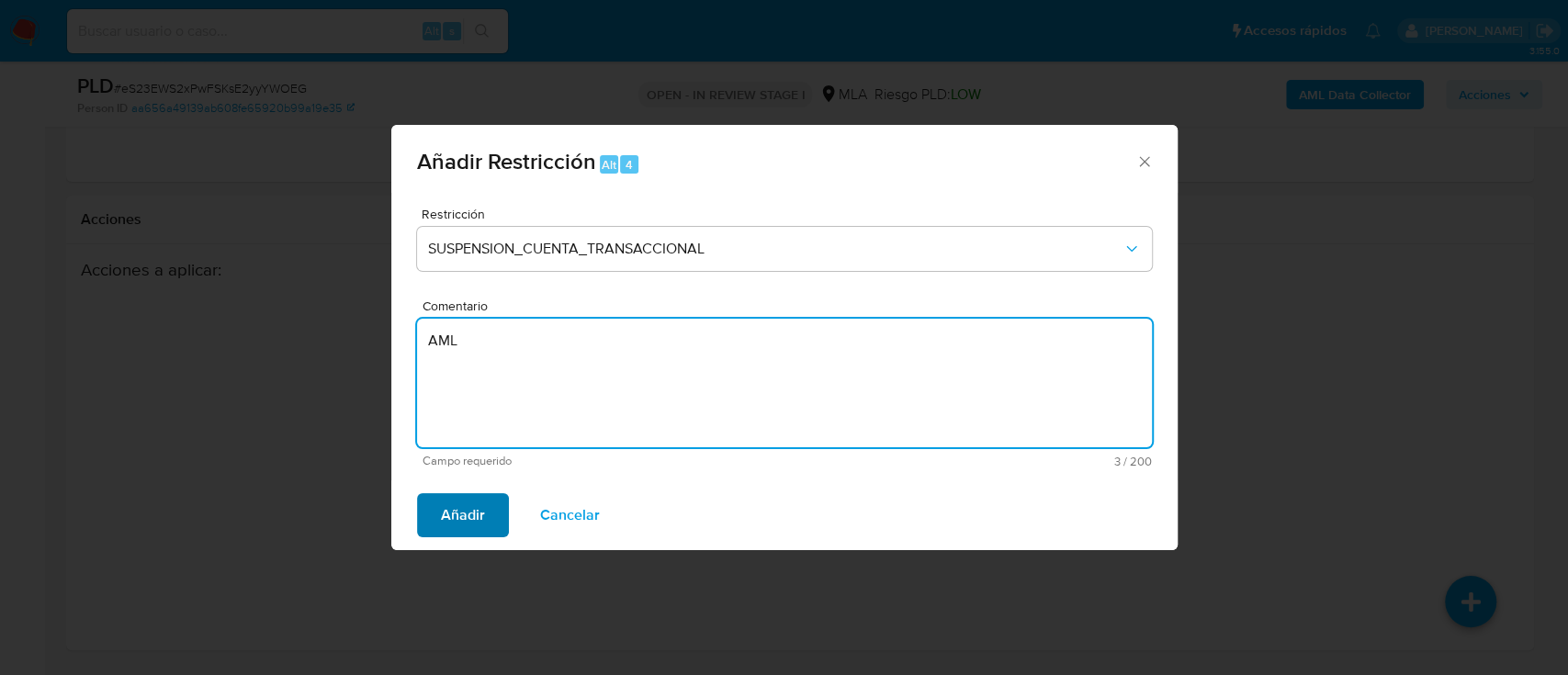
type textarea "AML"
click at [463, 520] on span "Añadir" at bounding box center [463, 515] width 44 height 40
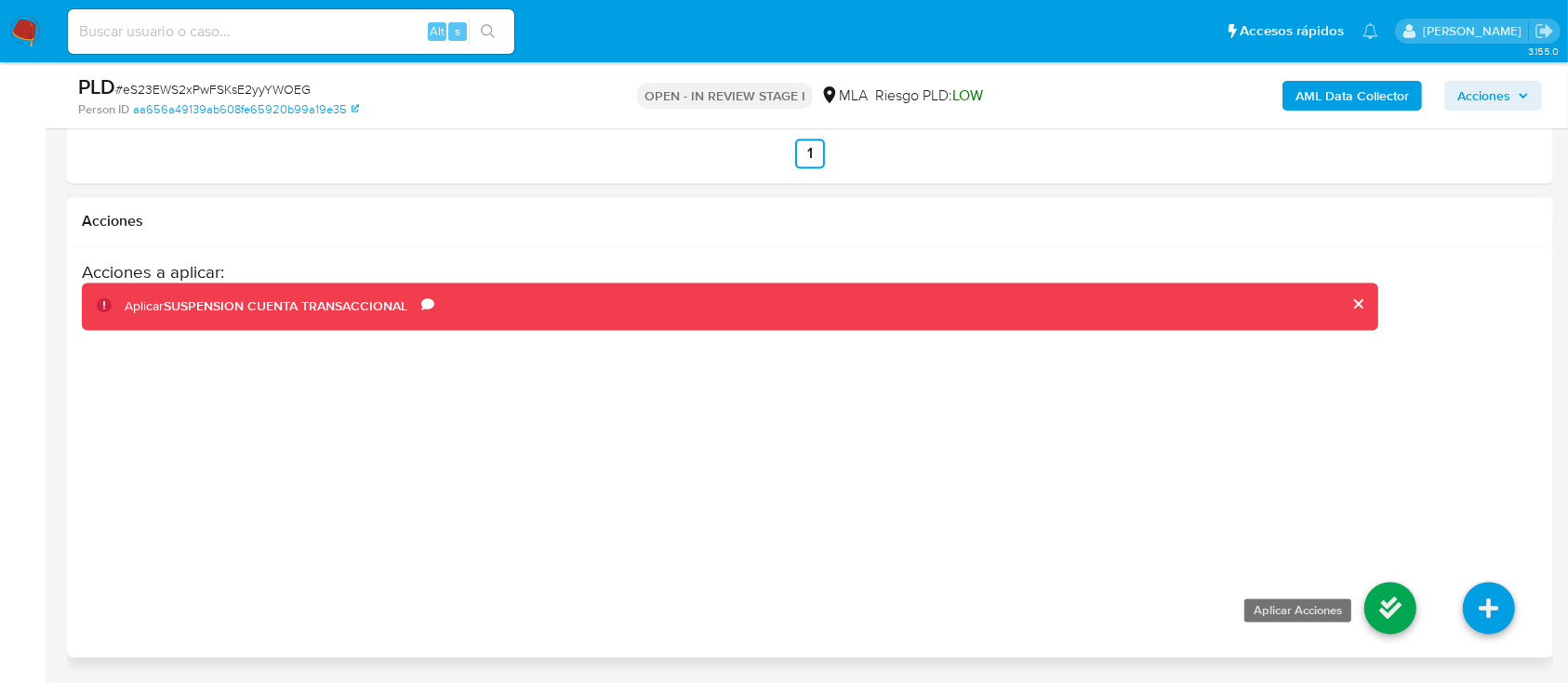
click at [1376, 596] on icon at bounding box center [1390, 609] width 52 height 52
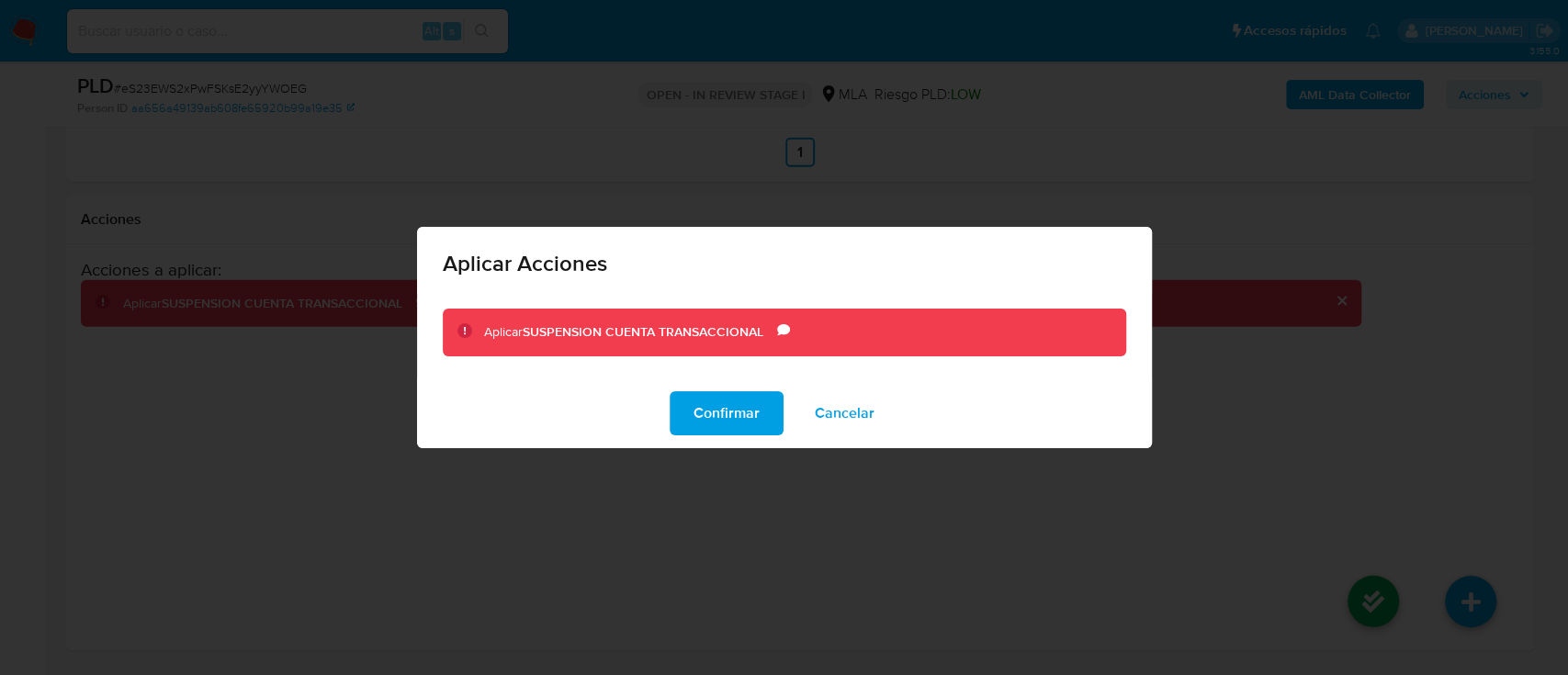
click at [724, 411] on span "Confirmar" at bounding box center [727, 414] width 66 height 40
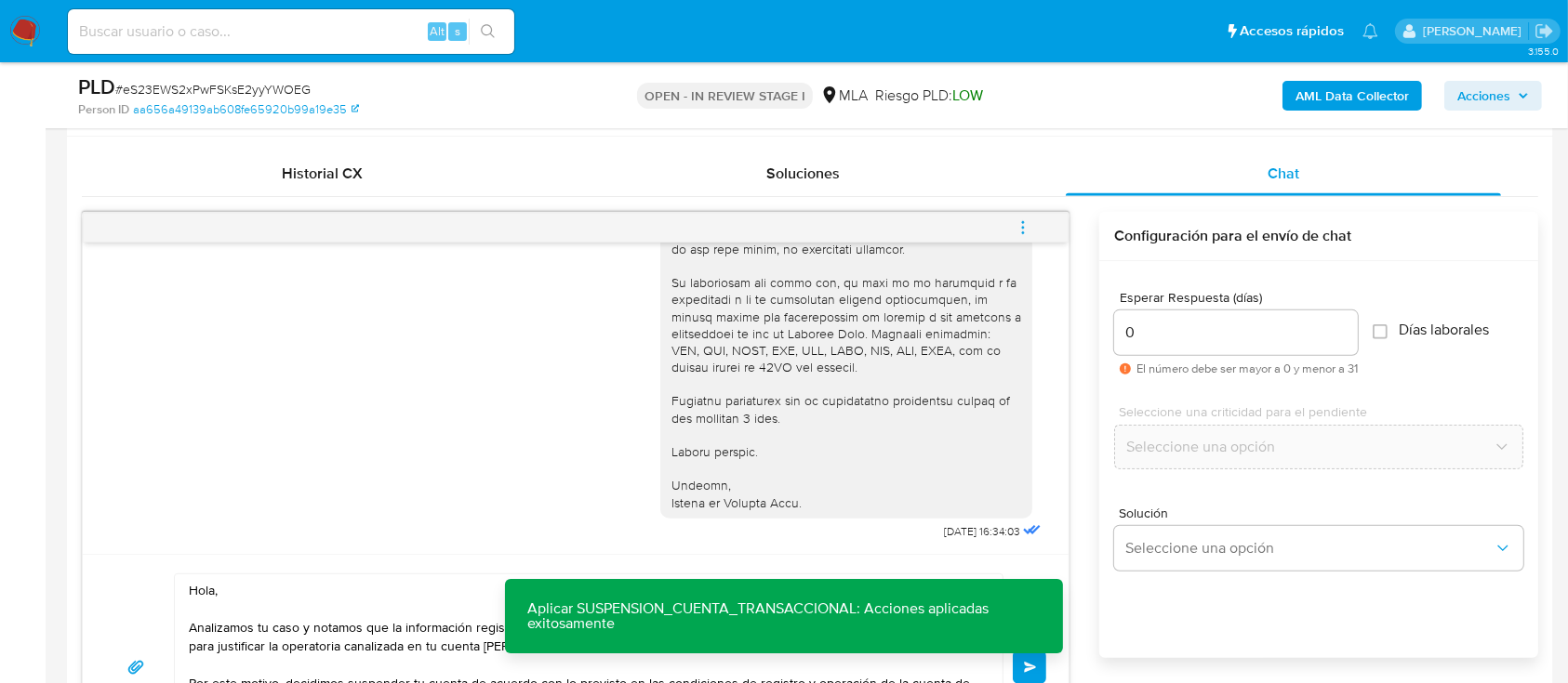
scroll to position [997, 0]
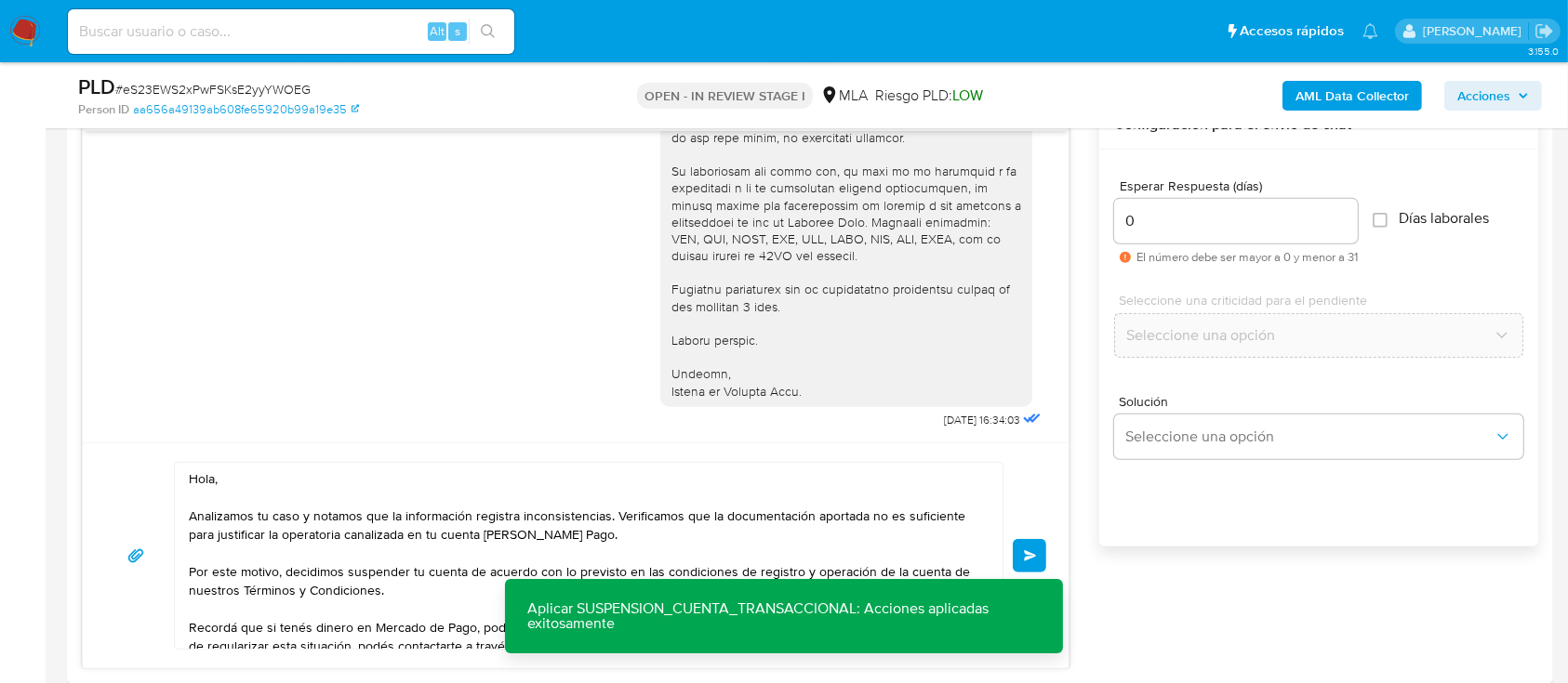
click at [1036, 541] on button "Enviar" at bounding box center [1030, 556] width 34 height 33
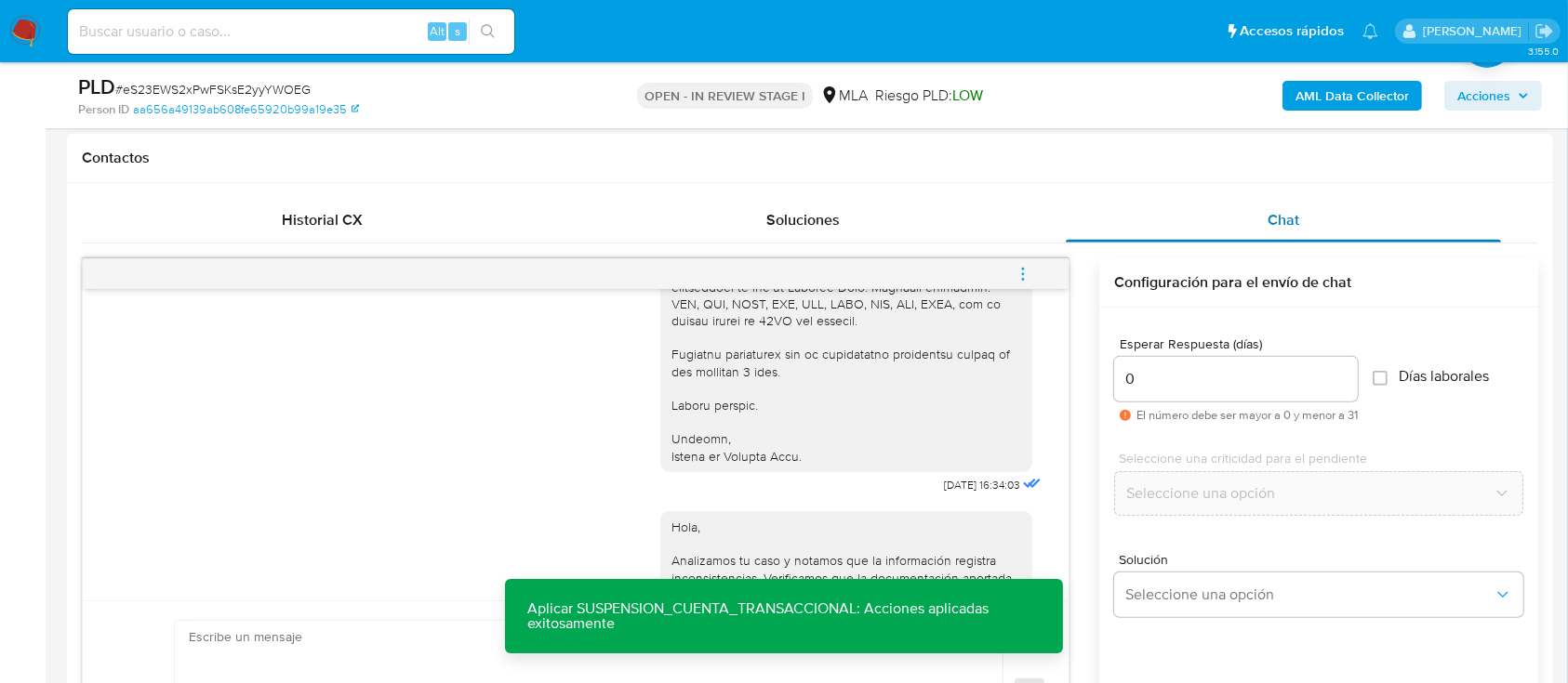
scroll to position [748, 0]
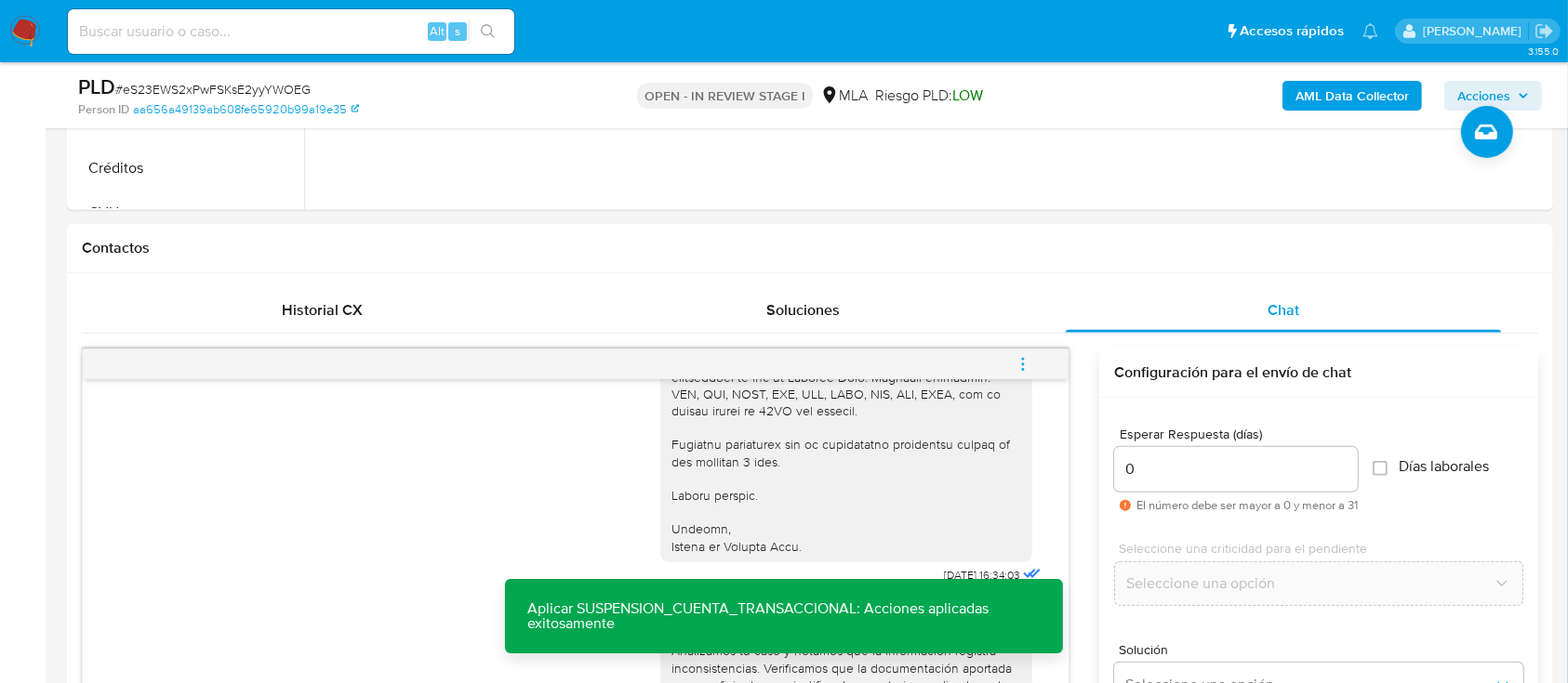
click at [1034, 361] on button "menu-action" at bounding box center [1023, 365] width 61 height 45
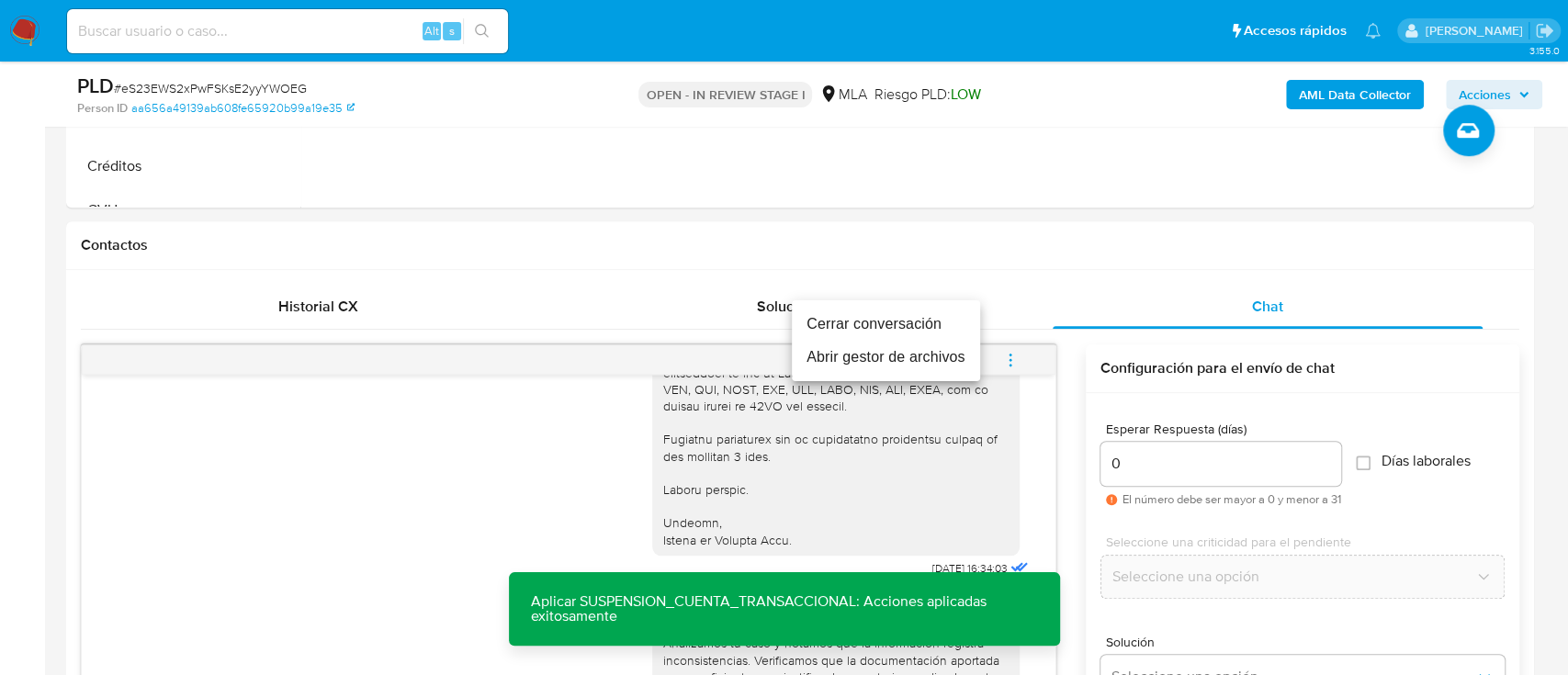
drag, startPoint x: 951, startPoint y: 323, endPoint x: 926, endPoint y: 314, distance: 26.6
click at [950, 324] on li "Cerrar conversación" at bounding box center [886, 325] width 189 height 33
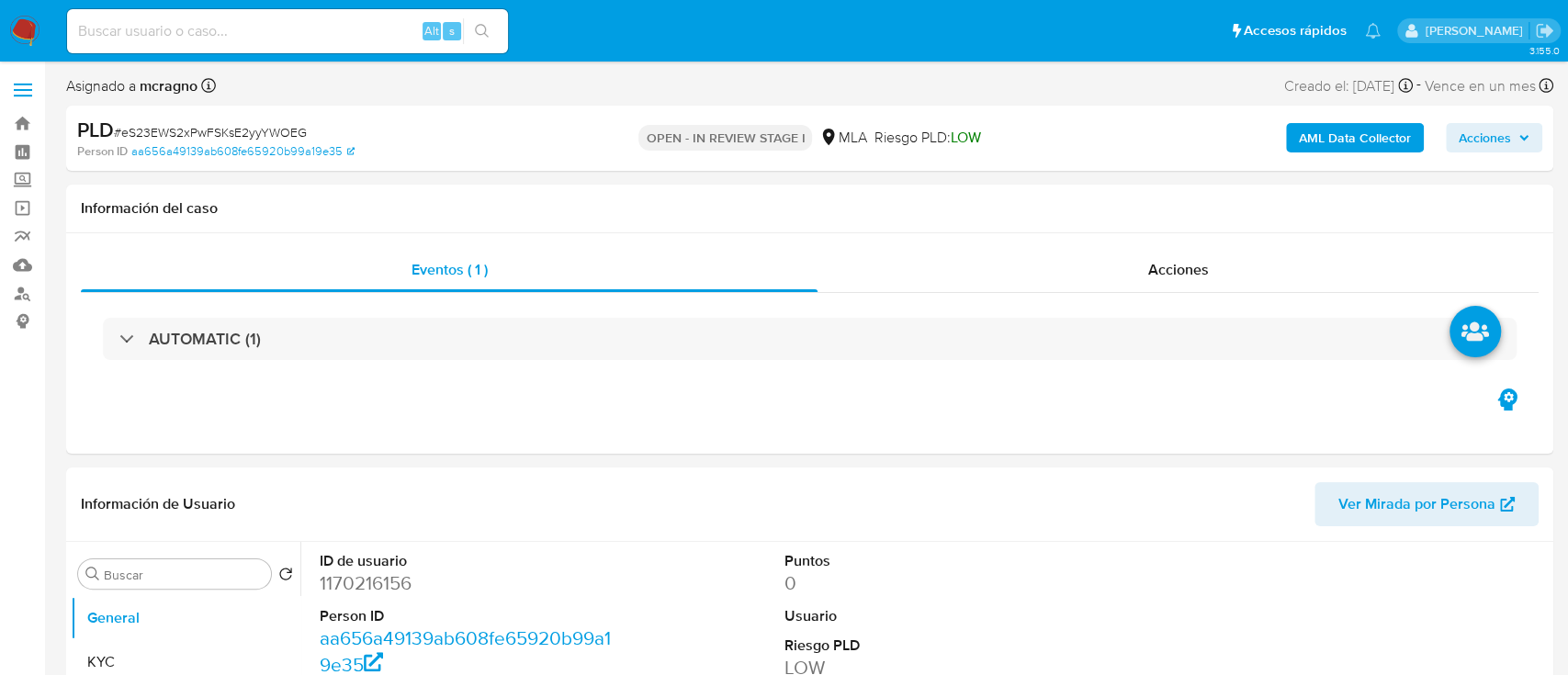
select select "10"
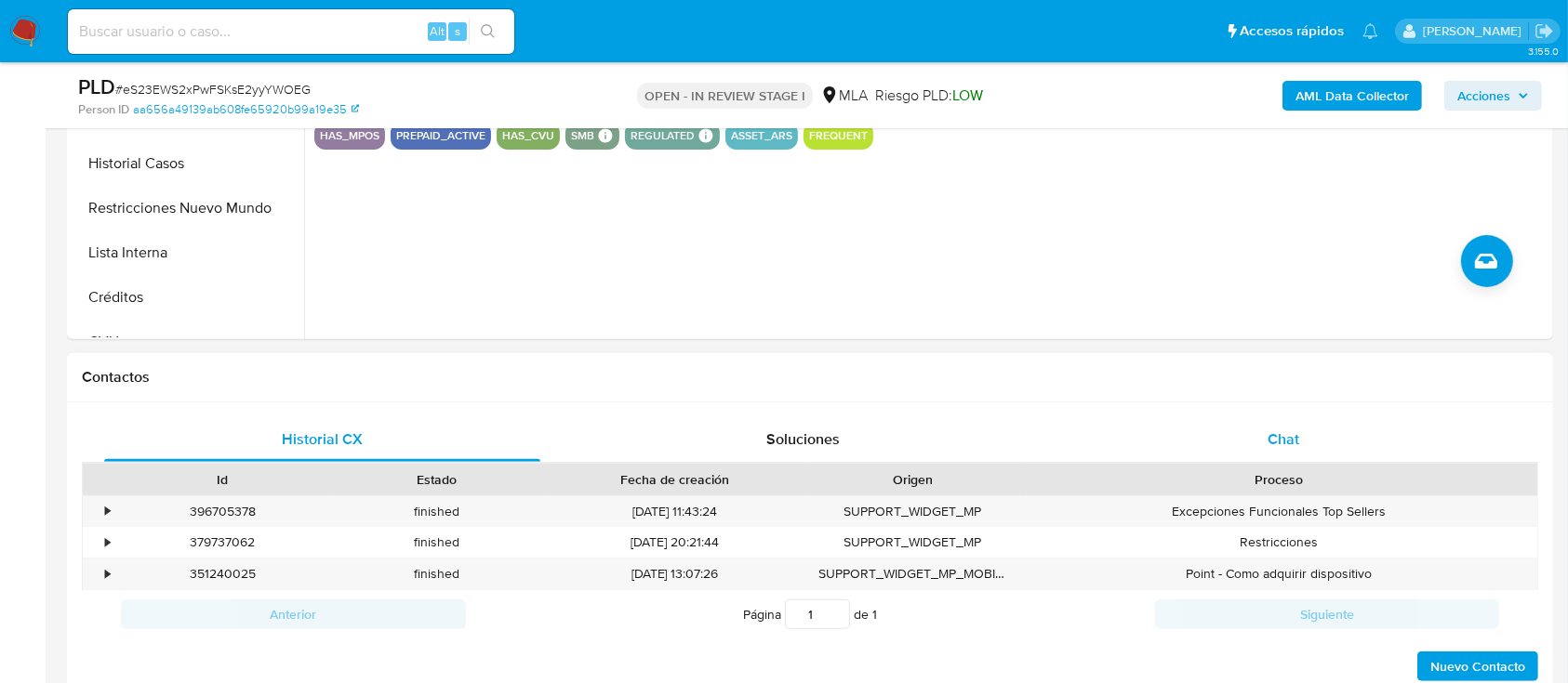
click at [1348, 457] on div "Chat" at bounding box center [1284, 440] width 436 height 45
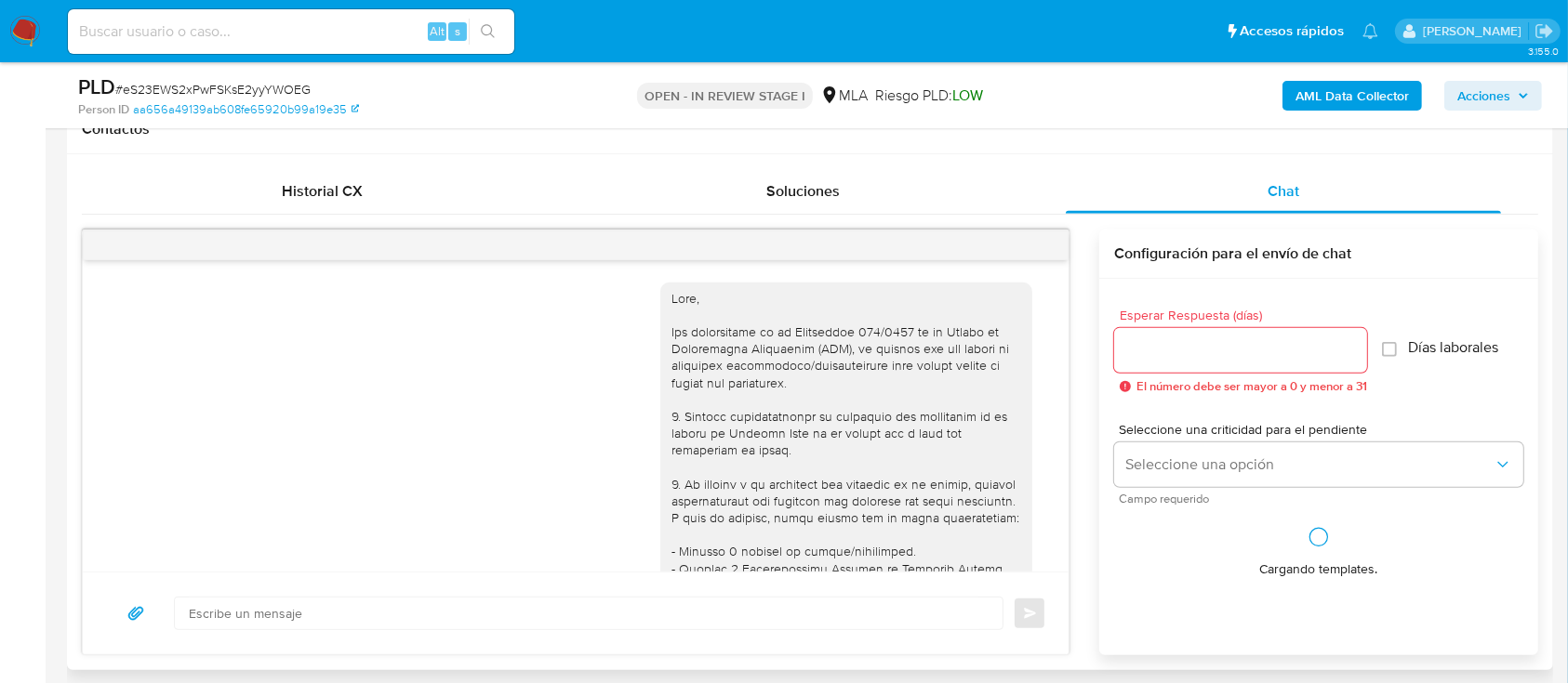
scroll to position [1910, 0]
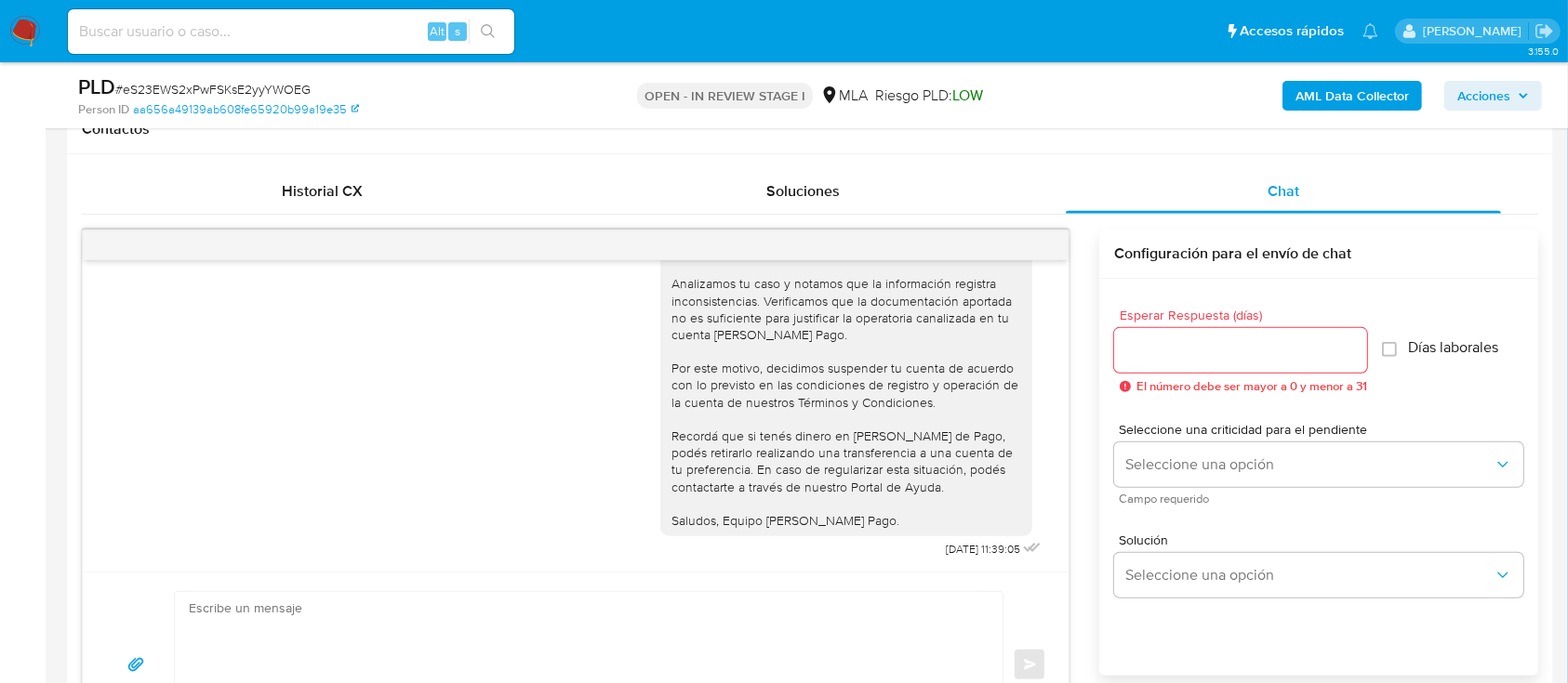
drag, startPoint x: 315, startPoint y: 195, endPoint x: 148, endPoint y: 225, distance: 169.7
click at [298, 202] on div "Historial CX" at bounding box center [322, 192] width 436 height 45
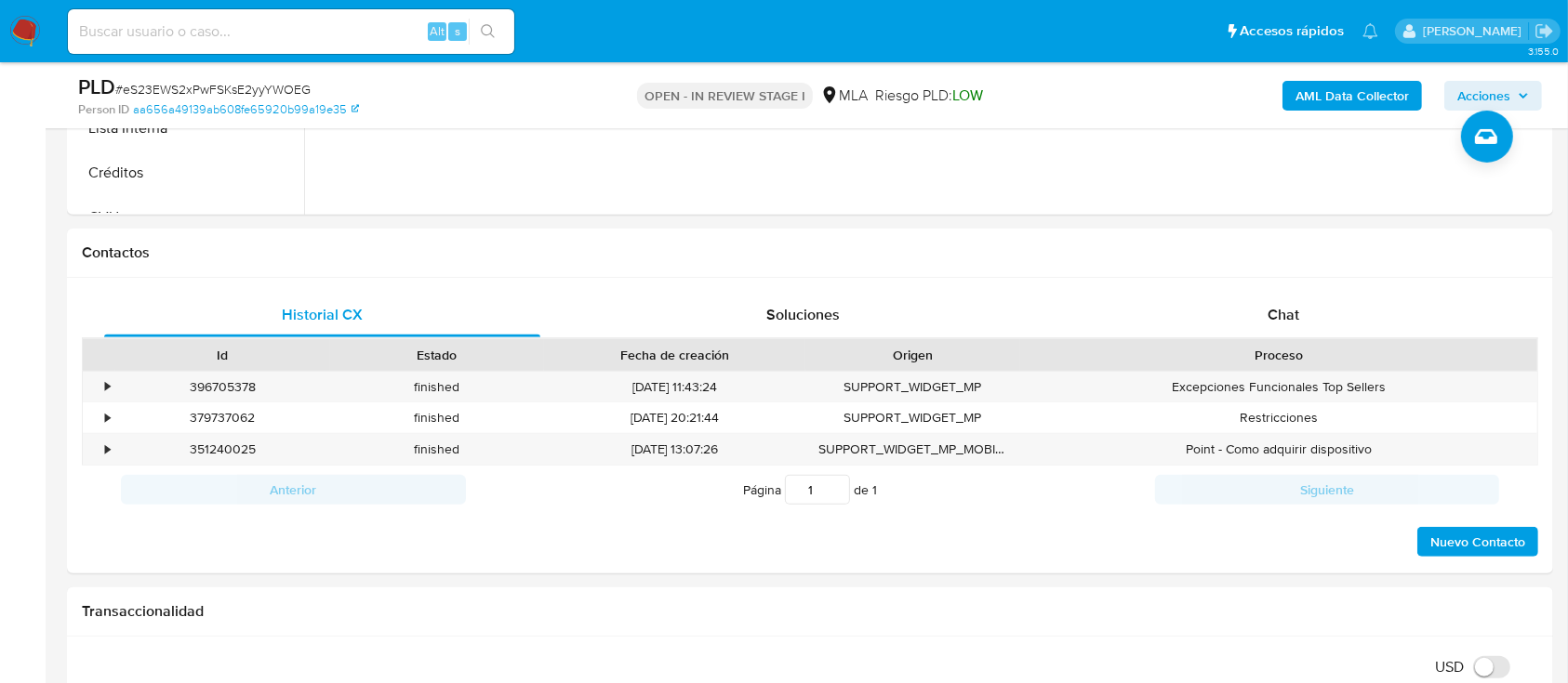
scroll to position [495, 0]
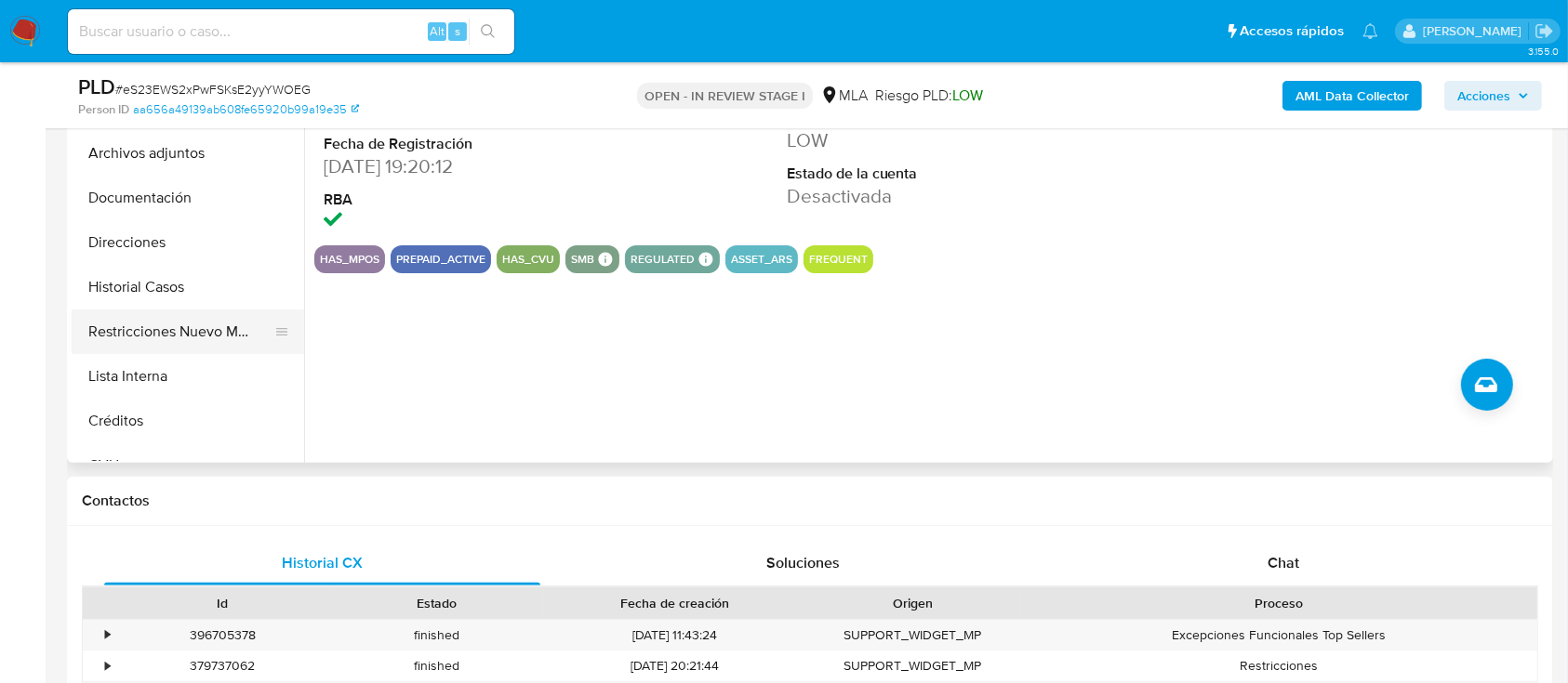
click at [140, 331] on button "Restricciones Nuevo Mundo" at bounding box center [181, 332] width 218 height 45
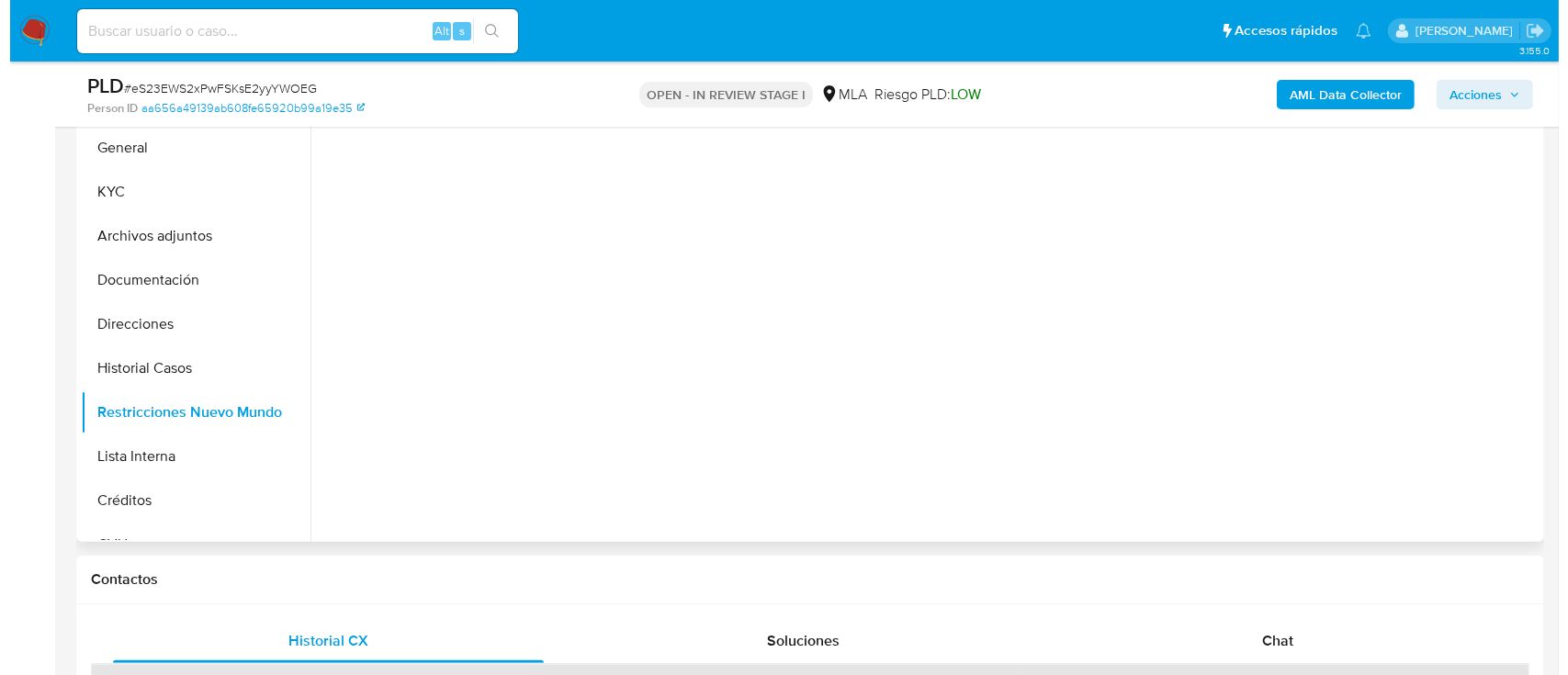
scroll to position [368, 0]
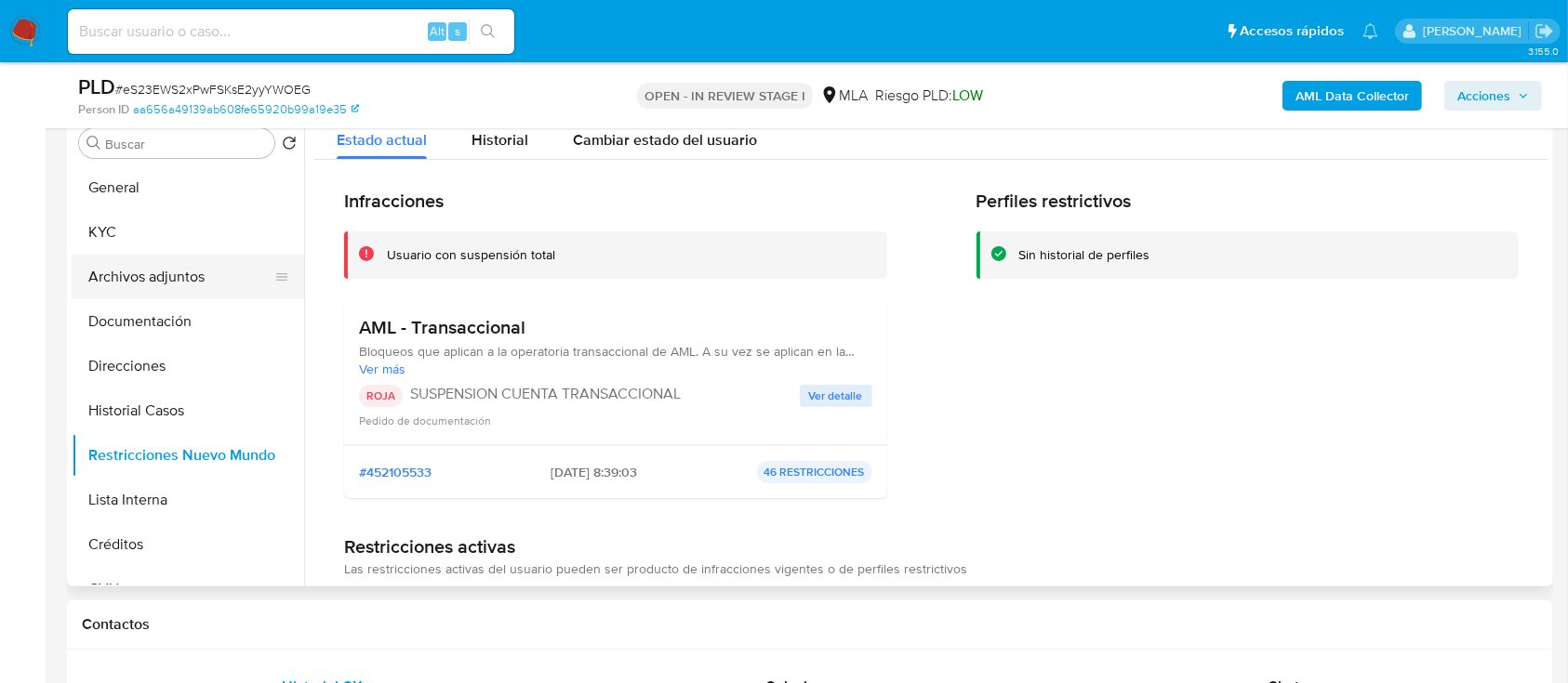
click at [177, 279] on button "Archivos adjuntos" at bounding box center [181, 277] width 218 height 45
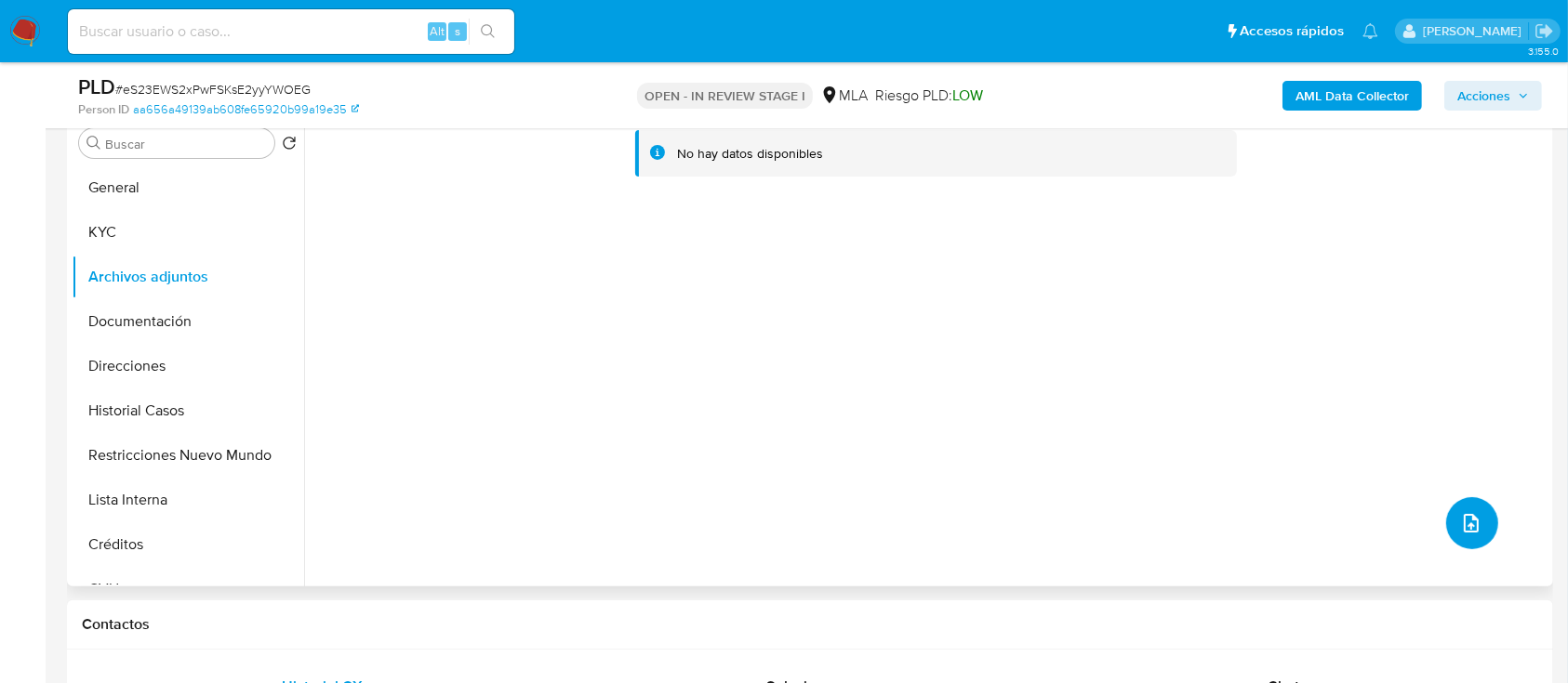
click at [1448, 529] on button "upload-file" at bounding box center [1472, 523] width 52 height 52
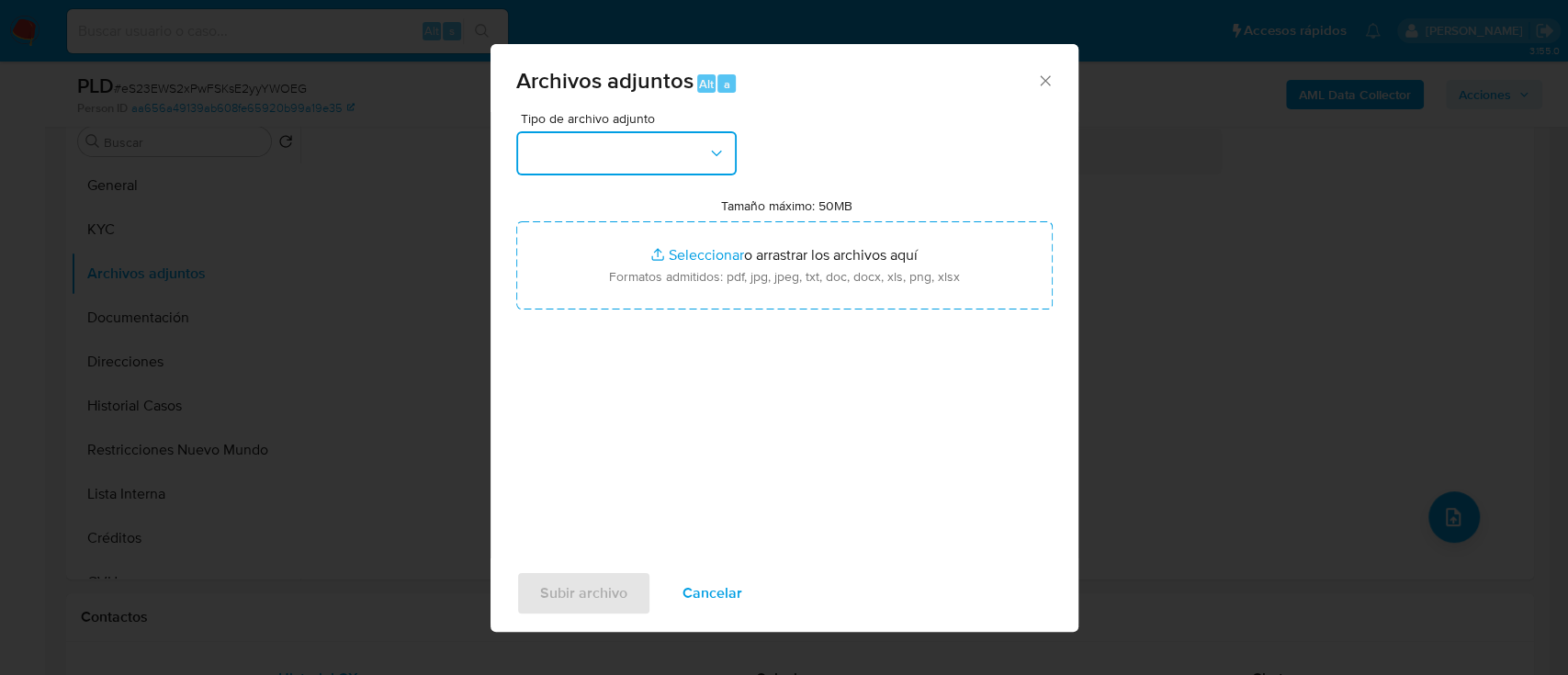
click at [621, 165] on button "button" at bounding box center [626, 154] width 221 height 44
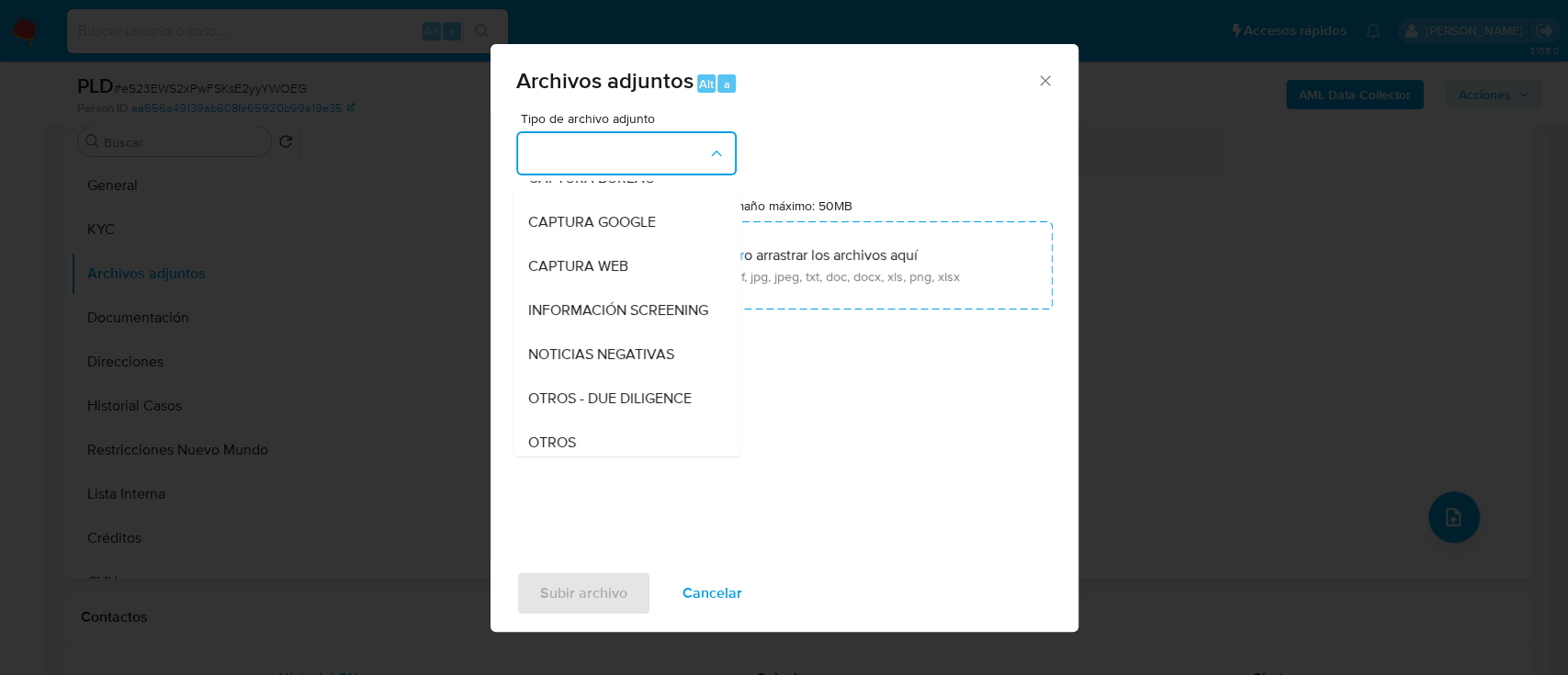
scroll to position [245, 0]
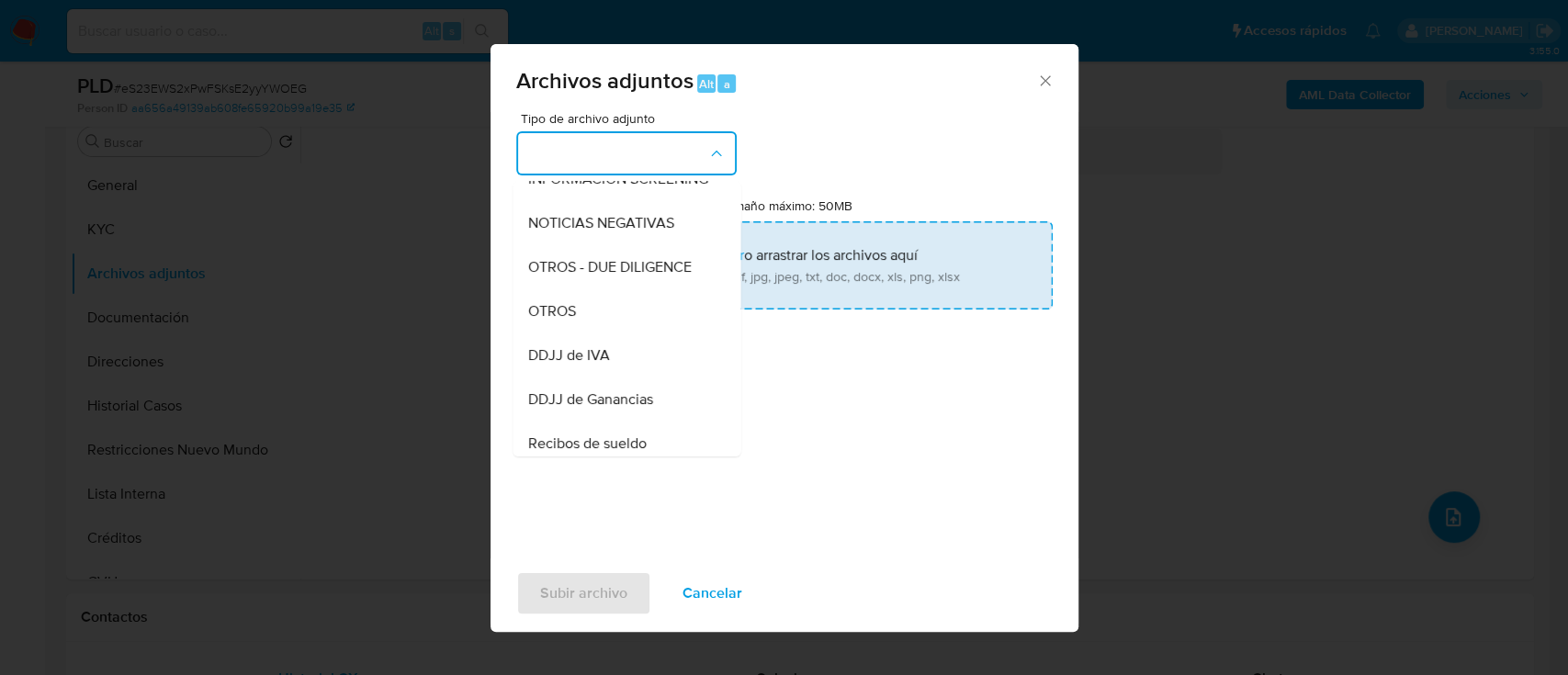
click at [586, 334] on div "OTROS" at bounding box center [621, 312] width 188 height 44
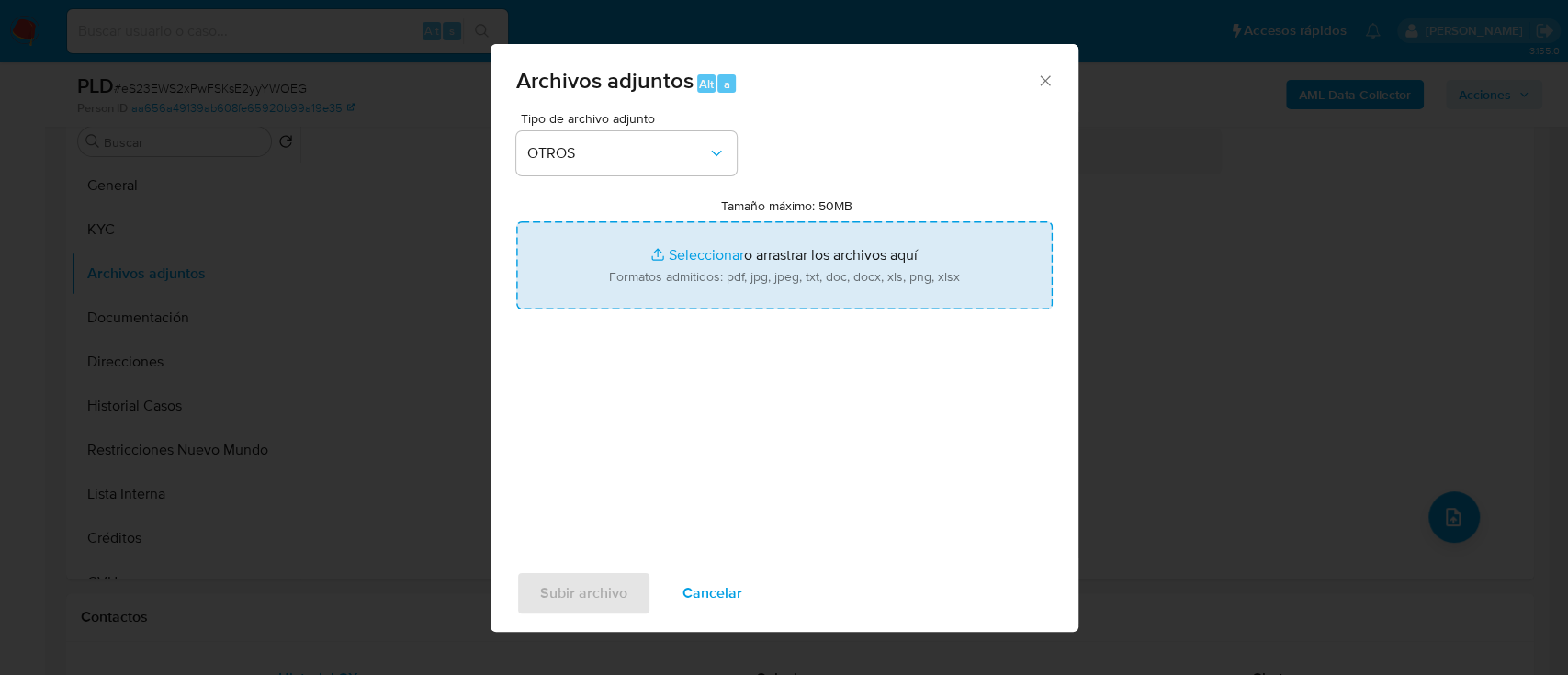
click at [754, 250] on input "Tamaño máximo: 50MB Seleccionar archivos" at bounding box center [784, 266] width 536 height 88
type input "C:\fakepath\1170216156 - Calculadora.xlsx"
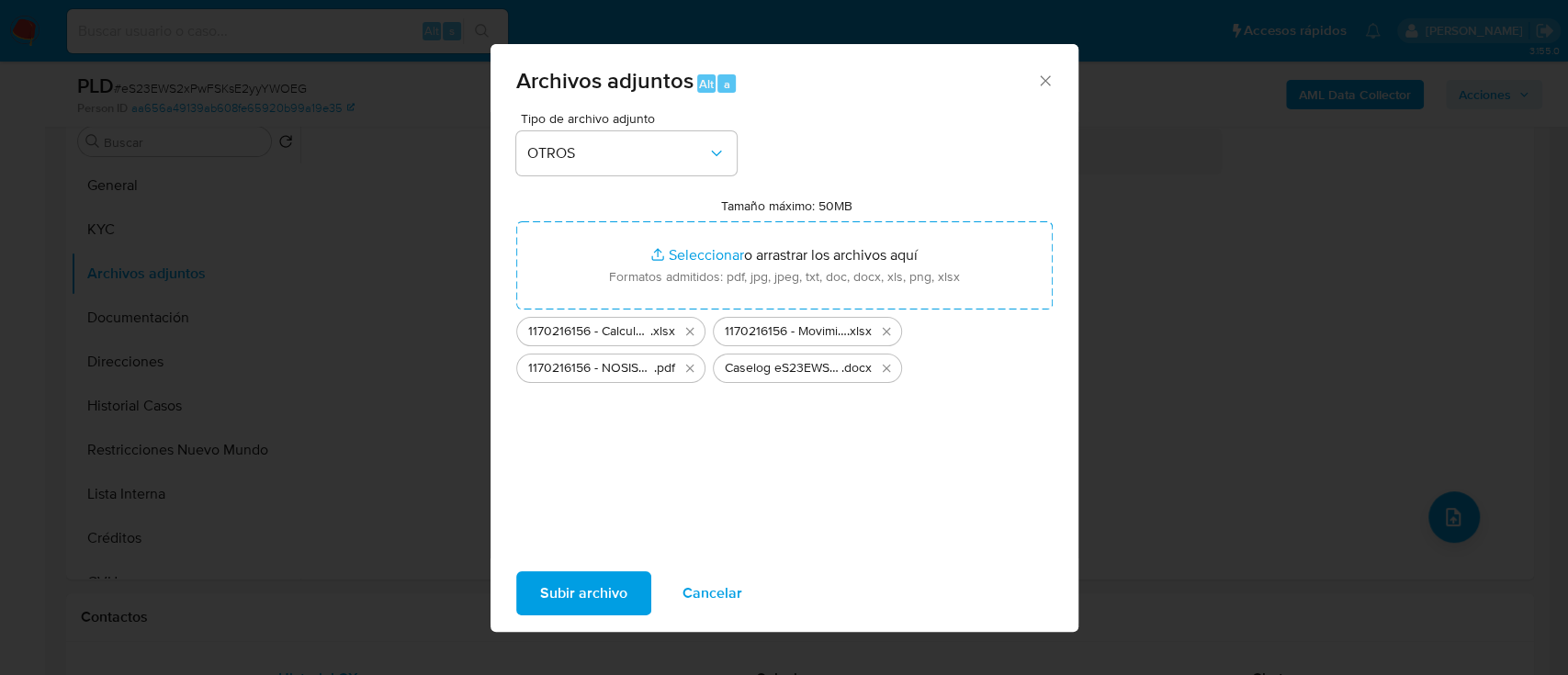
click at [552, 602] on span "Subir archivo" at bounding box center [583, 593] width 87 height 40
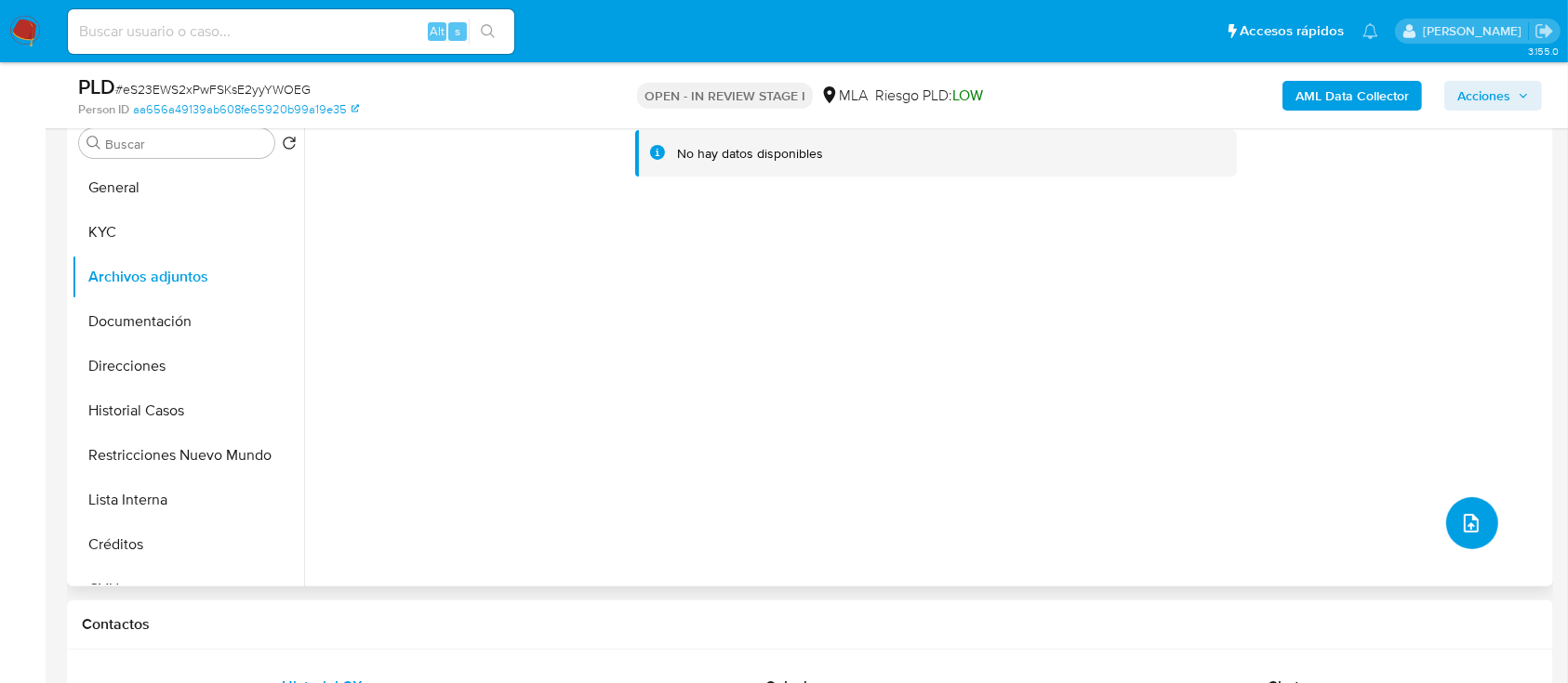
click at [1467, 536] on button "upload-file" at bounding box center [1472, 523] width 52 height 52
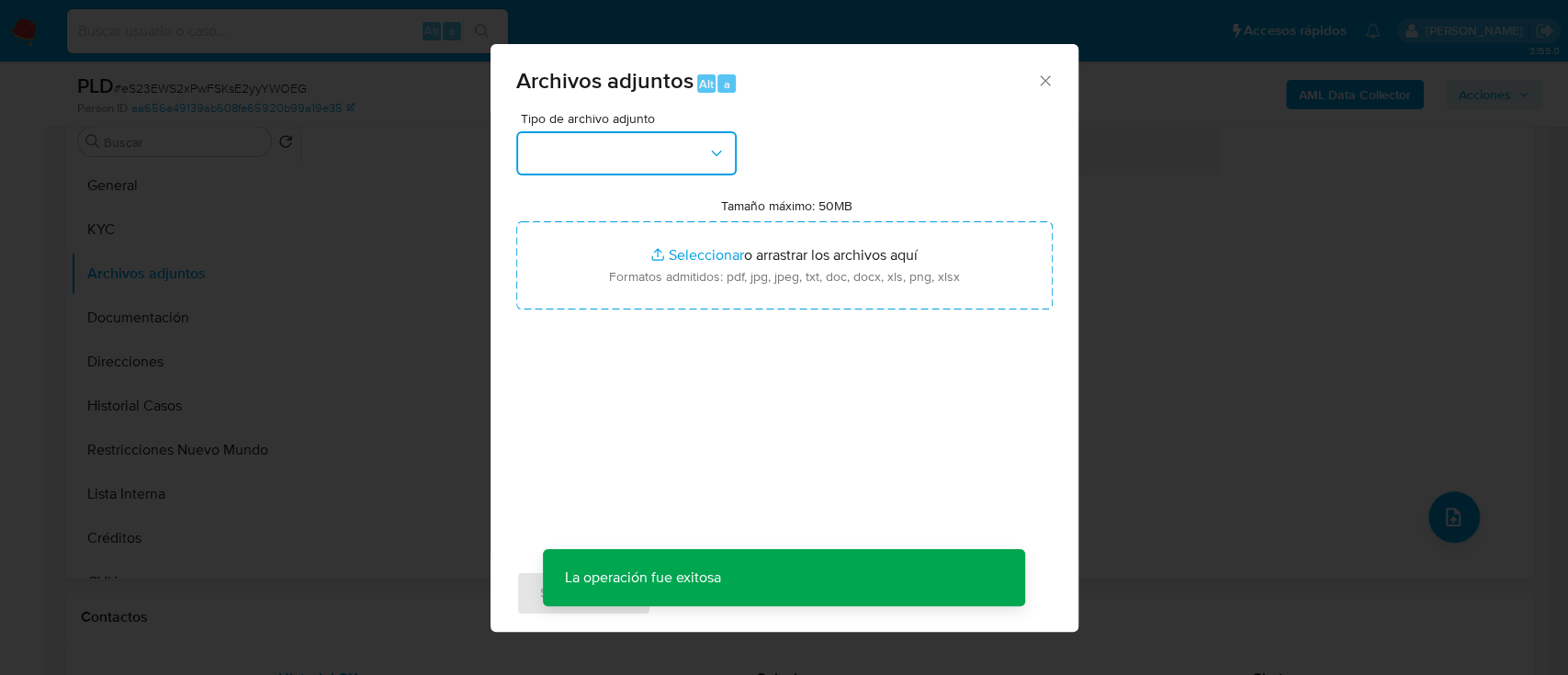
click at [555, 163] on button "button" at bounding box center [626, 154] width 221 height 44
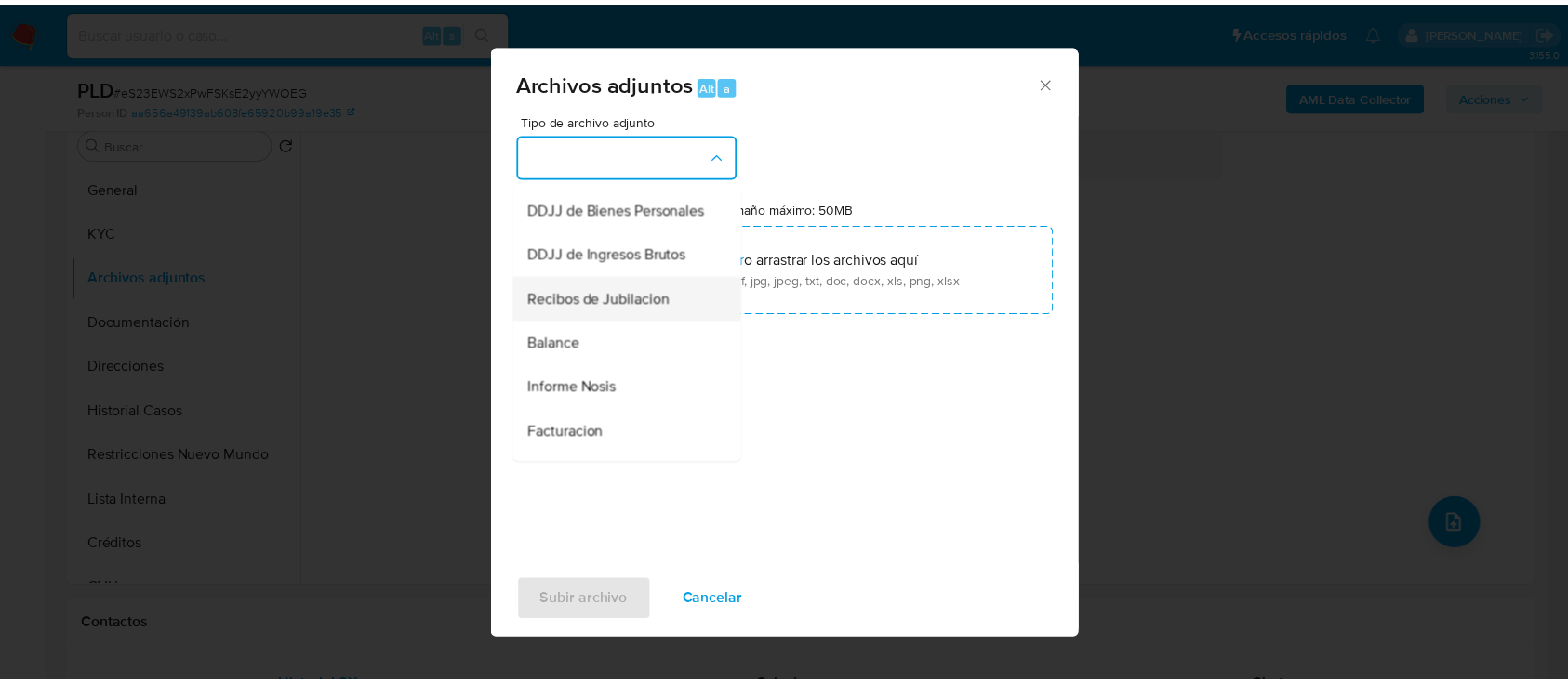
scroll to position [495, 0]
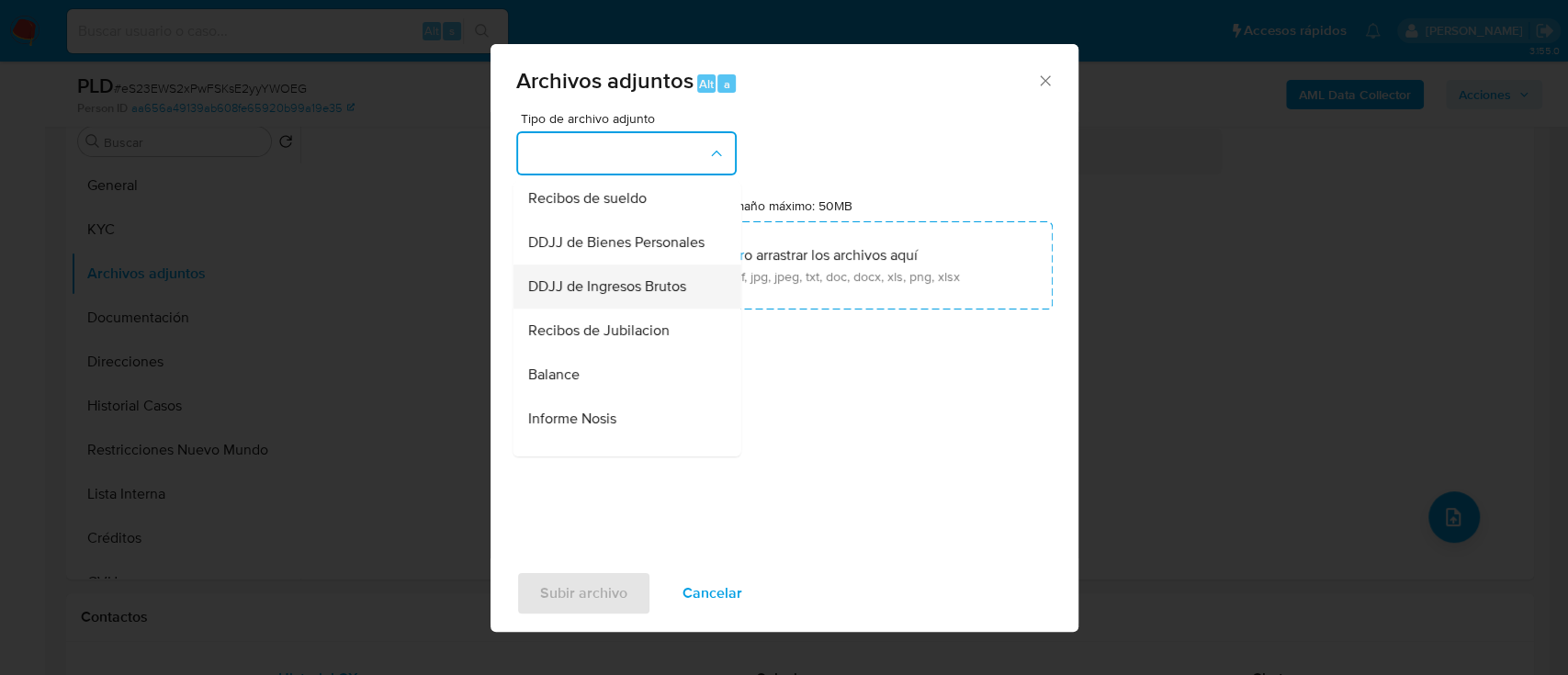
click at [603, 296] on span "DDJJ de Ingresos Brutos" at bounding box center [606, 287] width 158 height 18
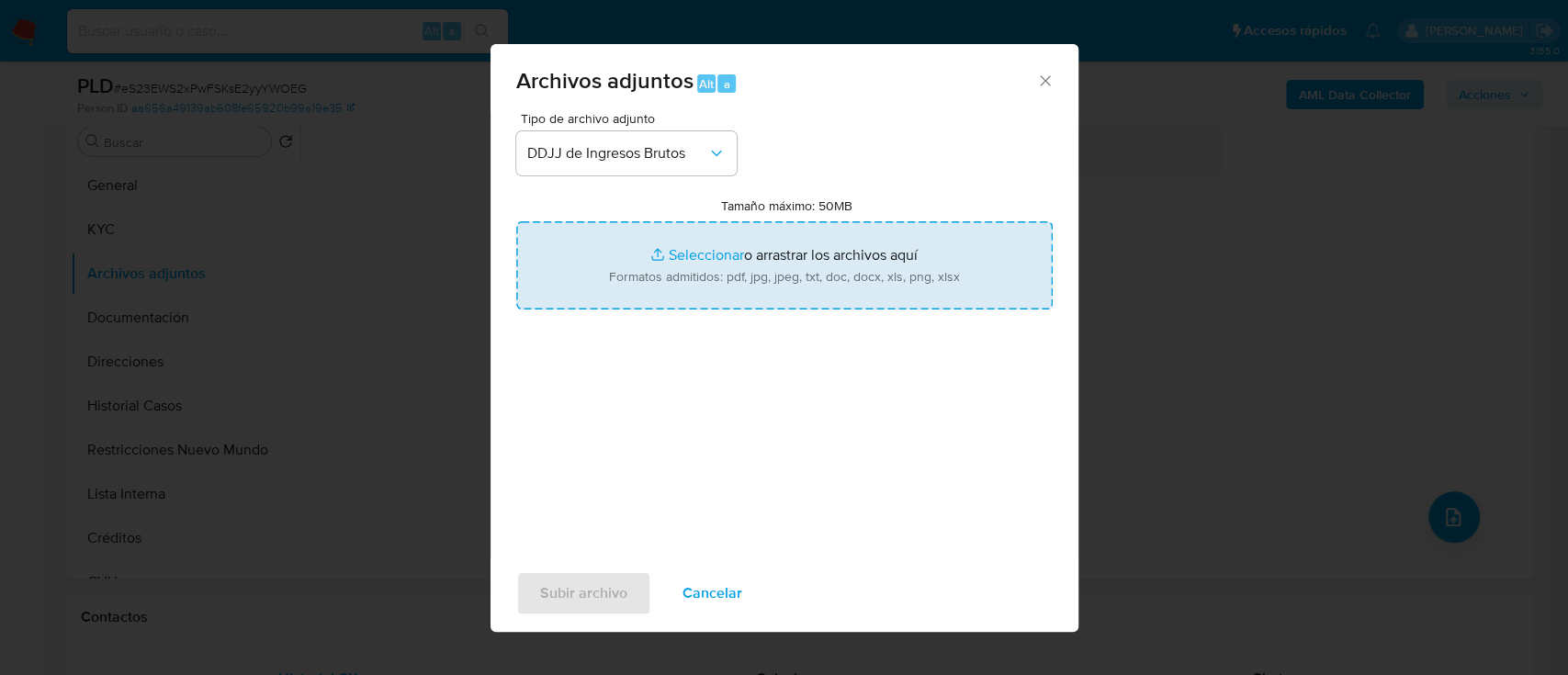
click at [661, 271] on input "Tamaño máximo: 50MB Seleccionar archivos" at bounding box center [784, 266] width 536 height 88
type input "C:\fakepath\1170216156 - DDJJ IIBB ene-abri25.pdf"
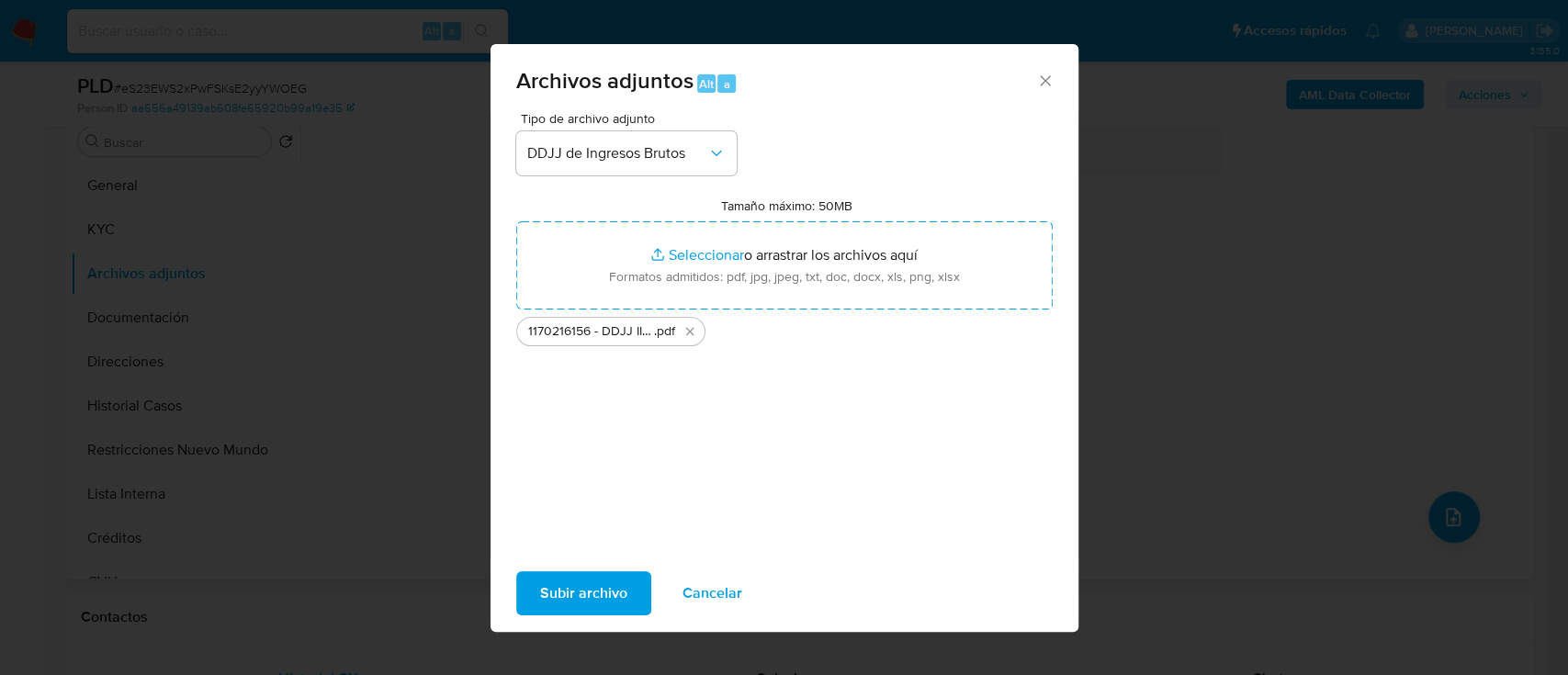
click at [608, 617] on div "Subir archivo Cancelar" at bounding box center [784, 593] width 588 height 70
click at [612, 607] on span "Subir archivo" at bounding box center [583, 593] width 87 height 40
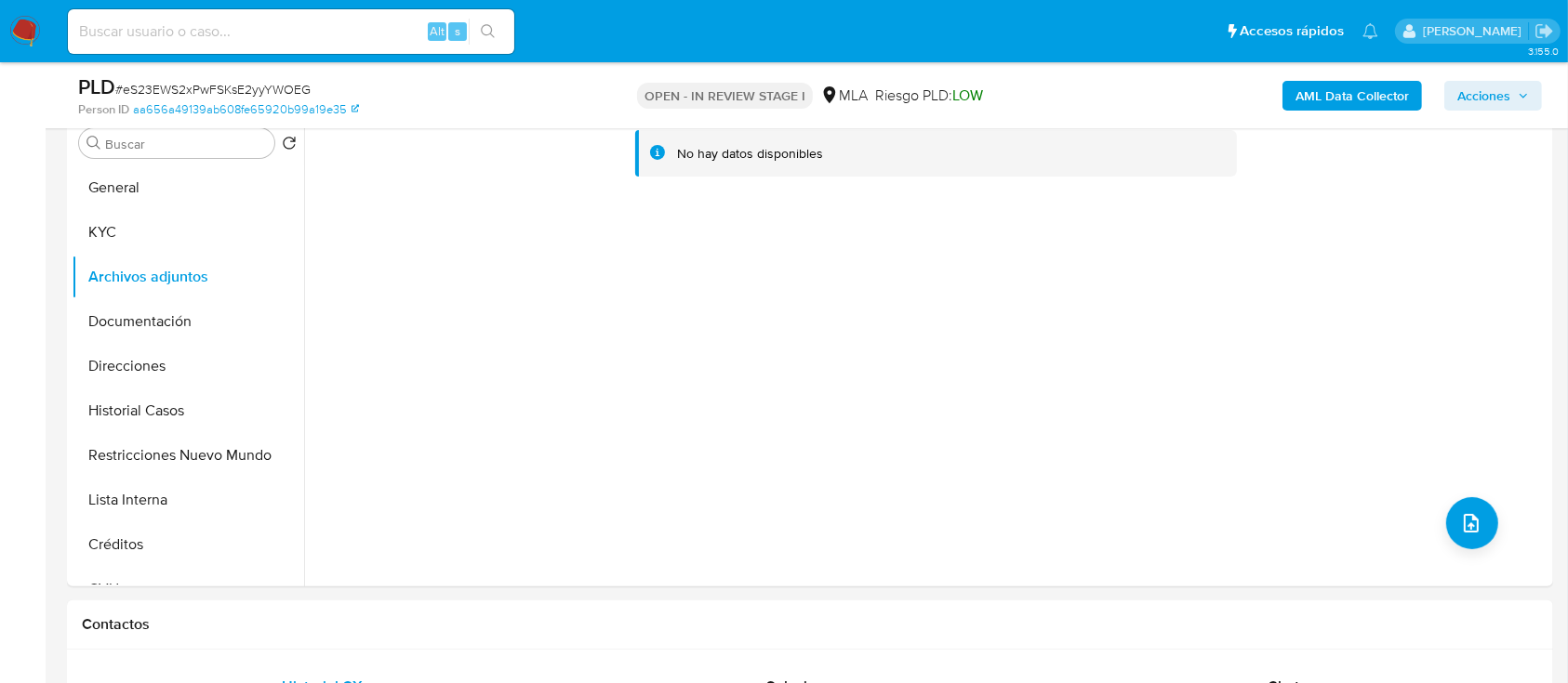
click at [176, 187] on button "General" at bounding box center [188, 188] width 233 height 45
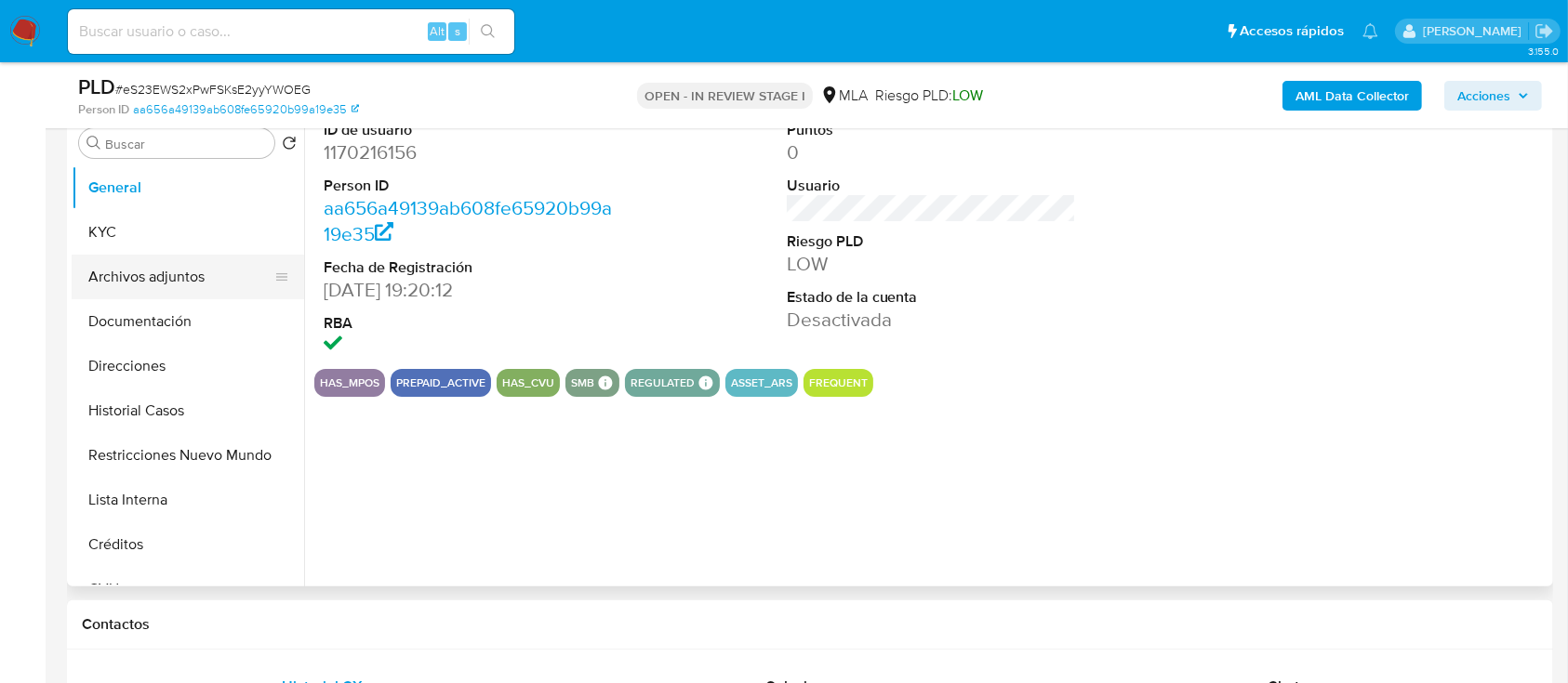
click at [186, 276] on button "Archivos adjuntos" at bounding box center [181, 277] width 218 height 45
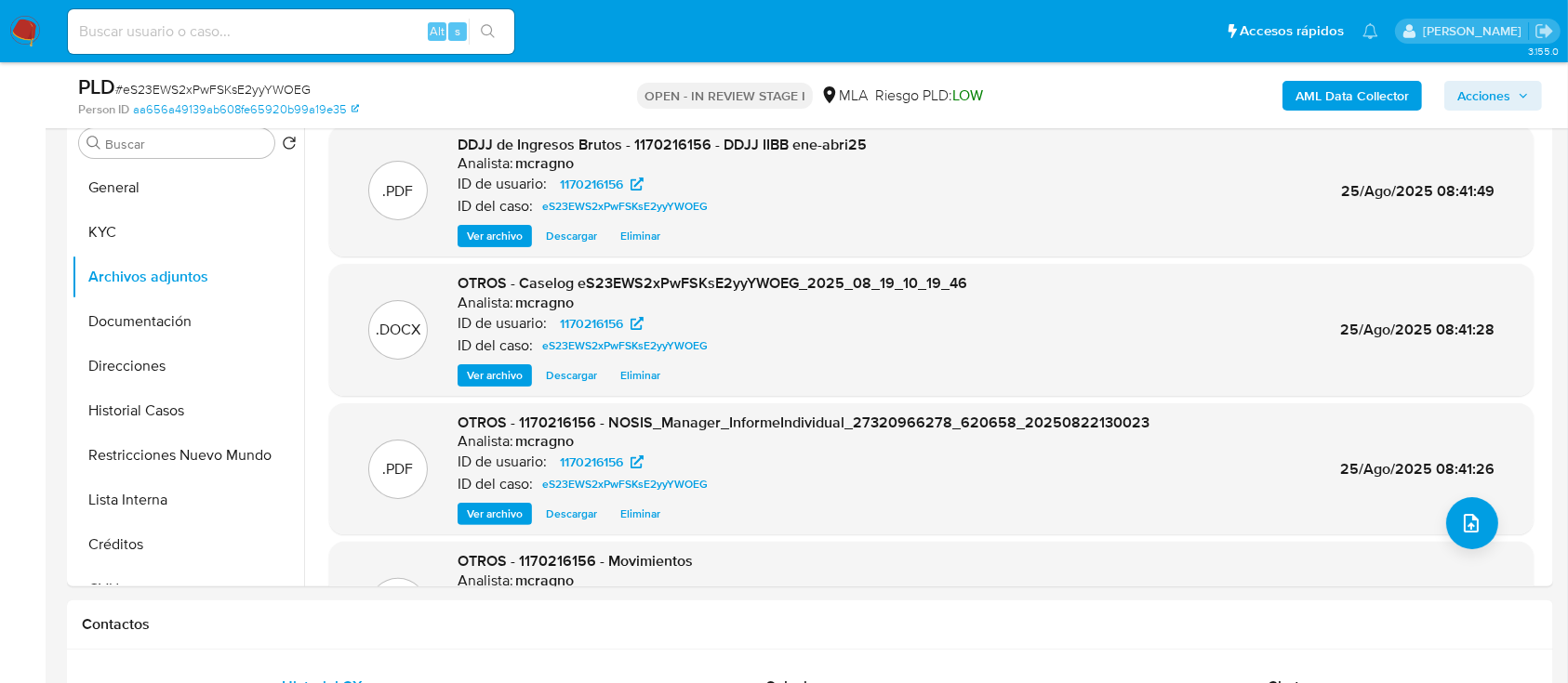
click at [1518, 93] on icon "button" at bounding box center [1523, 96] width 11 height 11
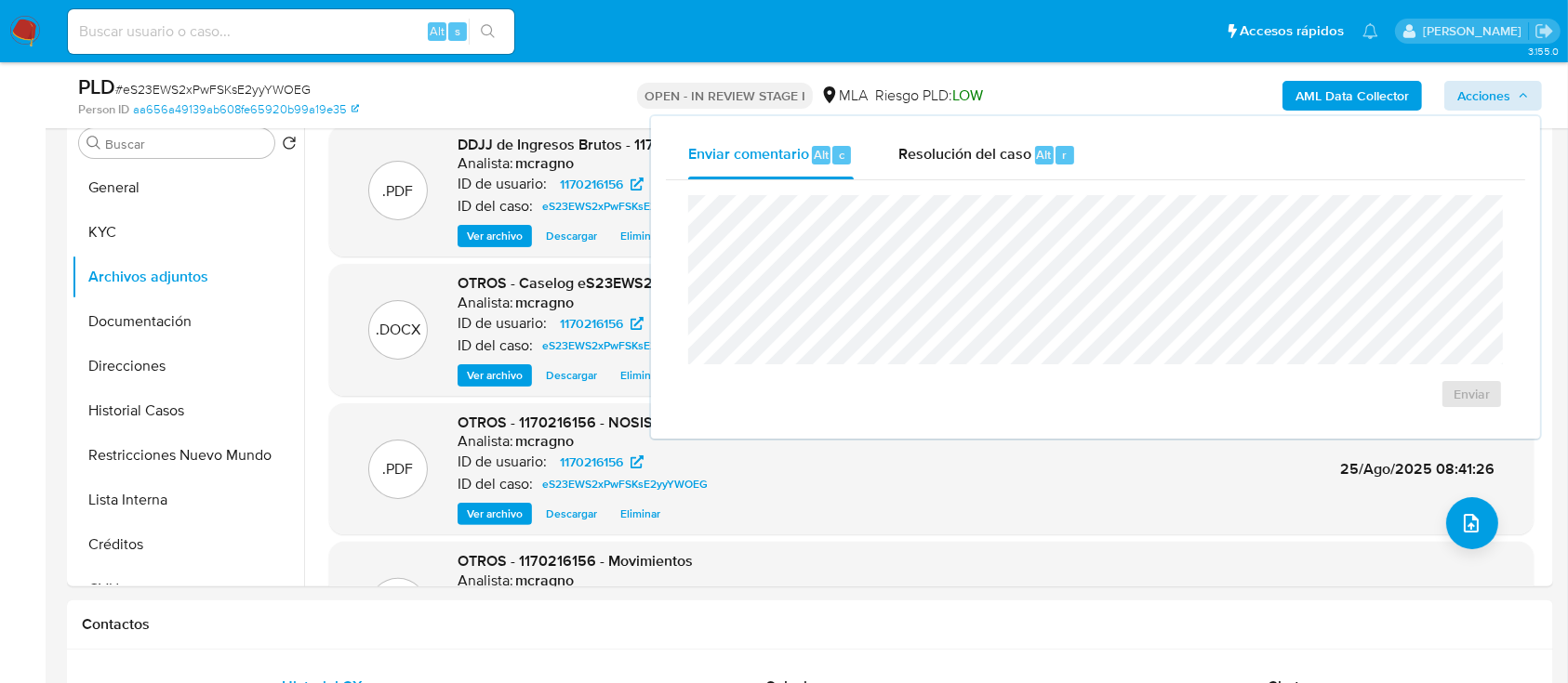
drag, startPoint x: 970, startPoint y: 162, endPoint x: 978, endPoint y: 194, distance: 33.0
click at [973, 164] on span "Resolución del caso" at bounding box center [965, 154] width 133 height 21
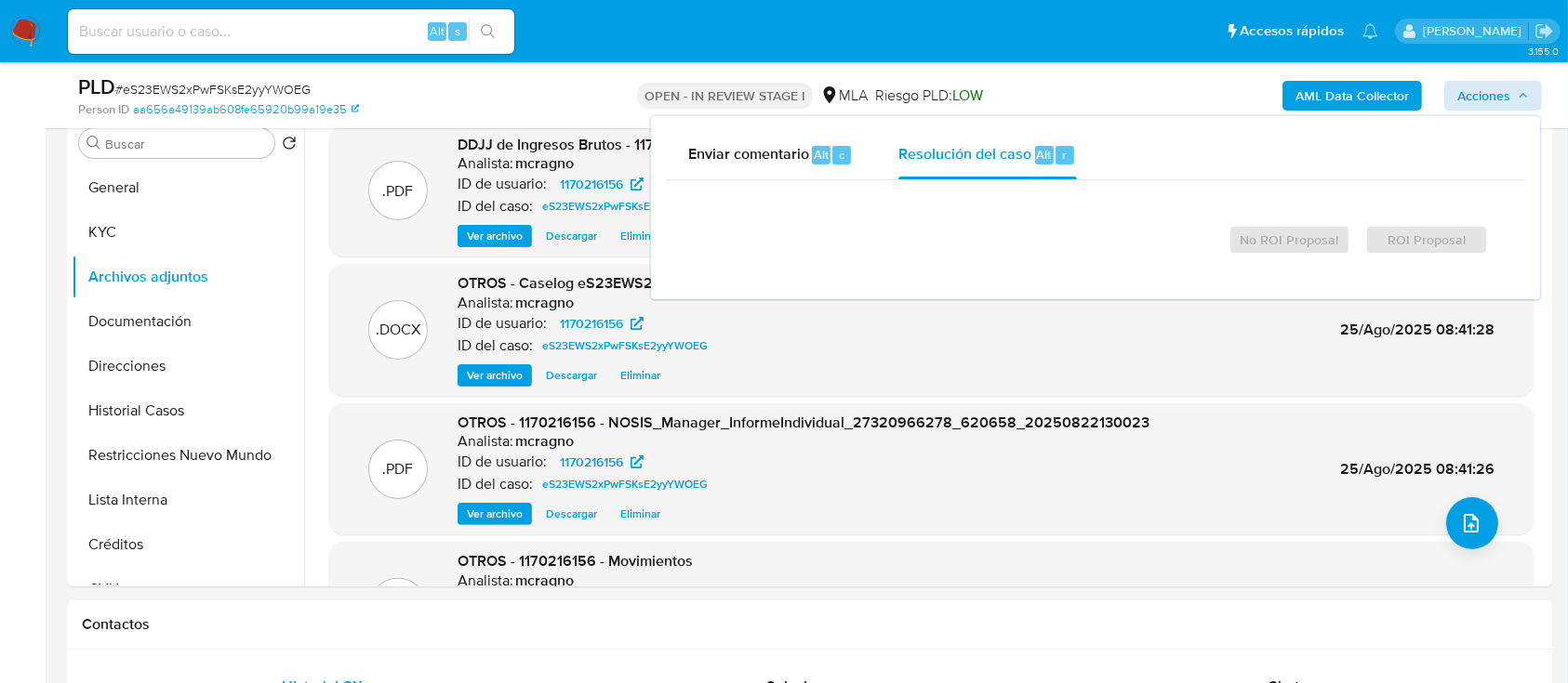
click at [978, 199] on div "No ROI Proposal ROI Proposal" at bounding box center [1095, 233] width 815 height 74
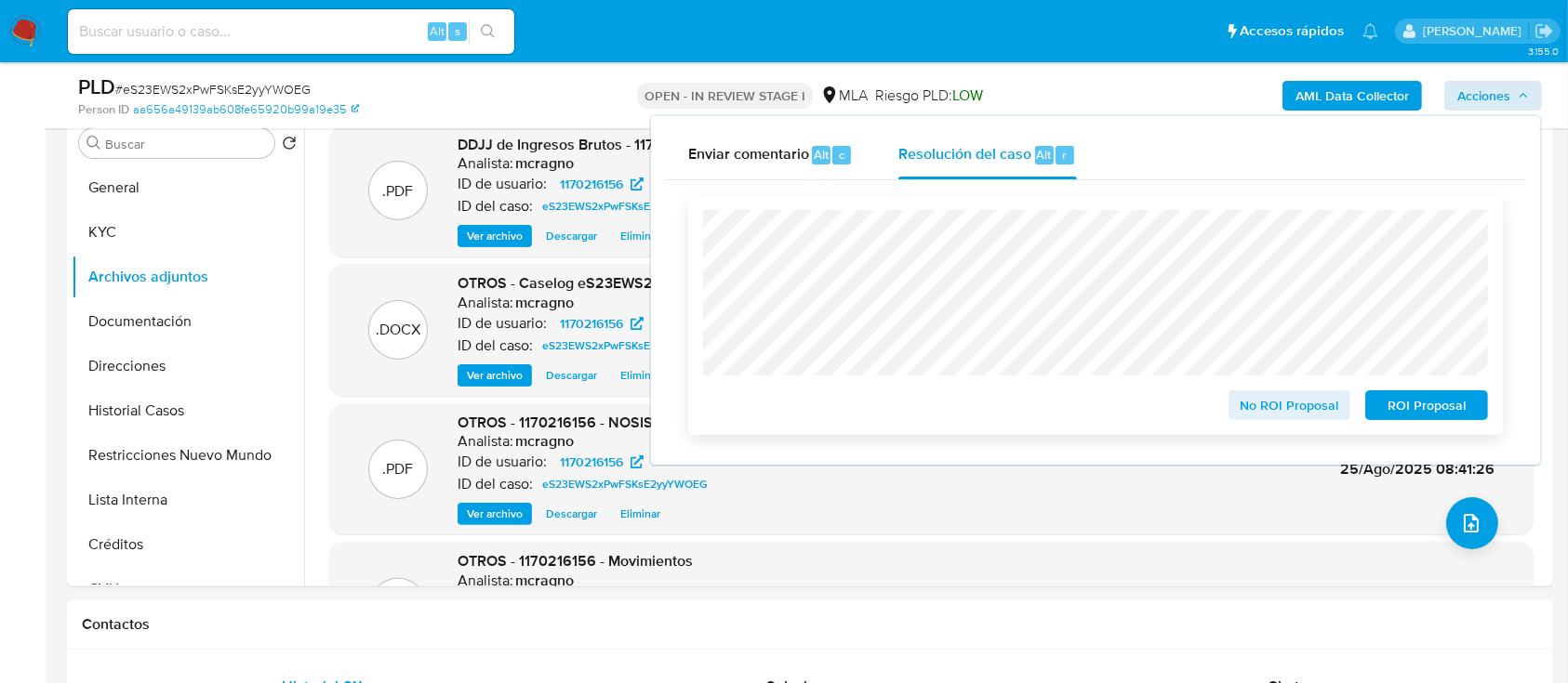
click at [1398, 406] on span "ROI Proposal" at bounding box center [1426, 406] width 97 height 26
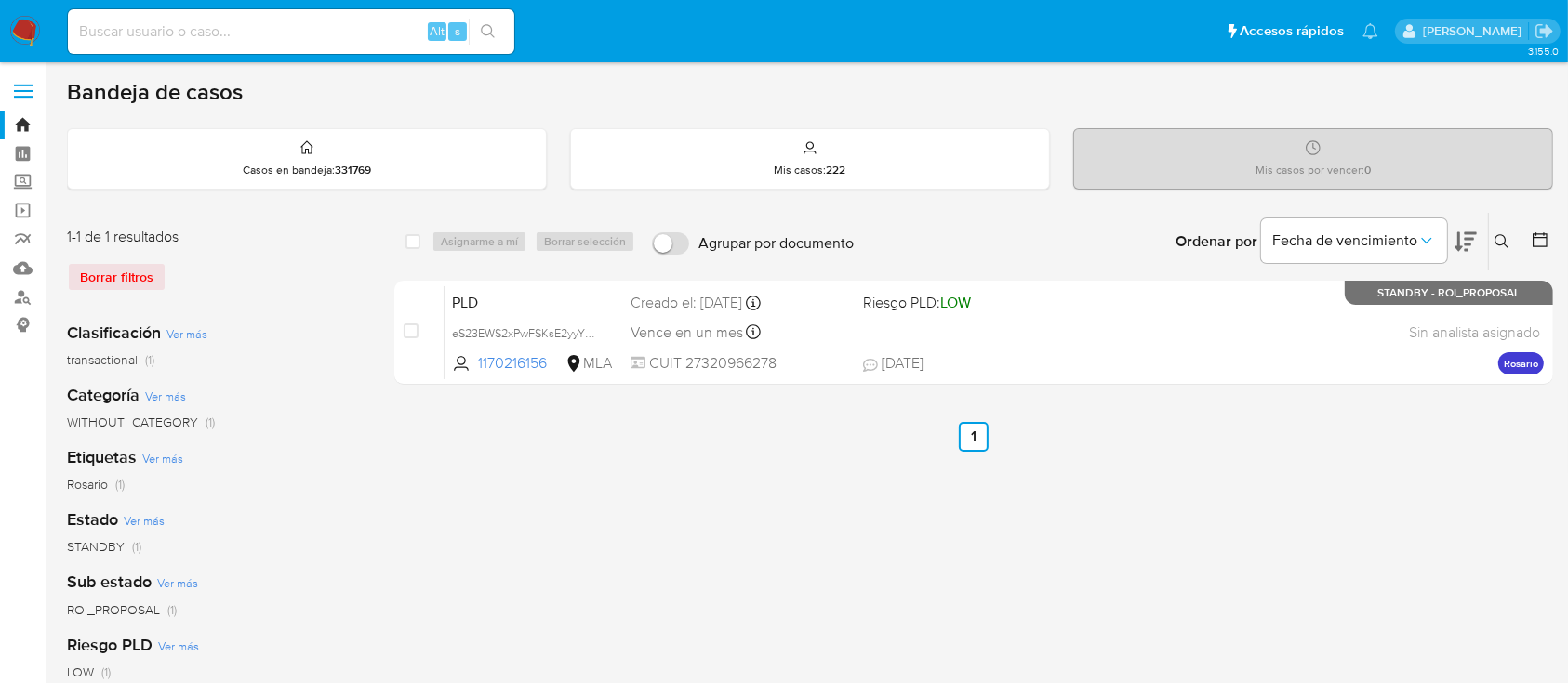
click at [1495, 245] on icon at bounding box center [1502, 242] width 15 height 15
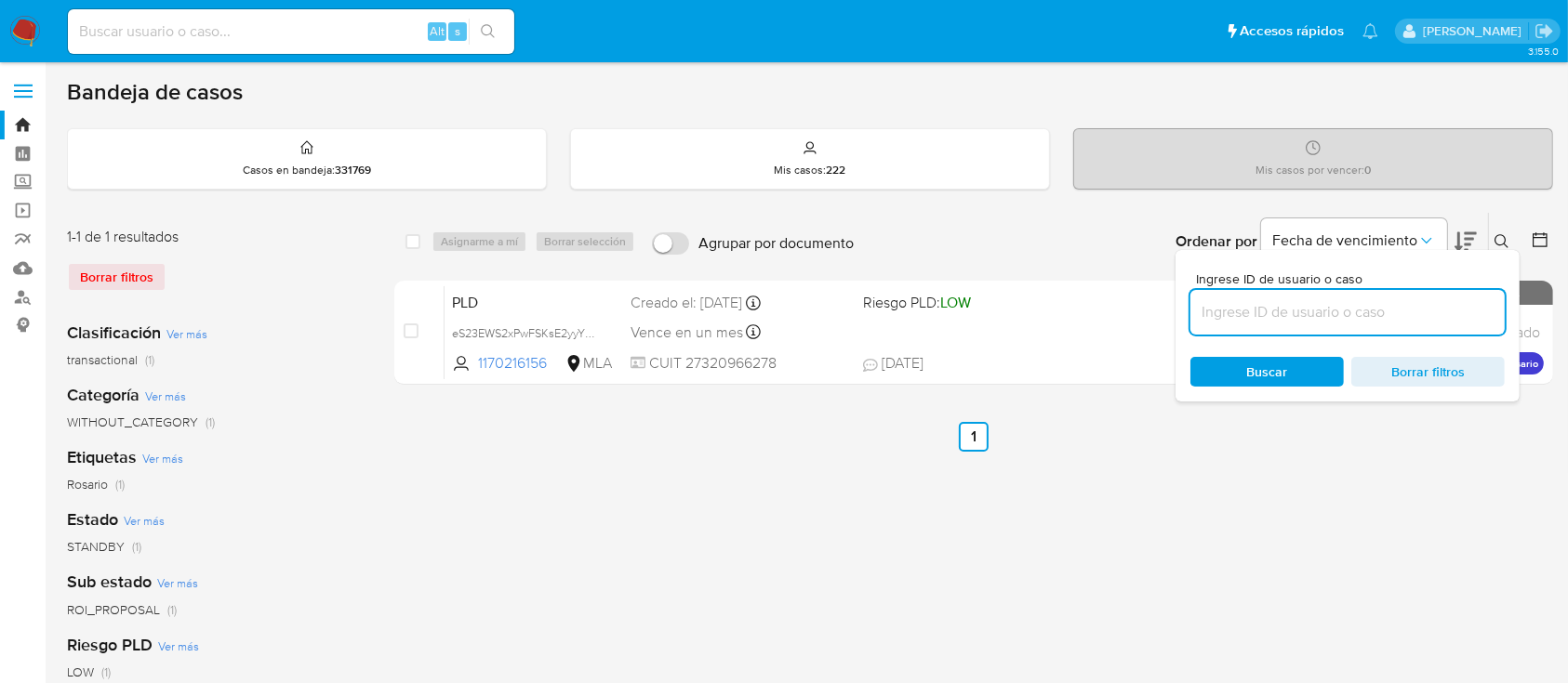
click at [1436, 313] on input at bounding box center [1348, 313] width 315 height 24
type input "149556201"
click at [1496, 234] on icon at bounding box center [1502, 242] width 15 height 15
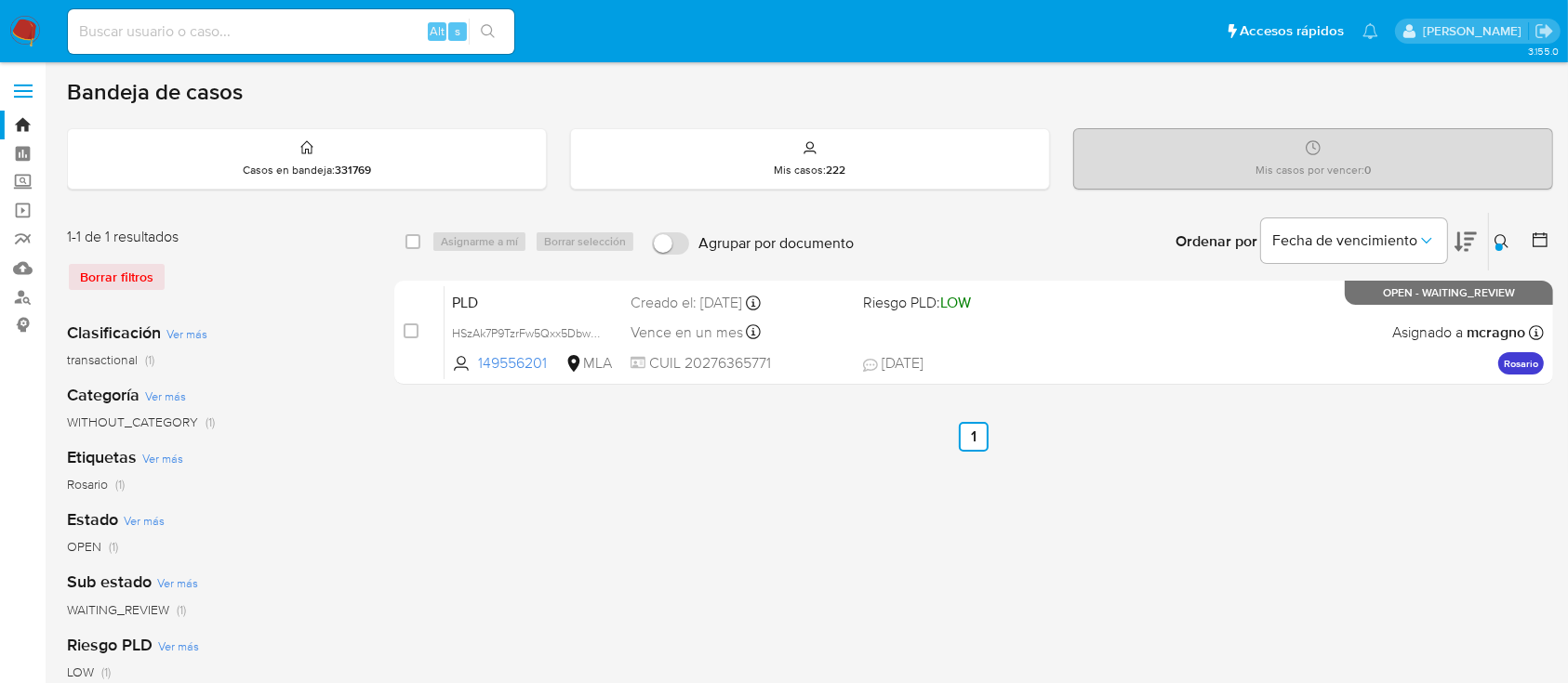
drag, startPoint x: 406, startPoint y: 328, endPoint x: 479, endPoint y: 237, distance: 116.7
click at [406, 327] on input "checkbox" at bounding box center [412, 331] width 15 height 15
checkbox input "true"
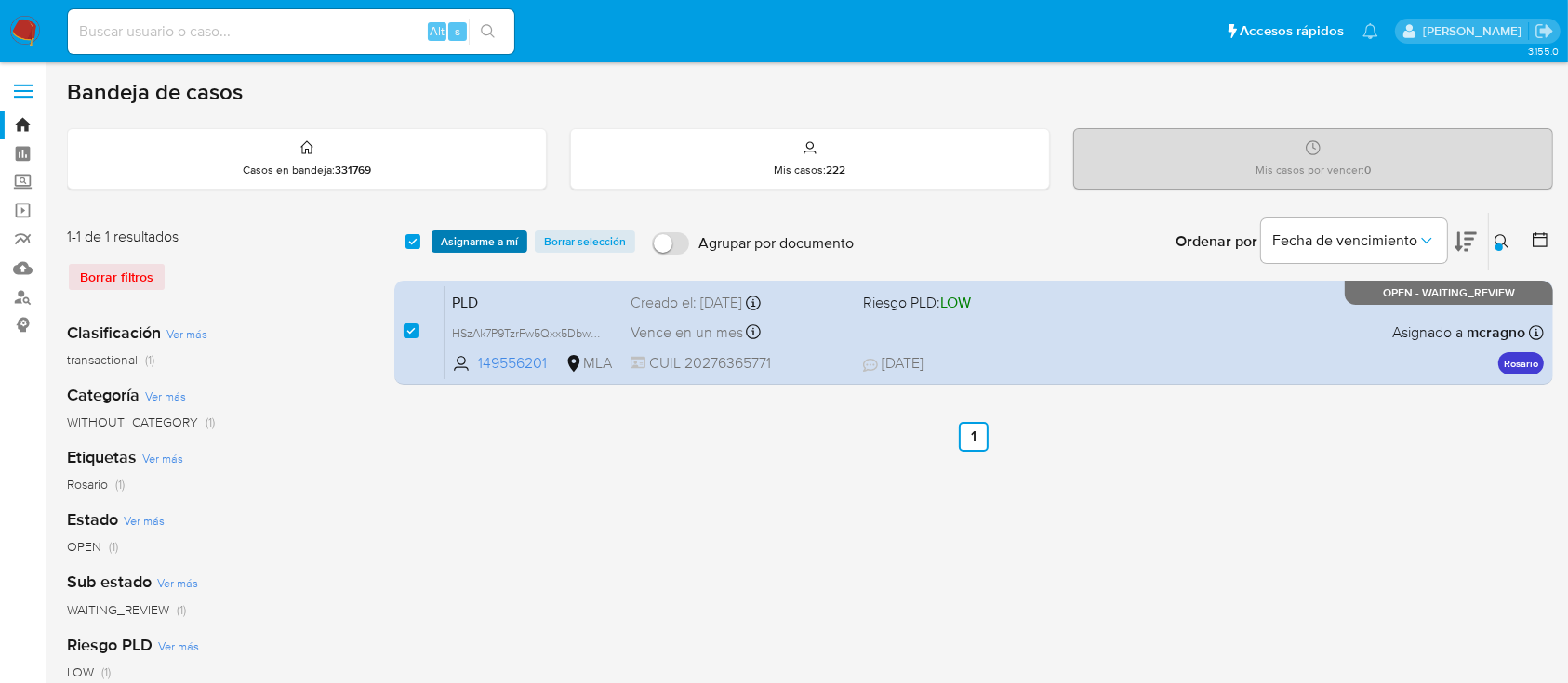
click at [479, 236] on span "Asignarme a mí" at bounding box center [479, 242] width 77 height 19
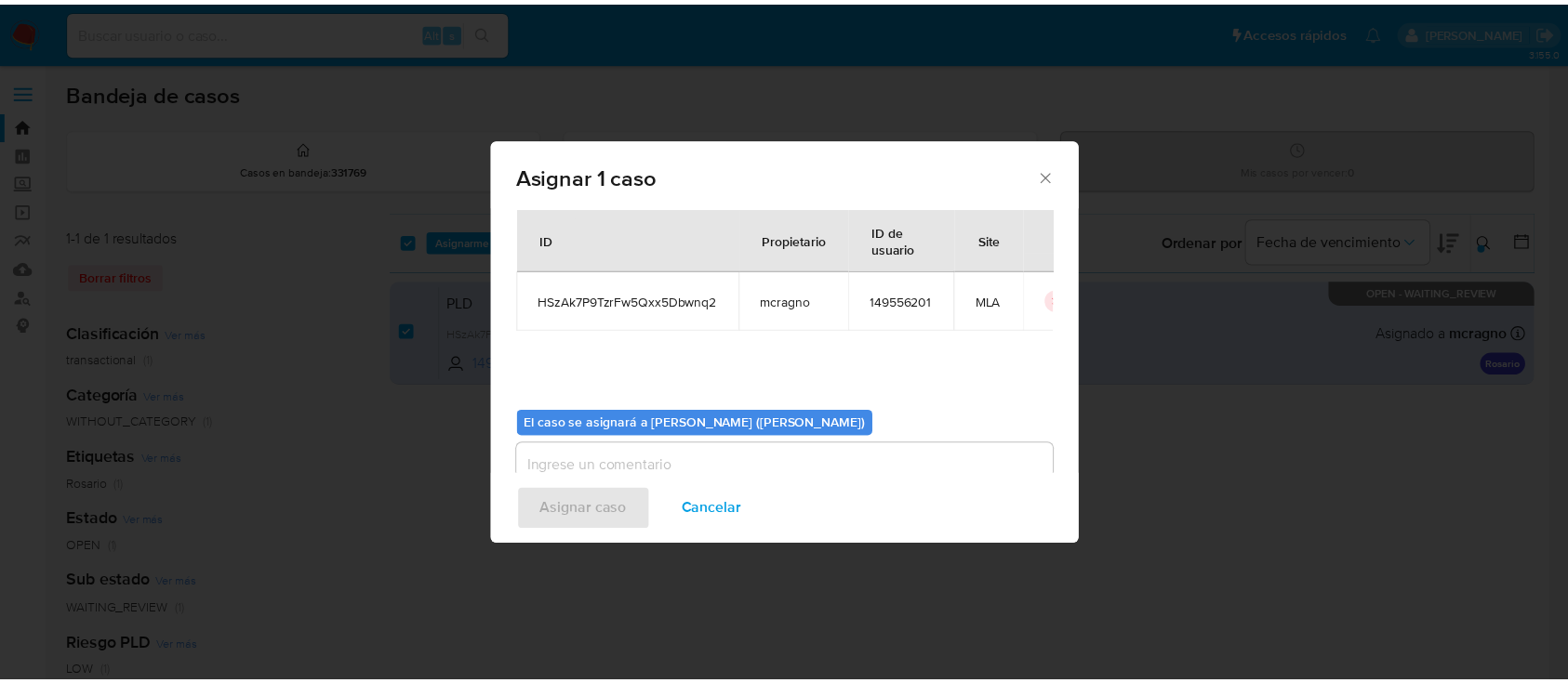
scroll to position [95, 0]
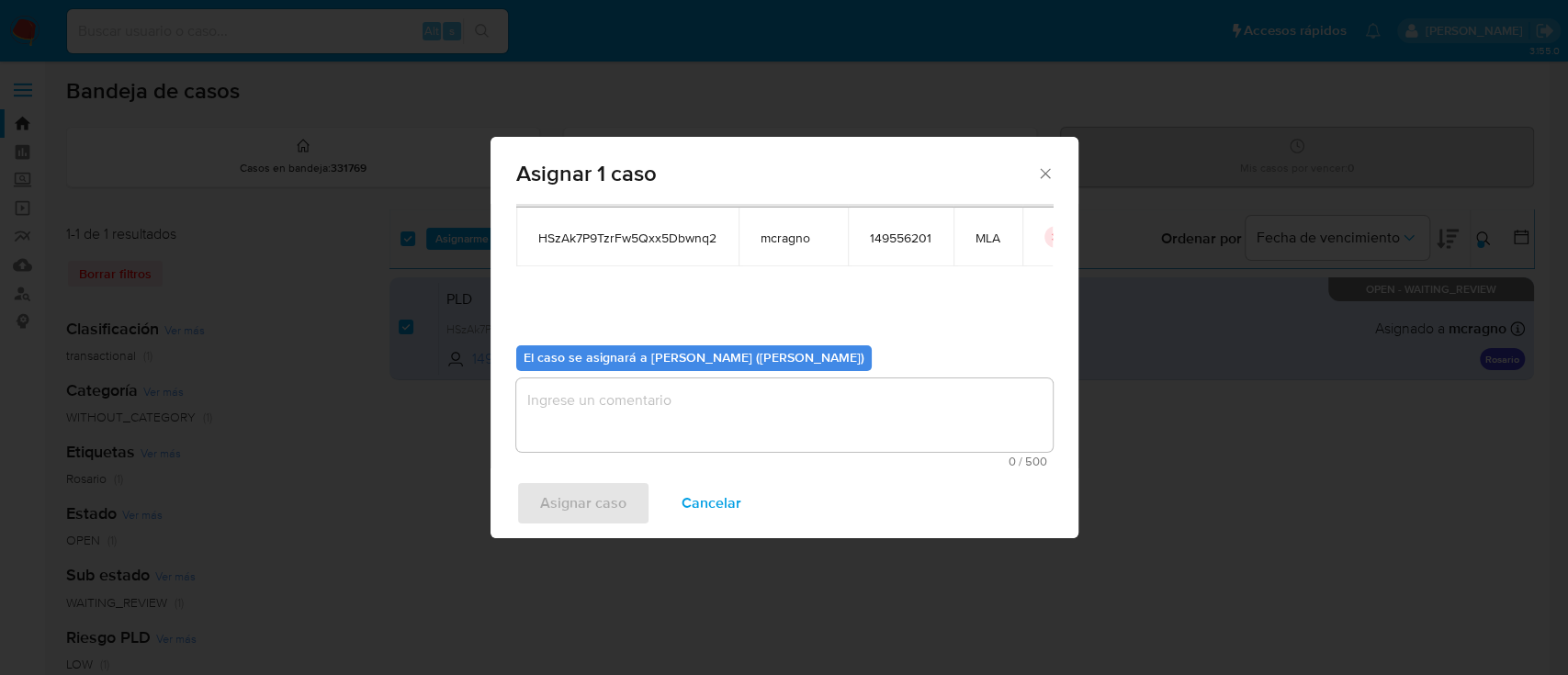
drag, startPoint x: 667, startPoint y: 396, endPoint x: 651, endPoint y: 446, distance: 52.5
click at [664, 398] on textarea "assign-modal" at bounding box center [784, 416] width 536 height 74
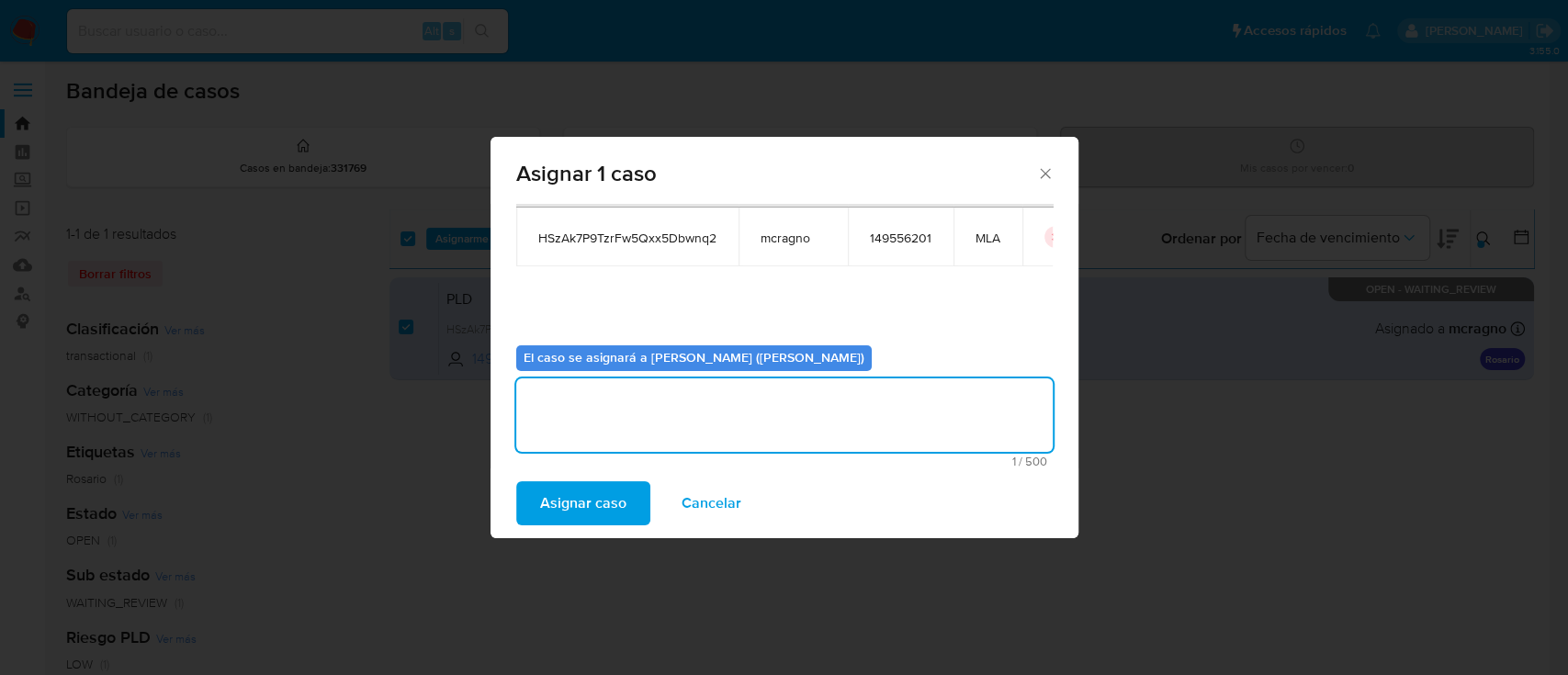
click at [609, 498] on span "Asignar caso" at bounding box center [583, 503] width 86 height 40
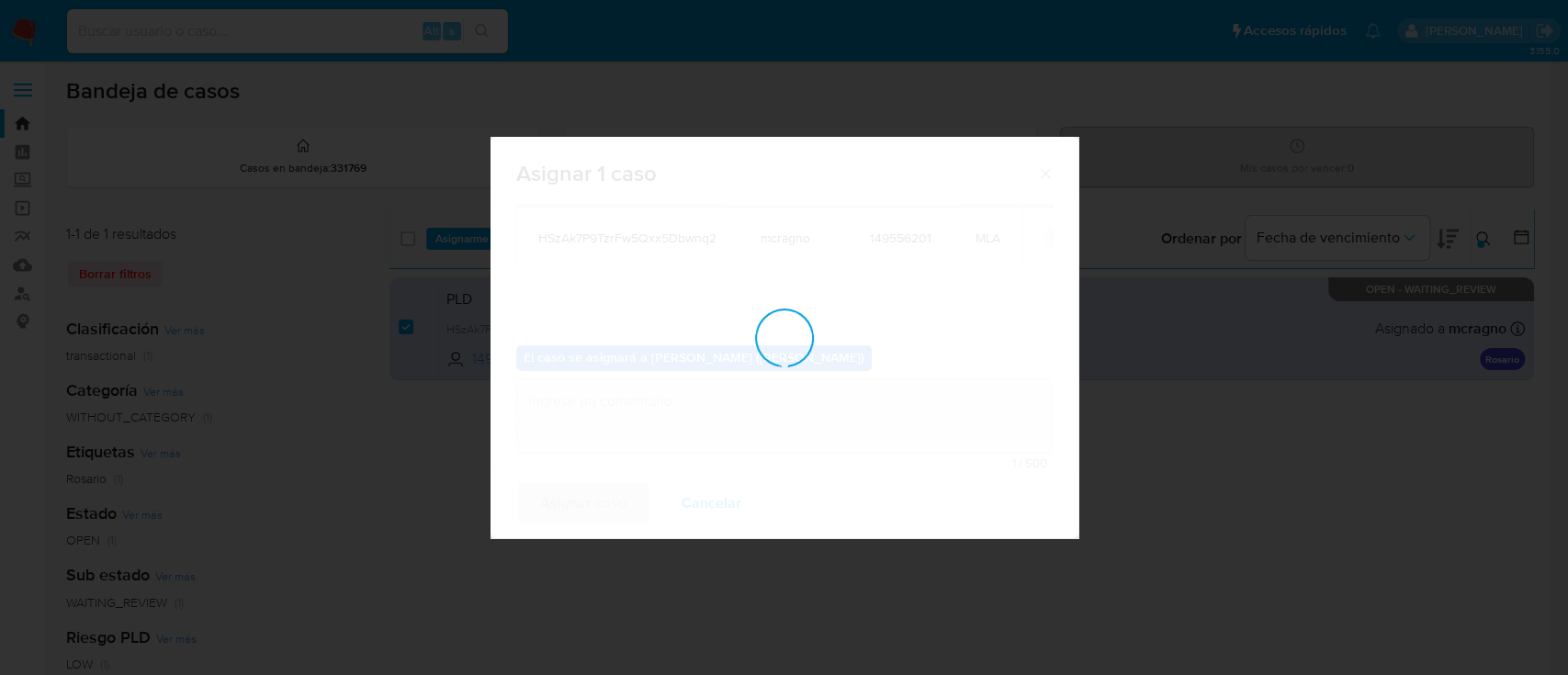
checkbox input "false"
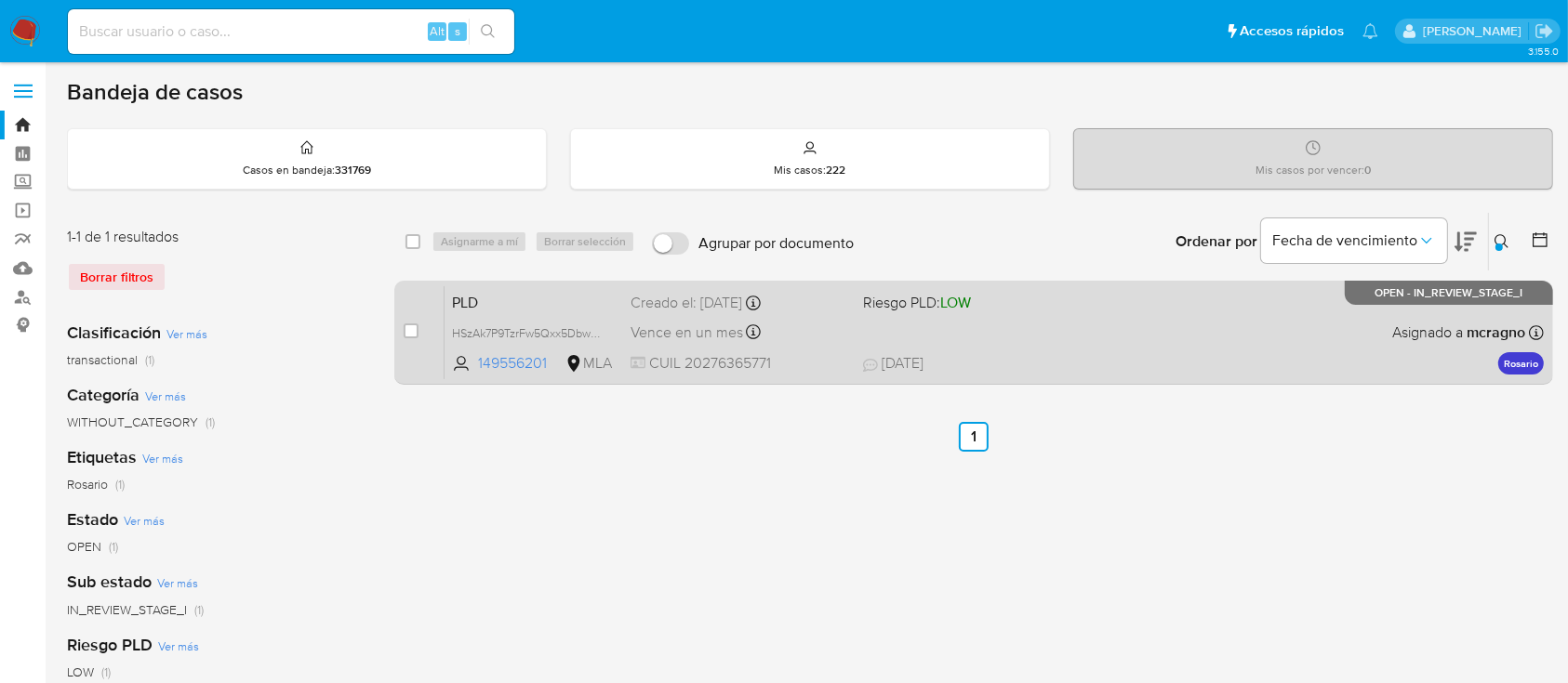
click at [1047, 365] on span "23/08/2025 23/08/2025 15:27" at bounding box center [1088, 364] width 449 height 20
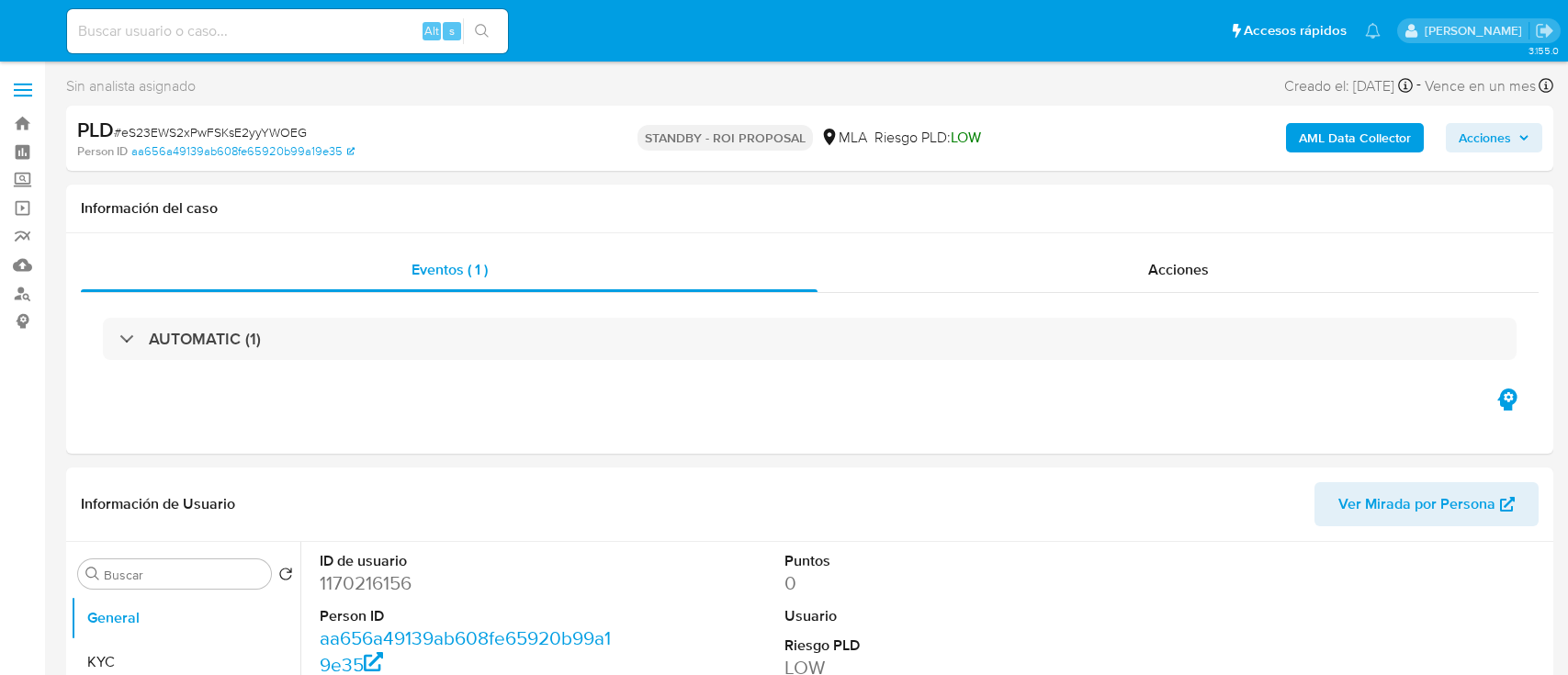
select select "10"
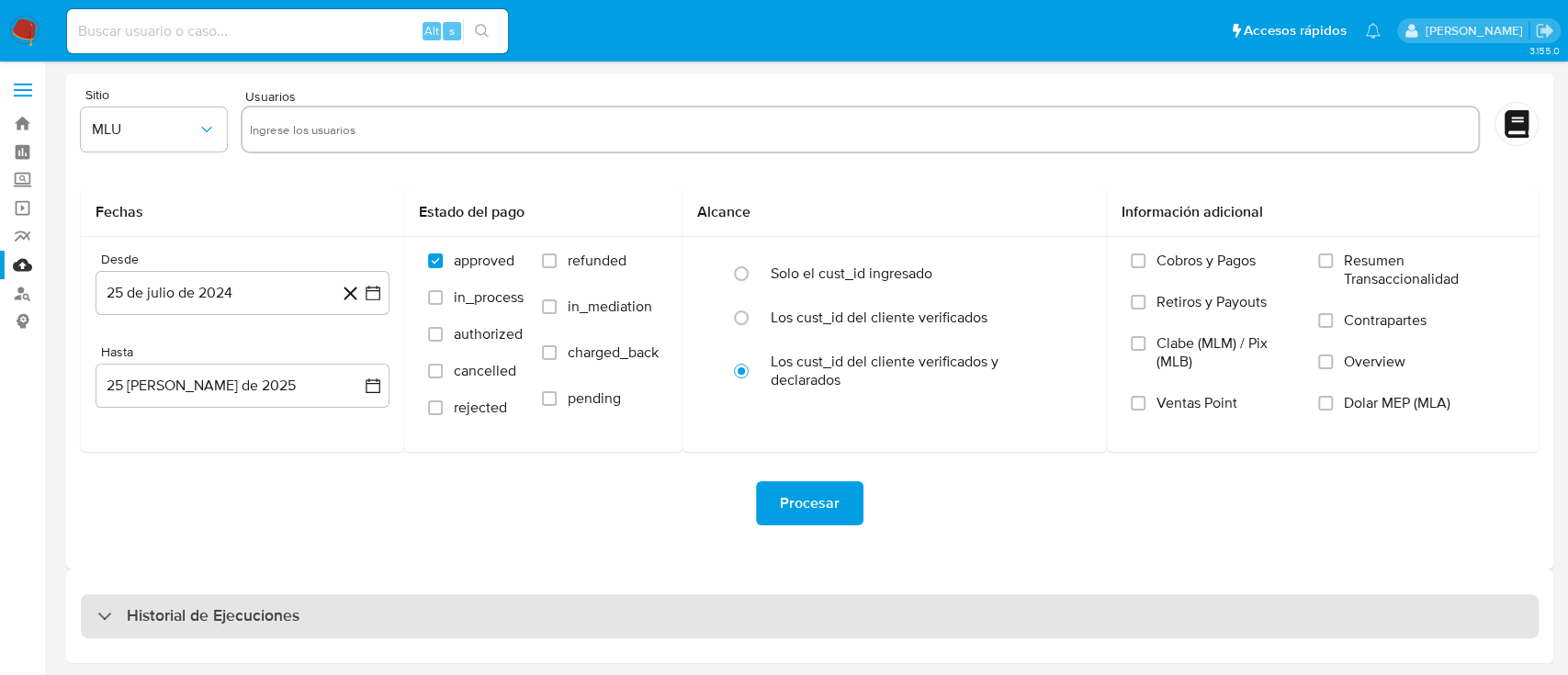
click at [177, 615] on h3 "Historial de Ejecuciones" at bounding box center [213, 616] width 173 height 22
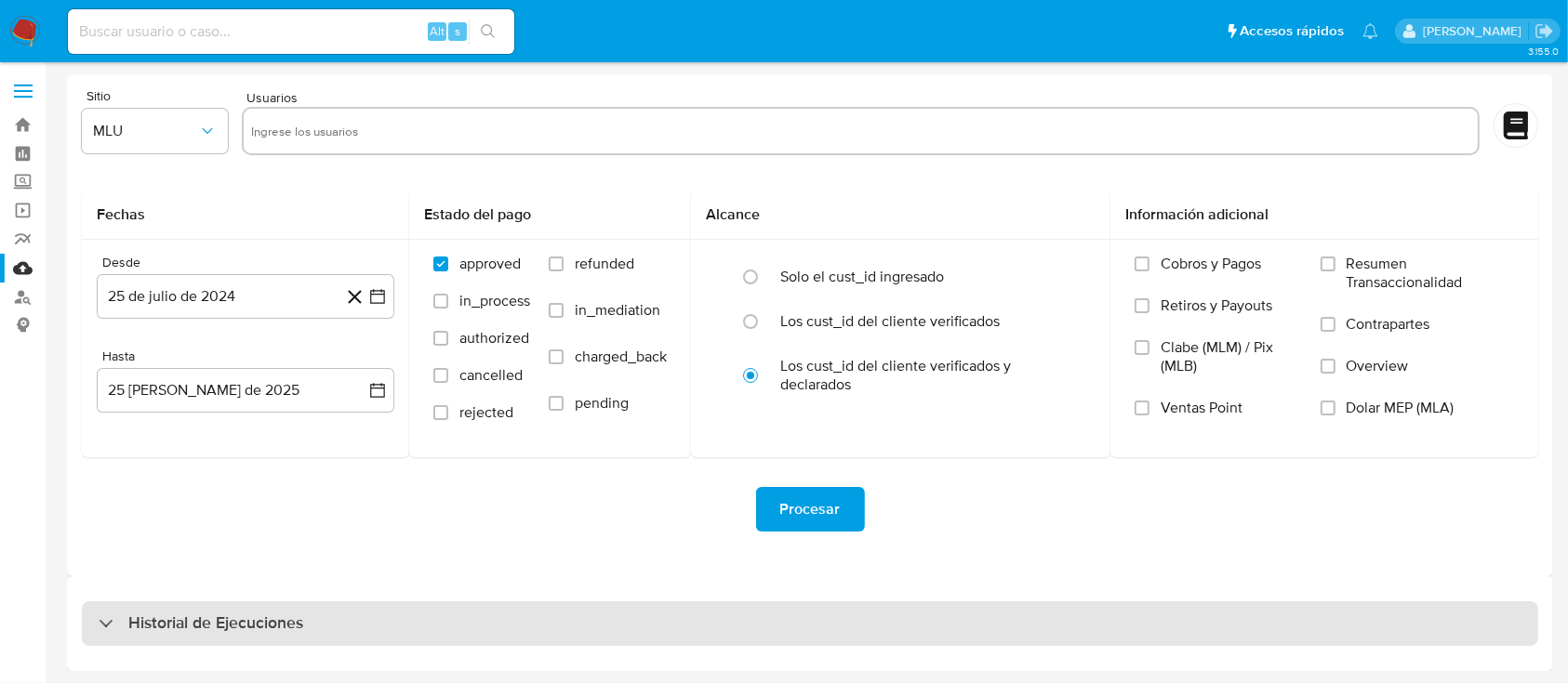
select select "10"
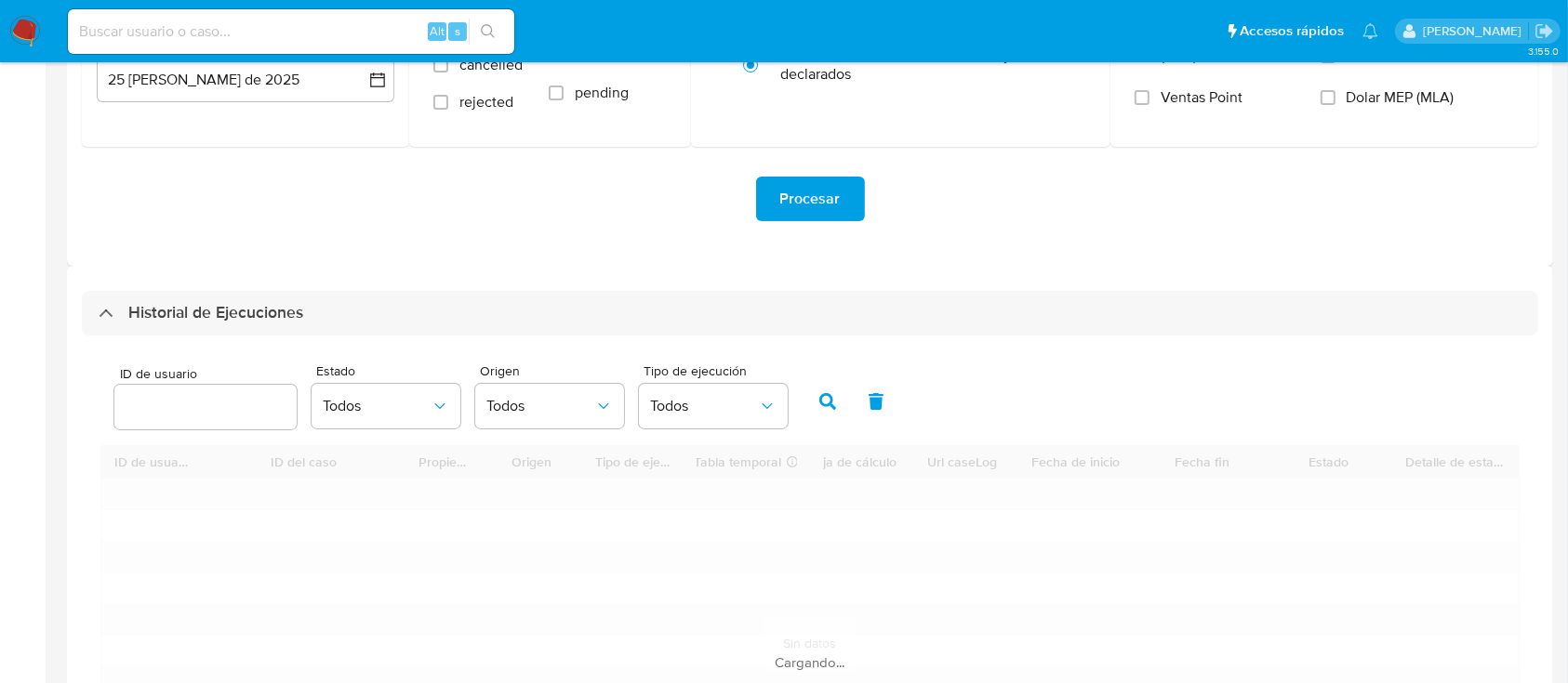
scroll to position [495, 0]
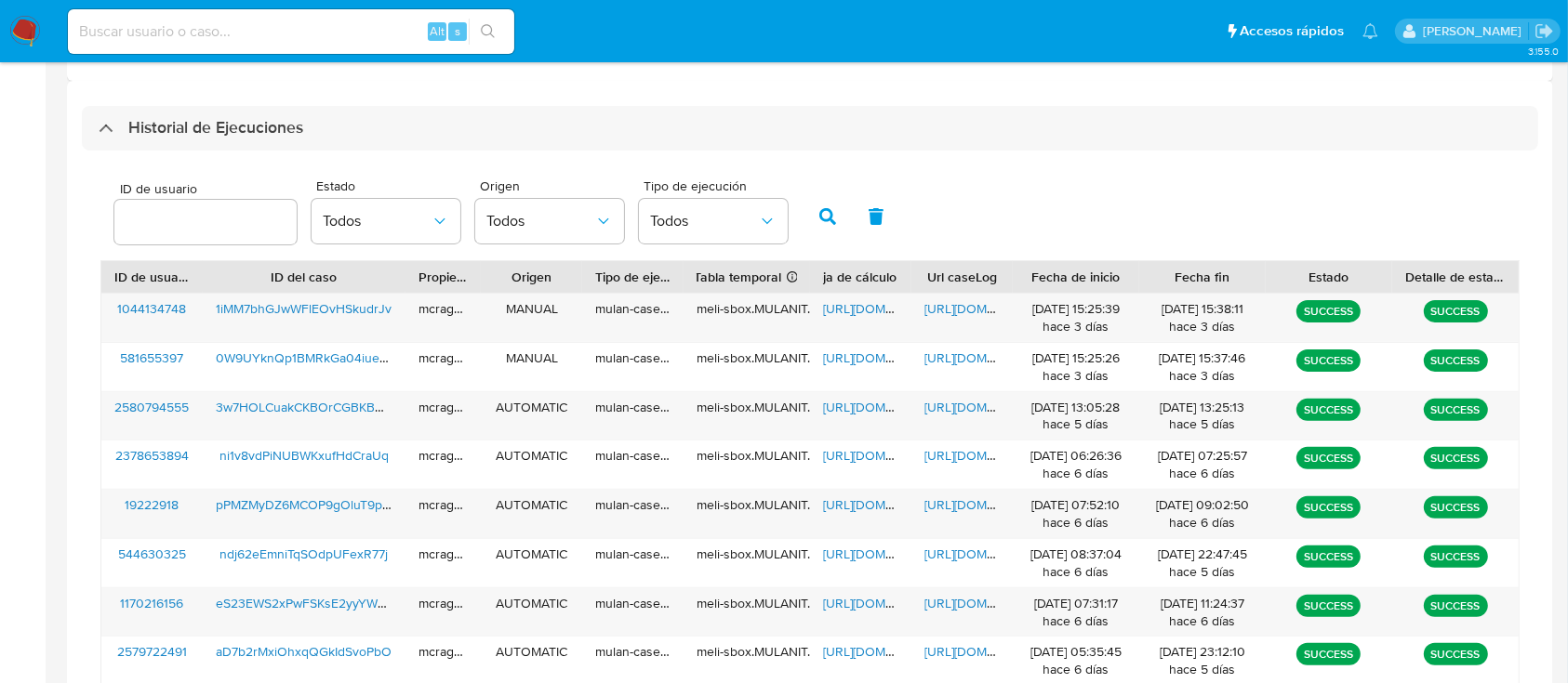
click at [182, 226] on input "number" at bounding box center [206, 222] width 182 height 24
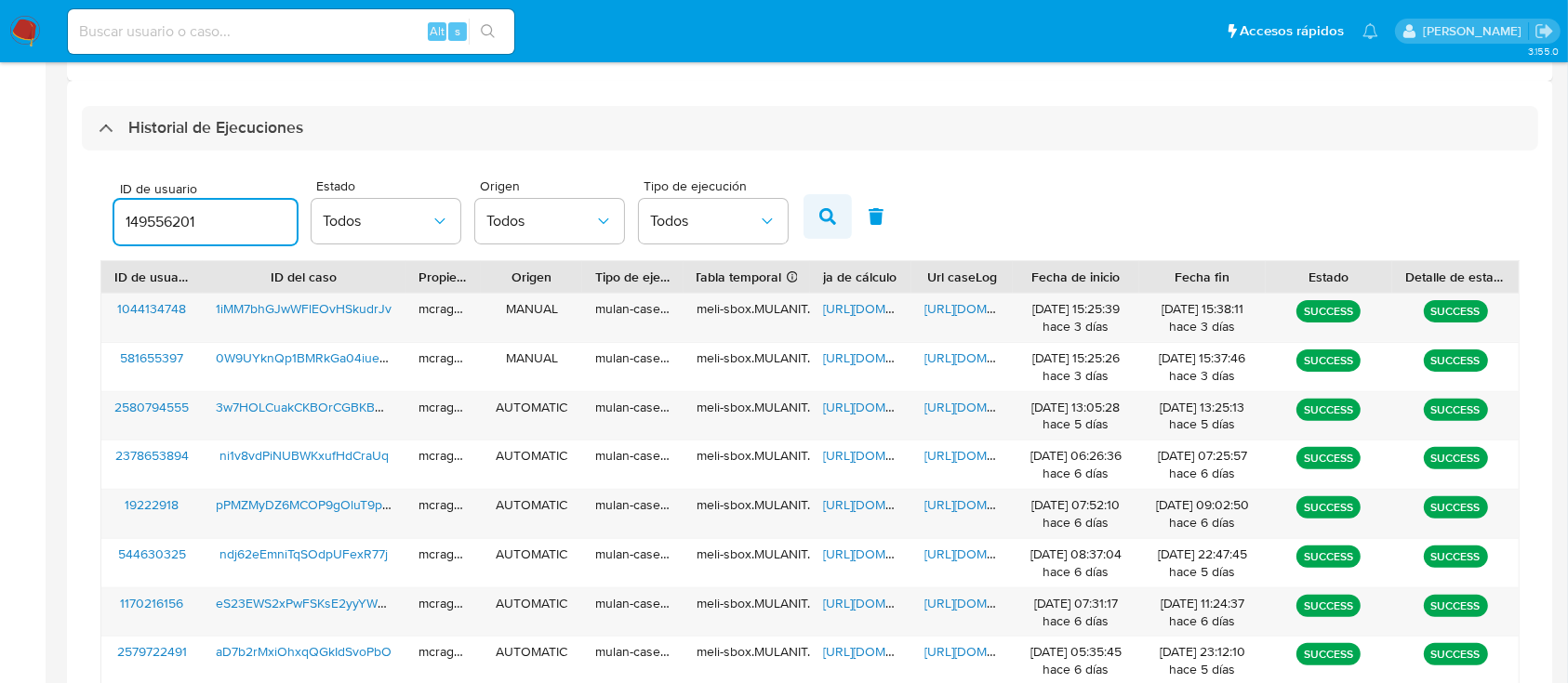
type input "149556201"
click at [838, 205] on button "button" at bounding box center [828, 217] width 48 height 45
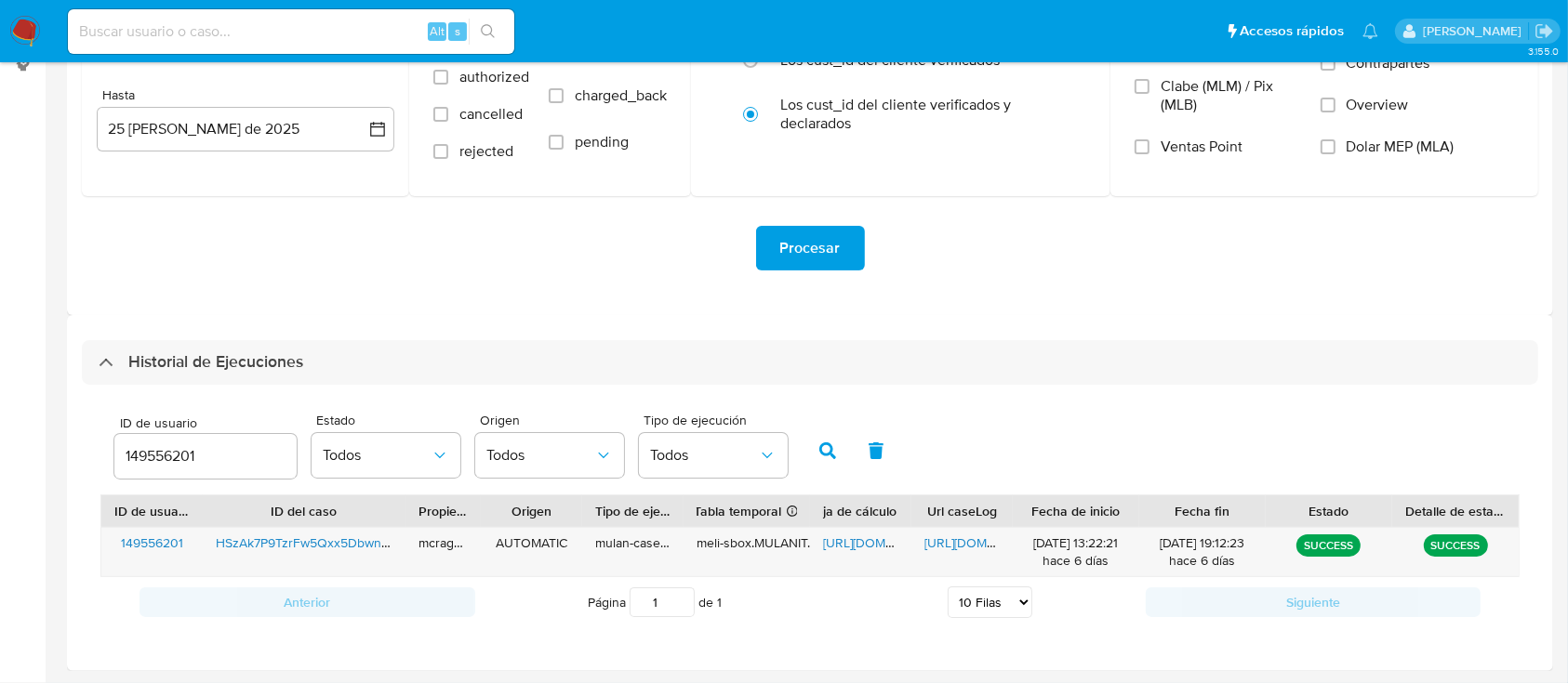
scroll to position [261, 0]
click at [864, 538] on span "[URL][DOMAIN_NAME]" at bounding box center [887, 543] width 128 height 19
click at [954, 549] on span "[URL][DOMAIN_NAME]" at bounding box center [989, 543] width 128 height 19
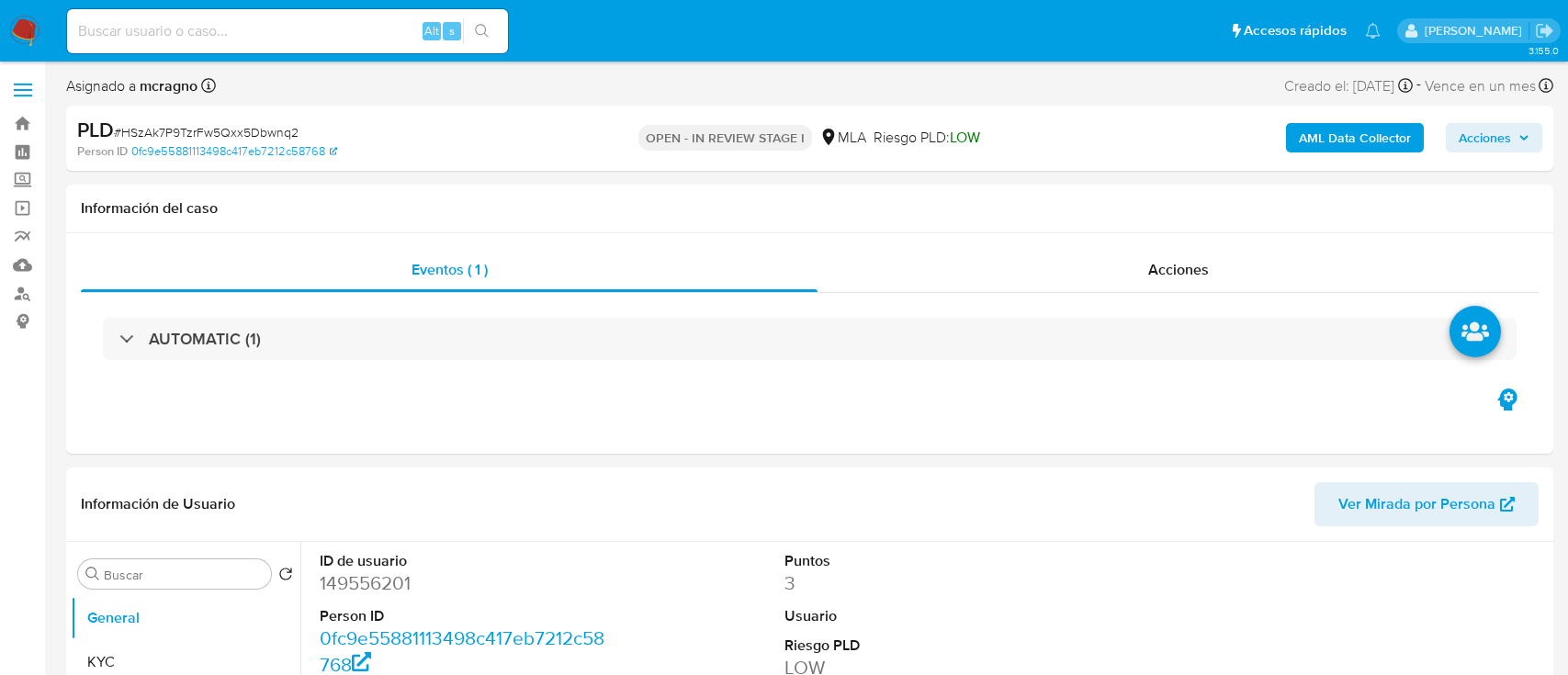
select select "10"
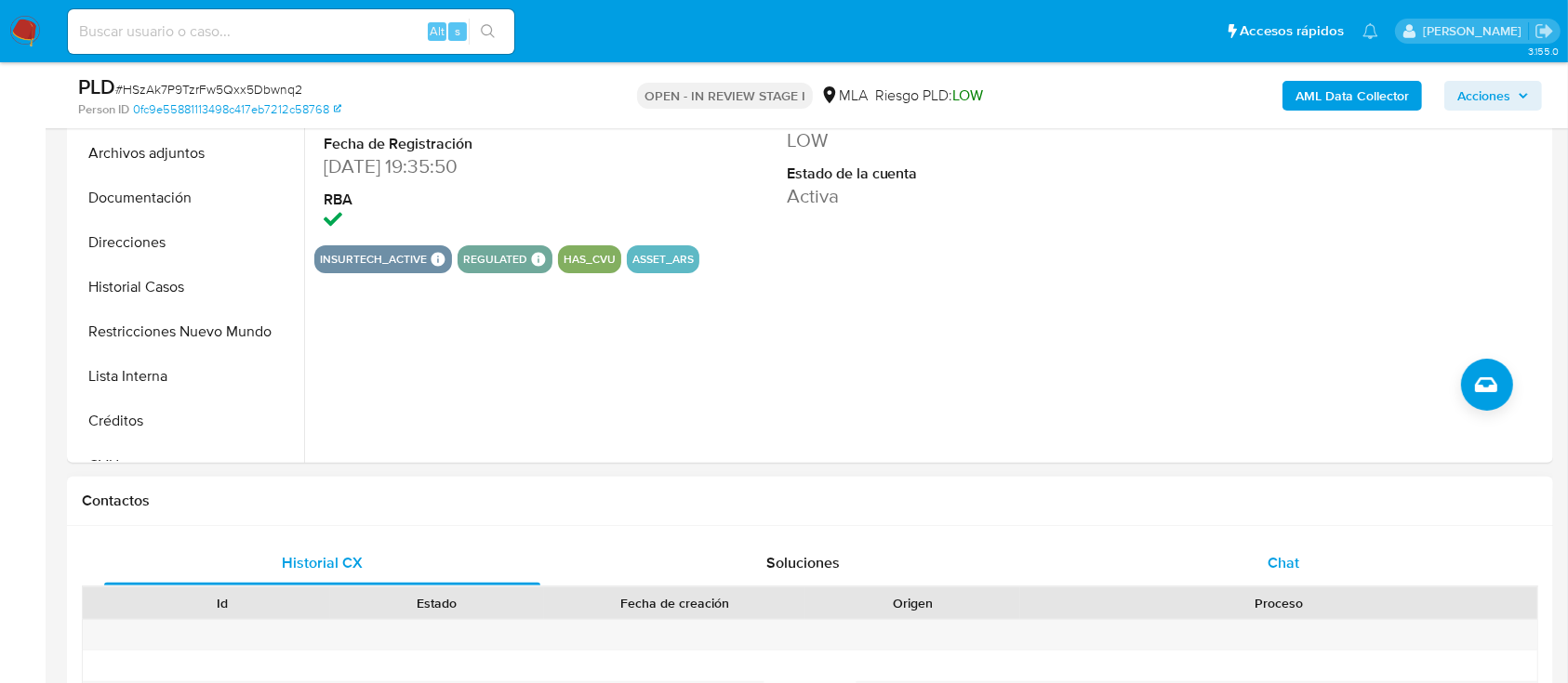
click at [1340, 566] on div "Chat" at bounding box center [1284, 563] width 436 height 45
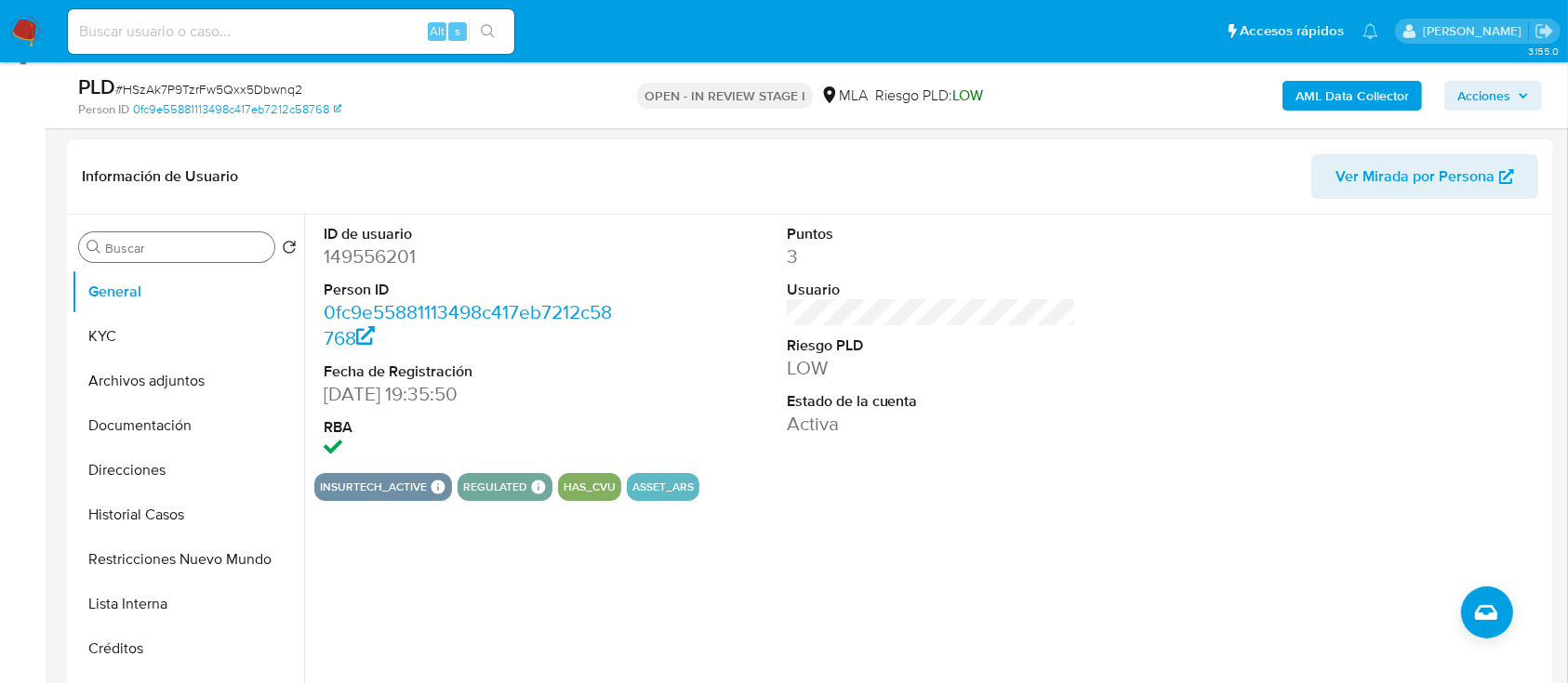
scroll to position [124, 0]
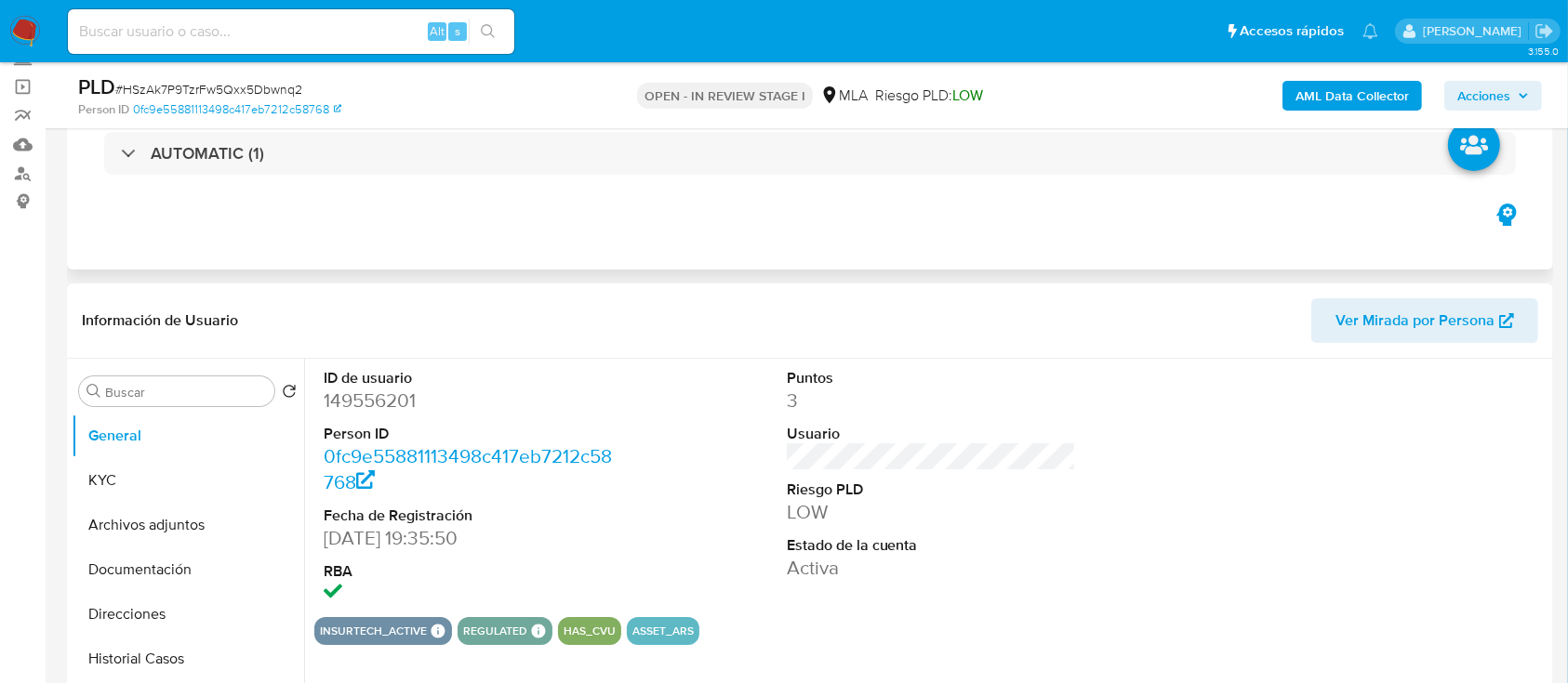
drag, startPoint x: 155, startPoint y: 484, endPoint x: 215, endPoint y: 234, distance: 257.1
click at [156, 483] on button "KYC" at bounding box center [188, 480] width 233 height 45
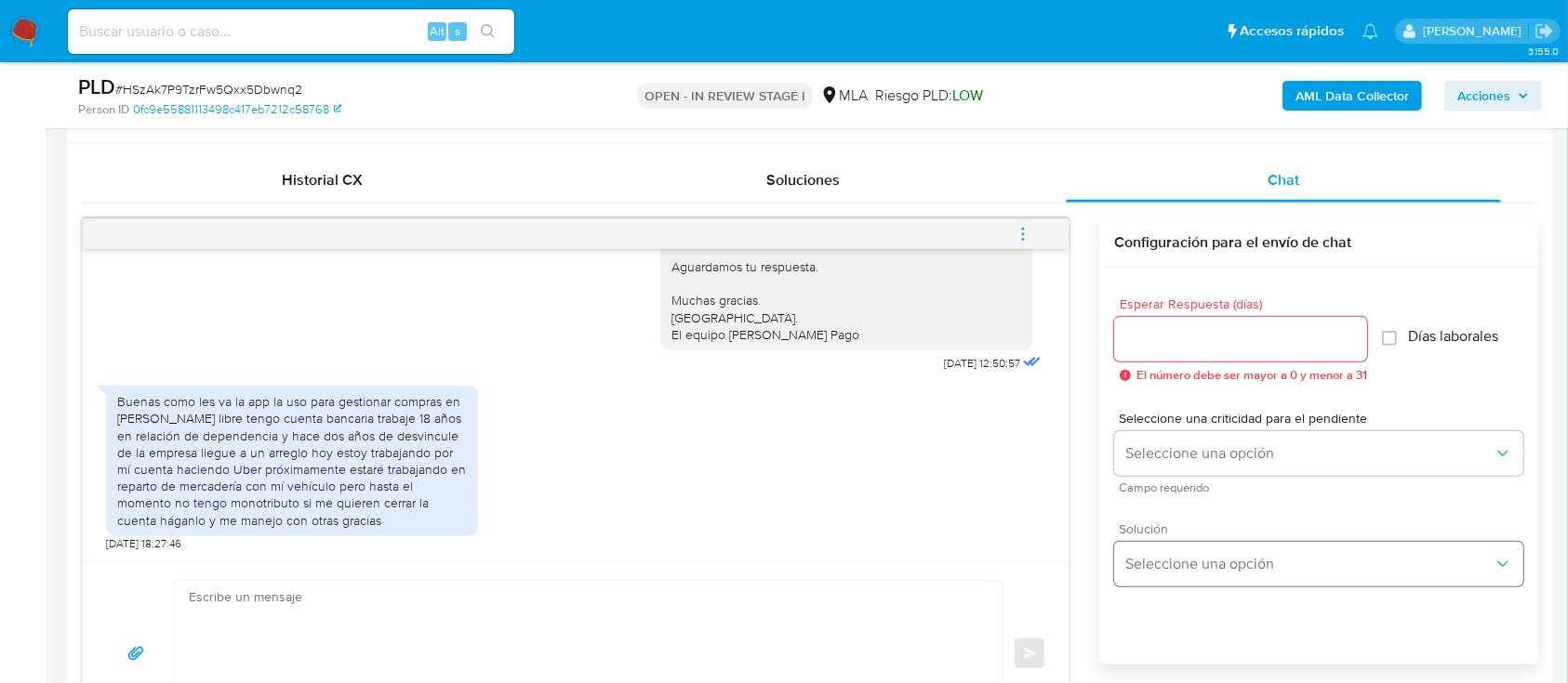
scroll to position [991, 0]
